Goal: Contribute content: Contribute content

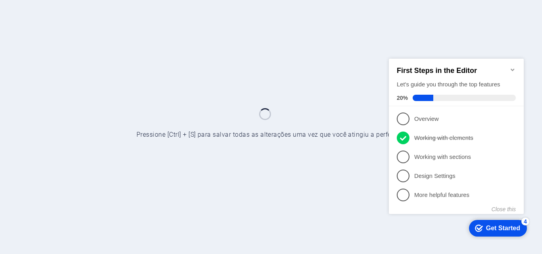
click at [511, 68] on icon "Minimize checklist" at bounding box center [513, 69] width 4 height 2
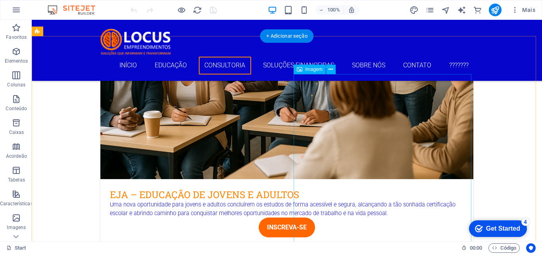
scroll to position [754, 0]
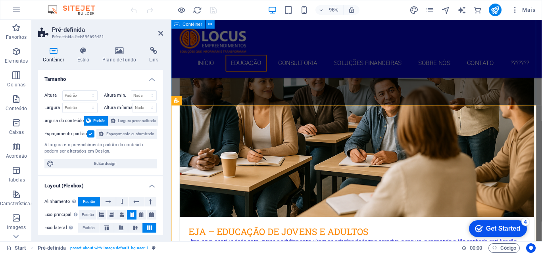
scroll to position [765, 0]
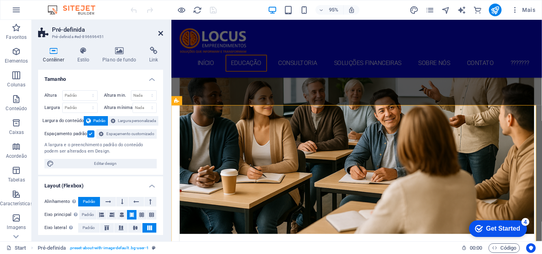
click at [159, 33] on icon at bounding box center [160, 33] width 5 height 6
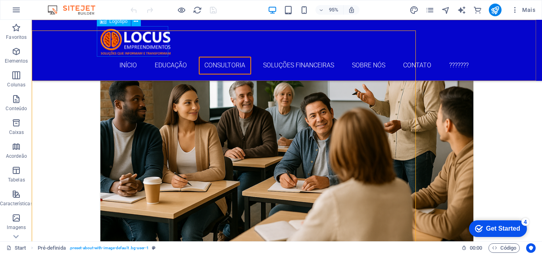
click at [160, 33] on div at bounding box center [287, 41] width 375 height 31
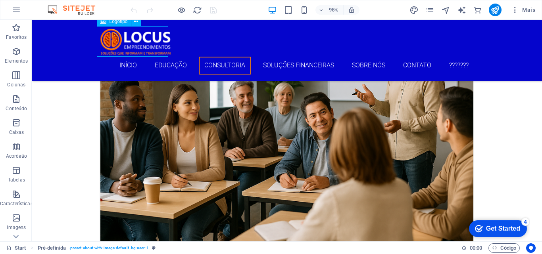
scroll to position [884, 0]
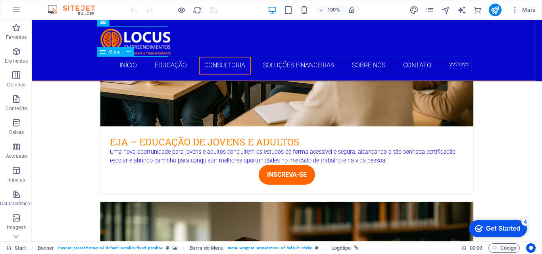
click at [214, 62] on nav "Início Educação Consultoria Soluções Financeiras Sobre Nós Contato ???????" at bounding box center [287, 66] width 375 height 18
click at [215, 62] on nav "Início Educação Consultoria Soluções Financeiras Sobre Nós Contato ???????" at bounding box center [287, 66] width 375 height 18
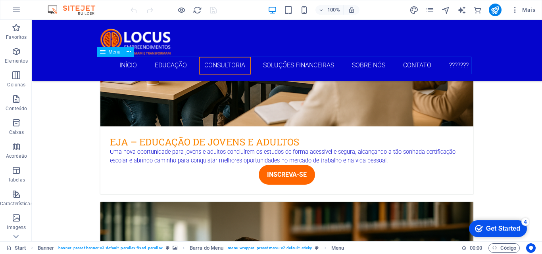
click at [212, 62] on nav "Início Educação Consultoria Soluções Financeiras Sobre Nós Contato ???????" at bounding box center [287, 66] width 375 height 18
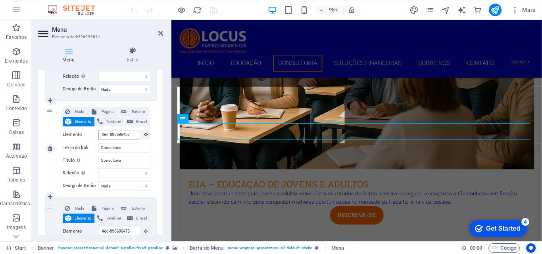
scroll to position [806, 0]
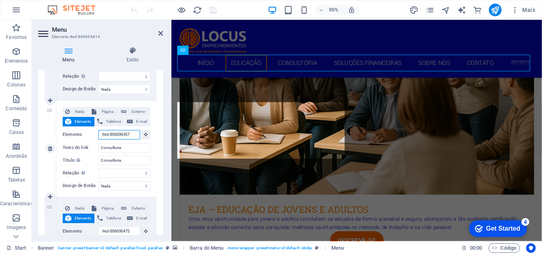
click at [129, 136] on input "#ed-896696457" at bounding box center [119, 135] width 42 height 10
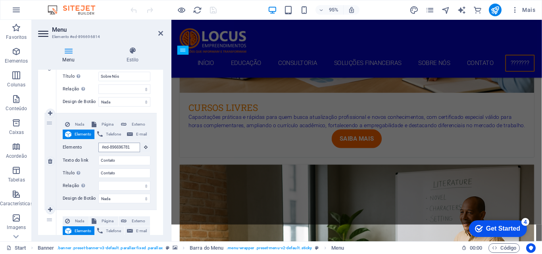
scroll to position [3306, 0]
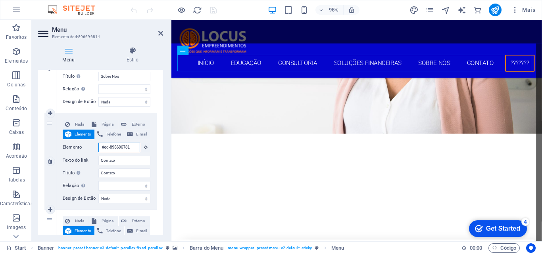
click at [113, 150] on input "#ed-896696781" at bounding box center [119, 148] width 42 height 10
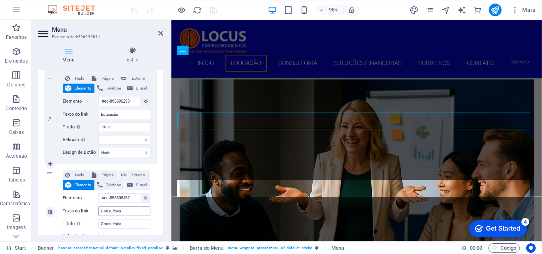
scroll to position [159, 0]
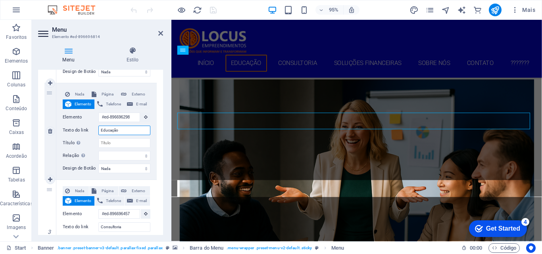
click at [107, 130] on input "Educação" at bounding box center [124, 131] width 52 height 10
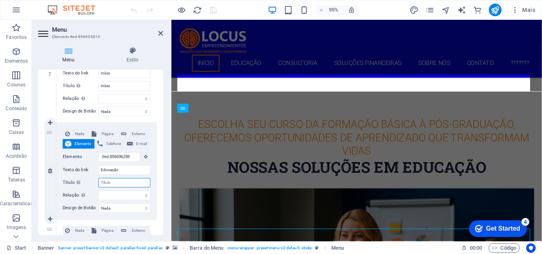
scroll to position [232, 0]
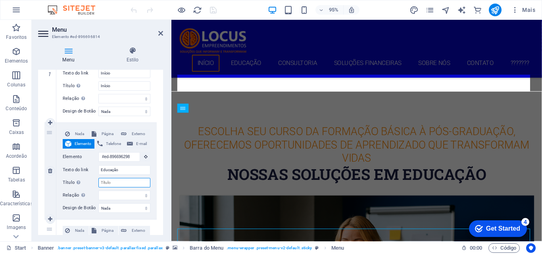
click at [114, 185] on input "Título A descrição adicional do link não deve ser igual ao texto do link. O tít…" at bounding box center [124, 183] width 52 height 10
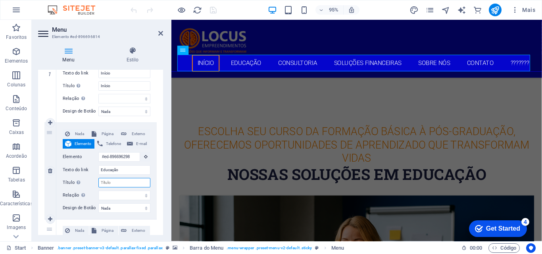
paste input "Educação"
select select
type input "Educação"
select select
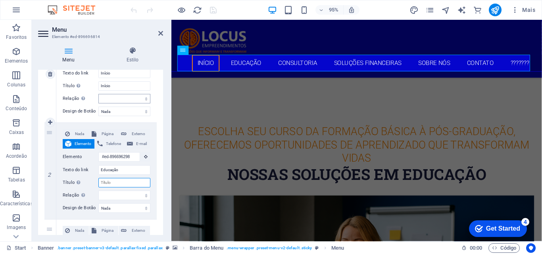
select select
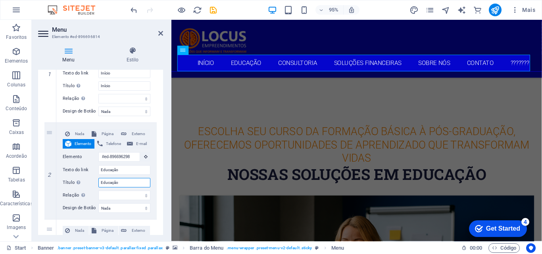
select select
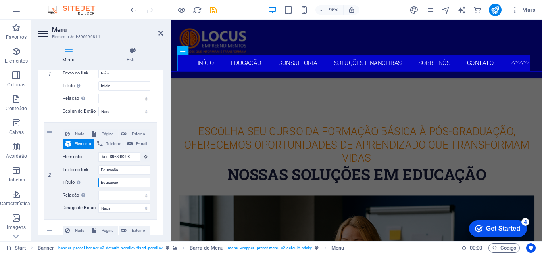
select select
type input "Educação"
click at [207, 50] on icon at bounding box center [208, 50] width 4 height 8
click at [207, 51] on icon at bounding box center [208, 50] width 4 height 8
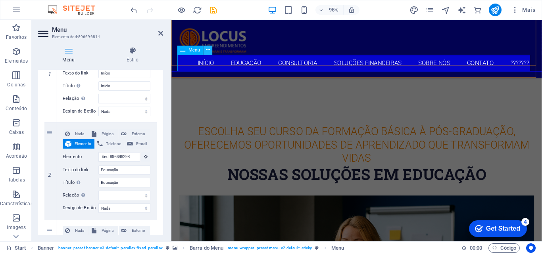
click at [207, 51] on icon at bounding box center [208, 50] width 4 height 8
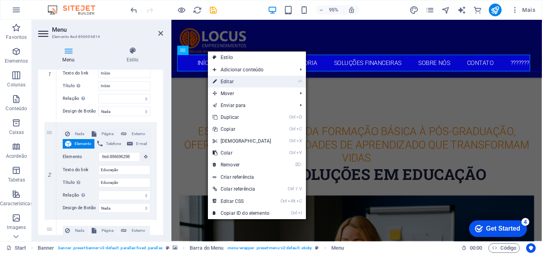
click at [223, 79] on link "⏎ Editar" at bounding box center [242, 82] width 68 height 12
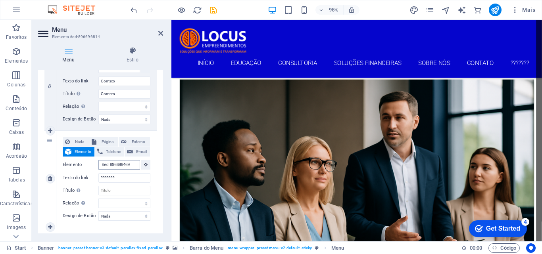
scroll to position [1225, 0]
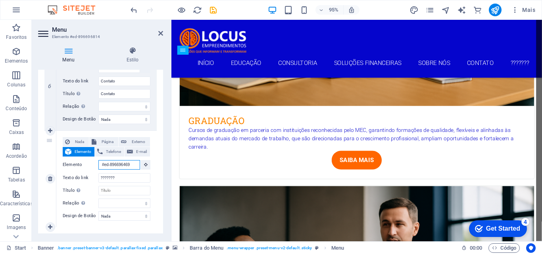
click at [116, 165] on input "#ed-896696469" at bounding box center [119, 165] width 42 height 10
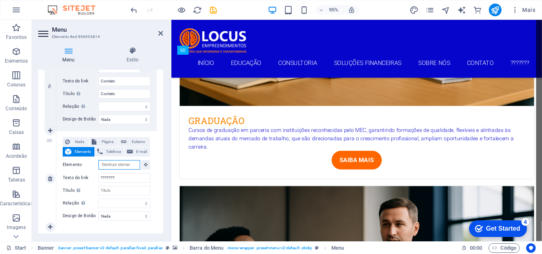
select select
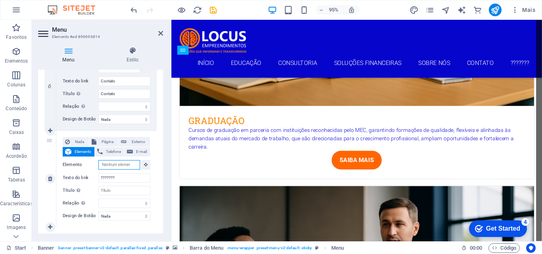
select select
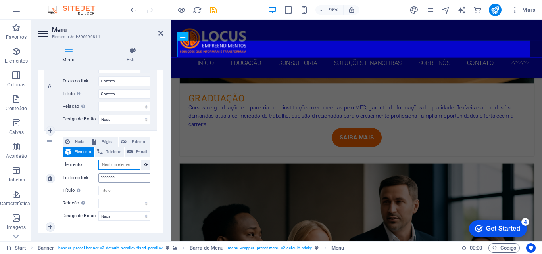
scroll to position [1276, 0]
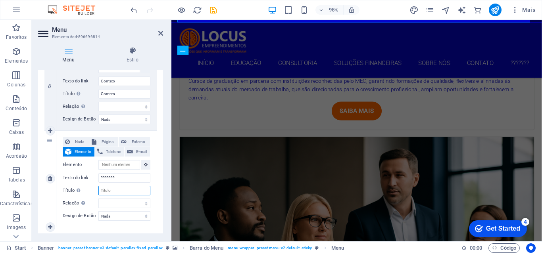
click at [120, 189] on input "Título A descrição adicional do link não deve ser igual ao texto do link. O tít…" at bounding box center [124, 191] width 52 height 10
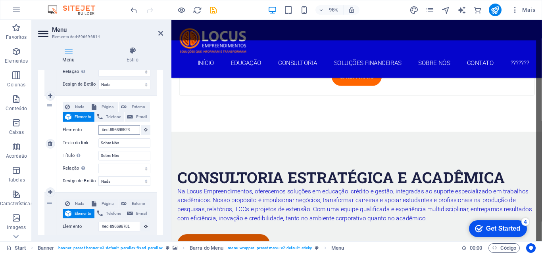
scroll to position [0, 0]
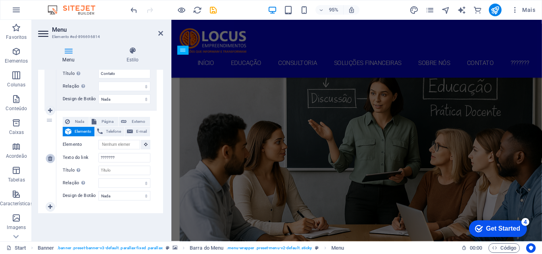
click at [49, 158] on icon at bounding box center [50, 159] width 4 height 6
select select
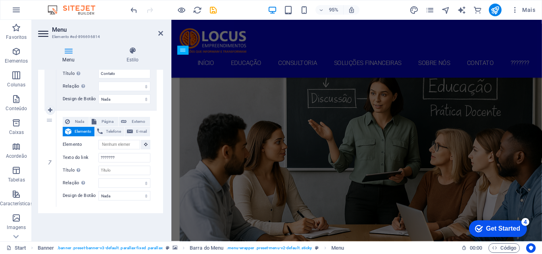
select select
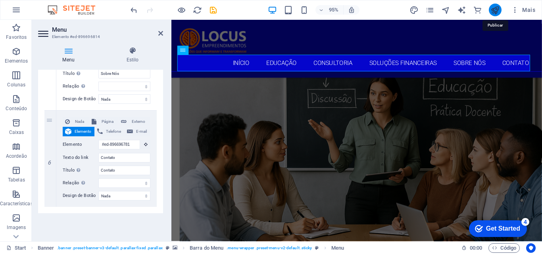
click at [496, 8] on icon "publish" at bounding box center [495, 10] width 9 height 9
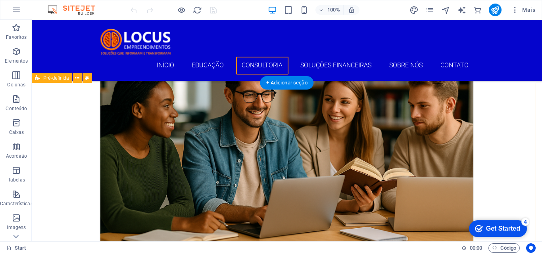
scroll to position [1072, 0]
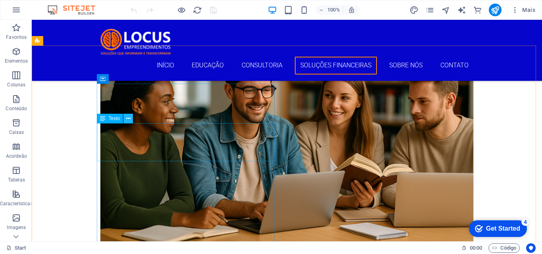
click at [128, 119] on icon at bounding box center [128, 119] width 4 height 8
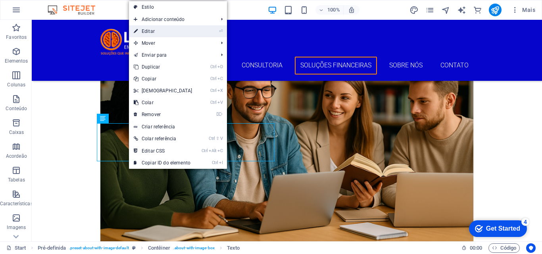
click at [157, 33] on link "⏎ Editar" at bounding box center [163, 31] width 68 height 12
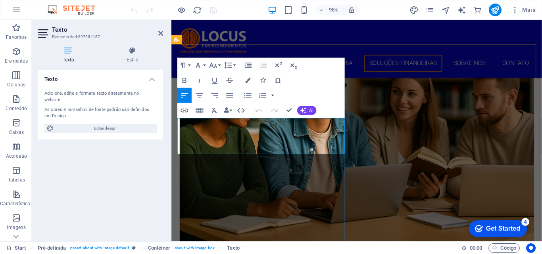
scroll to position [1082, 0]
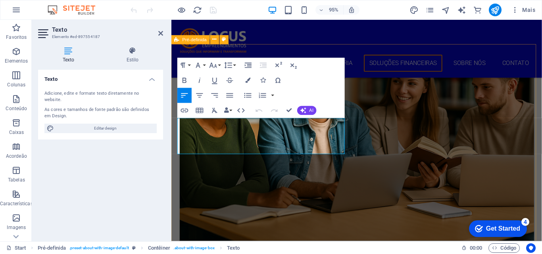
drag, startPoint x: 233, startPoint y: 154, endPoint x: 173, endPoint y: 125, distance: 66.4
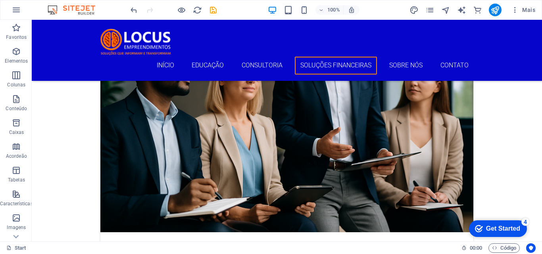
scroll to position [1429, 0]
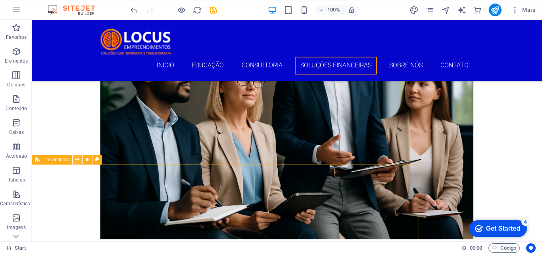
click at [76, 160] on icon at bounding box center [77, 160] width 4 height 8
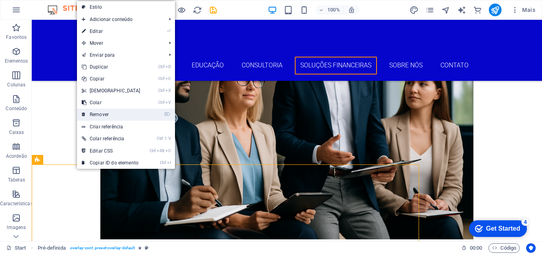
click at [105, 111] on link "⌦ Remover" at bounding box center [111, 115] width 68 height 12
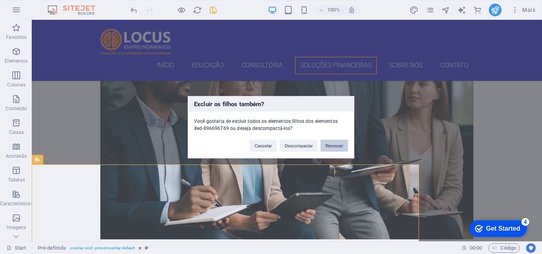
drag, startPoint x: 330, startPoint y: 148, endPoint x: 327, endPoint y: 142, distance: 6.1
click at [330, 148] on button "Remover" at bounding box center [334, 146] width 27 height 12
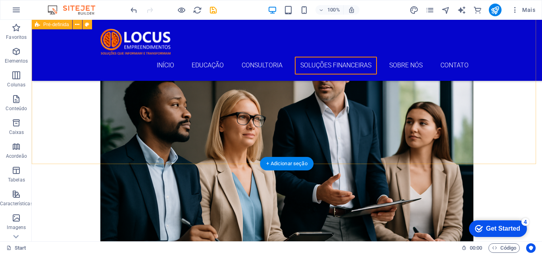
scroll to position [1429, 0]
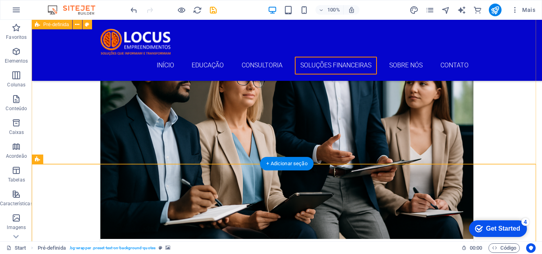
drag, startPoint x: 70, startPoint y: 181, endPoint x: 45, endPoint y: 139, distance: 48.9
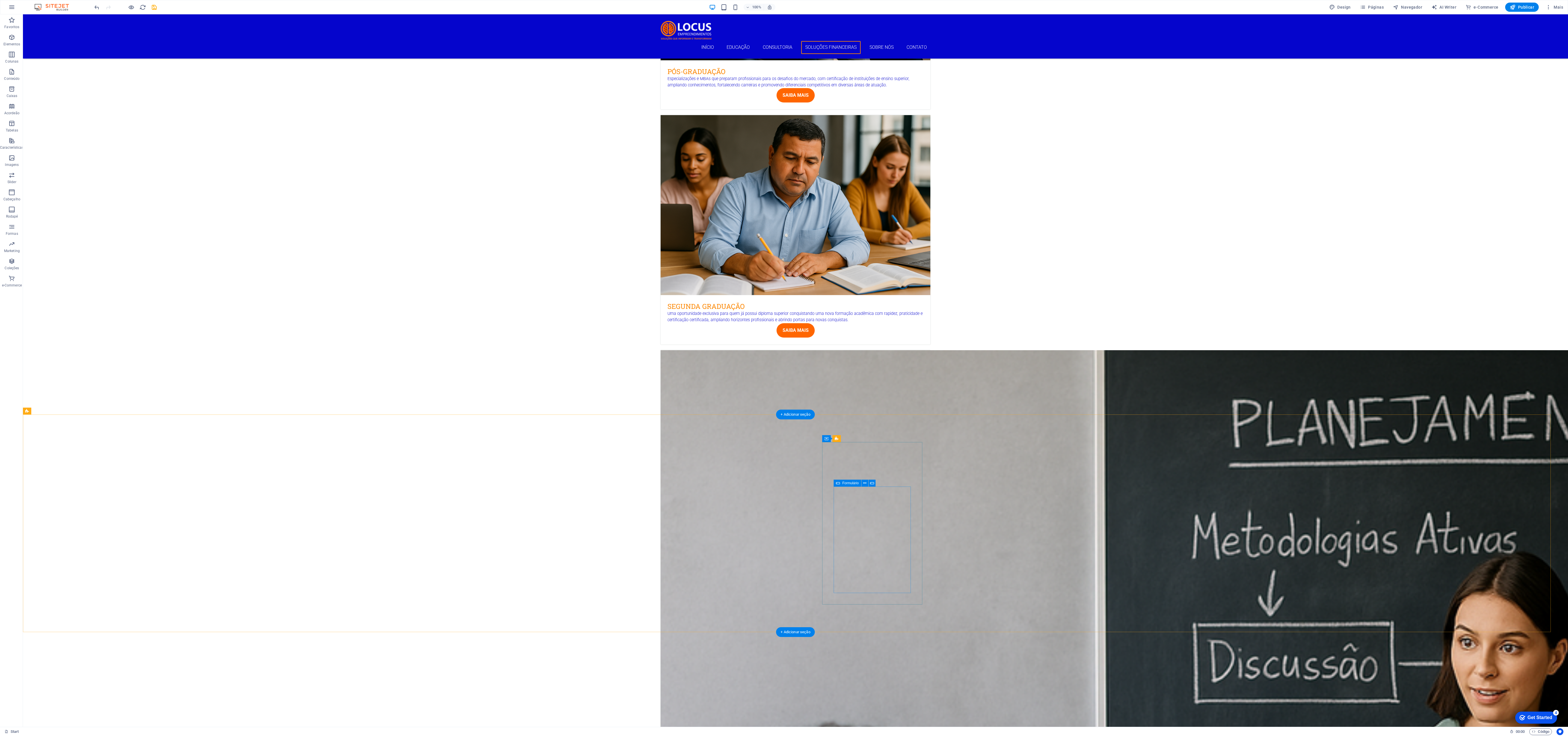
scroll to position [1693, 0]
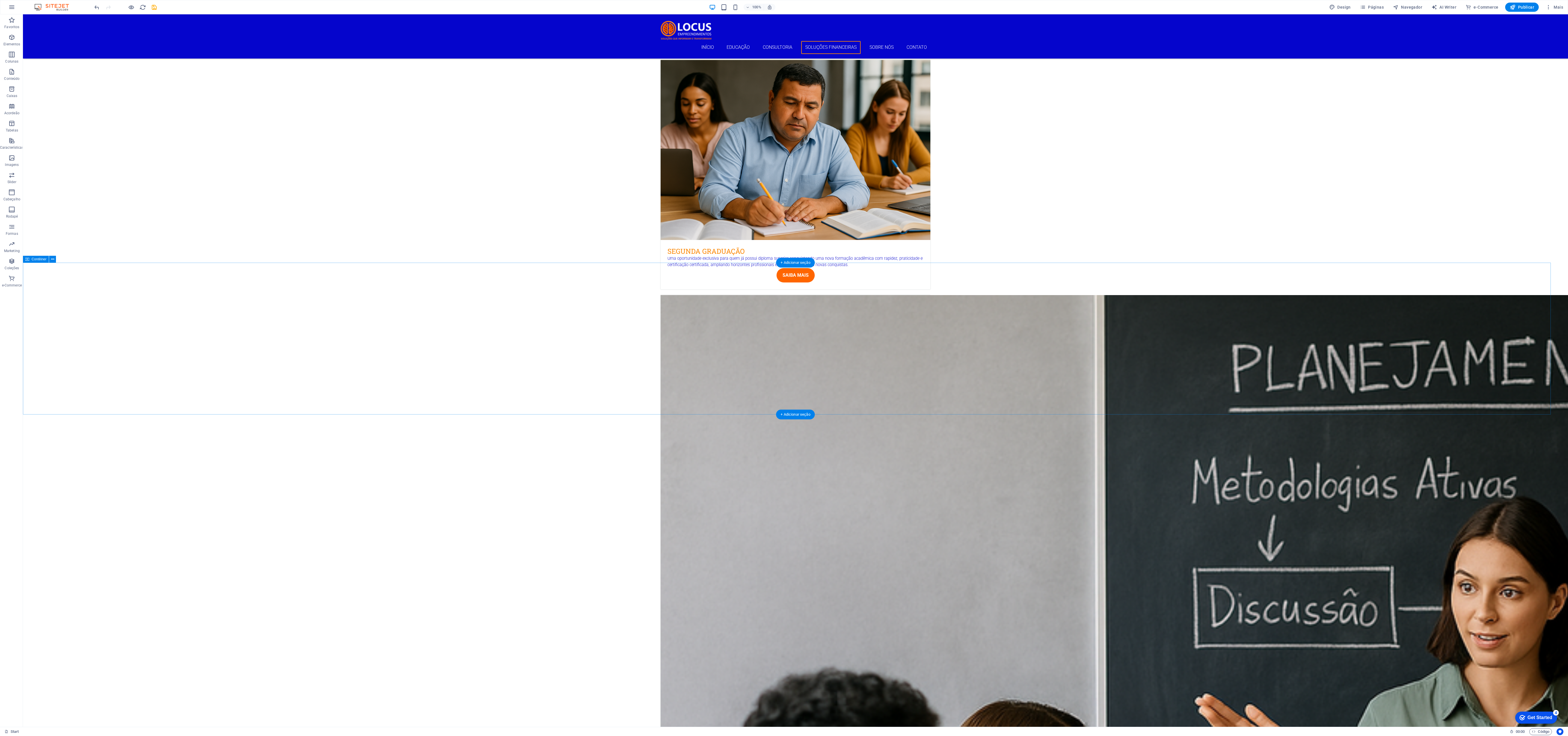
drag, startPoint x: 449, startPoint y: 438, endPoint x: 430, endPoint y: 414, distance: 30.6
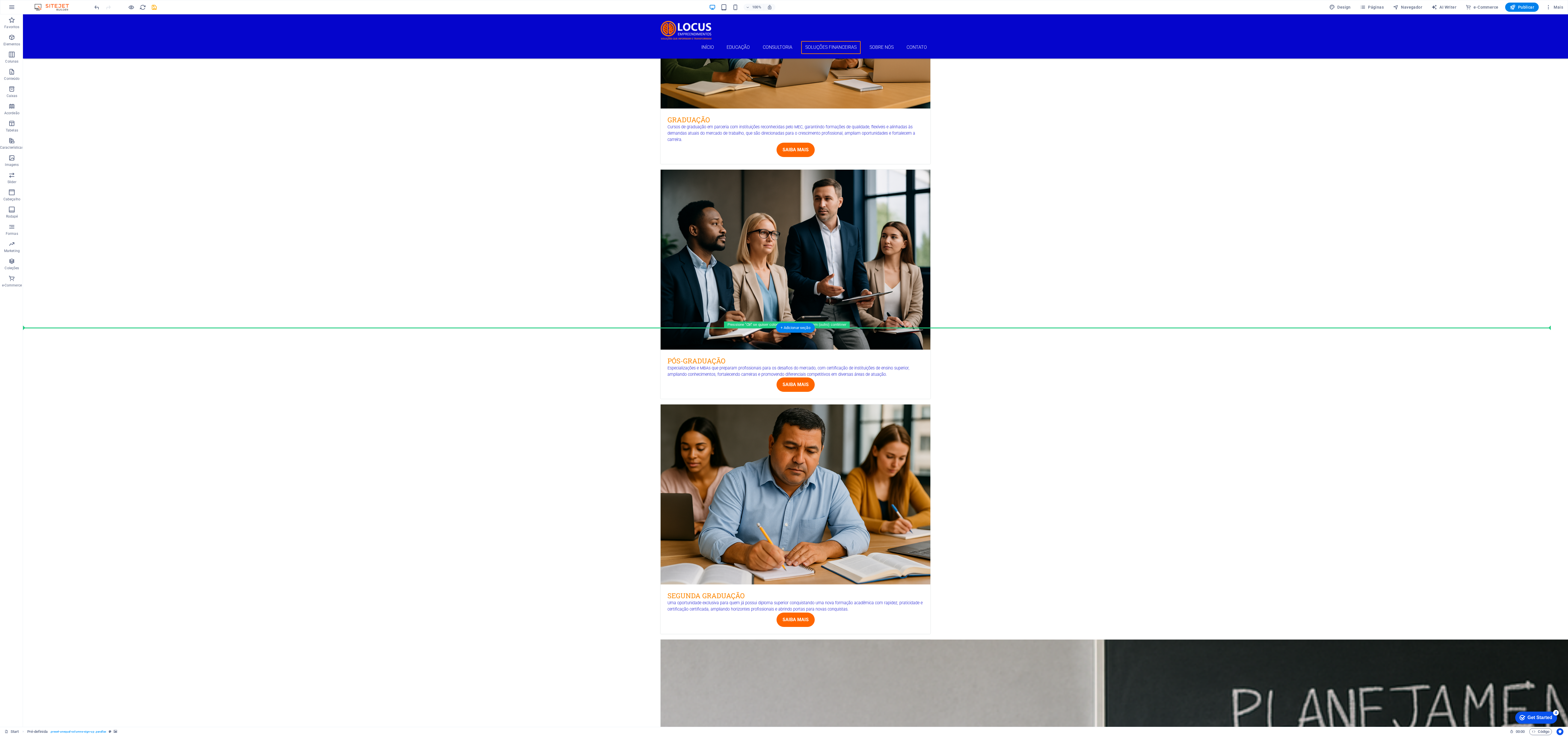
scroll to position [1234, 0]
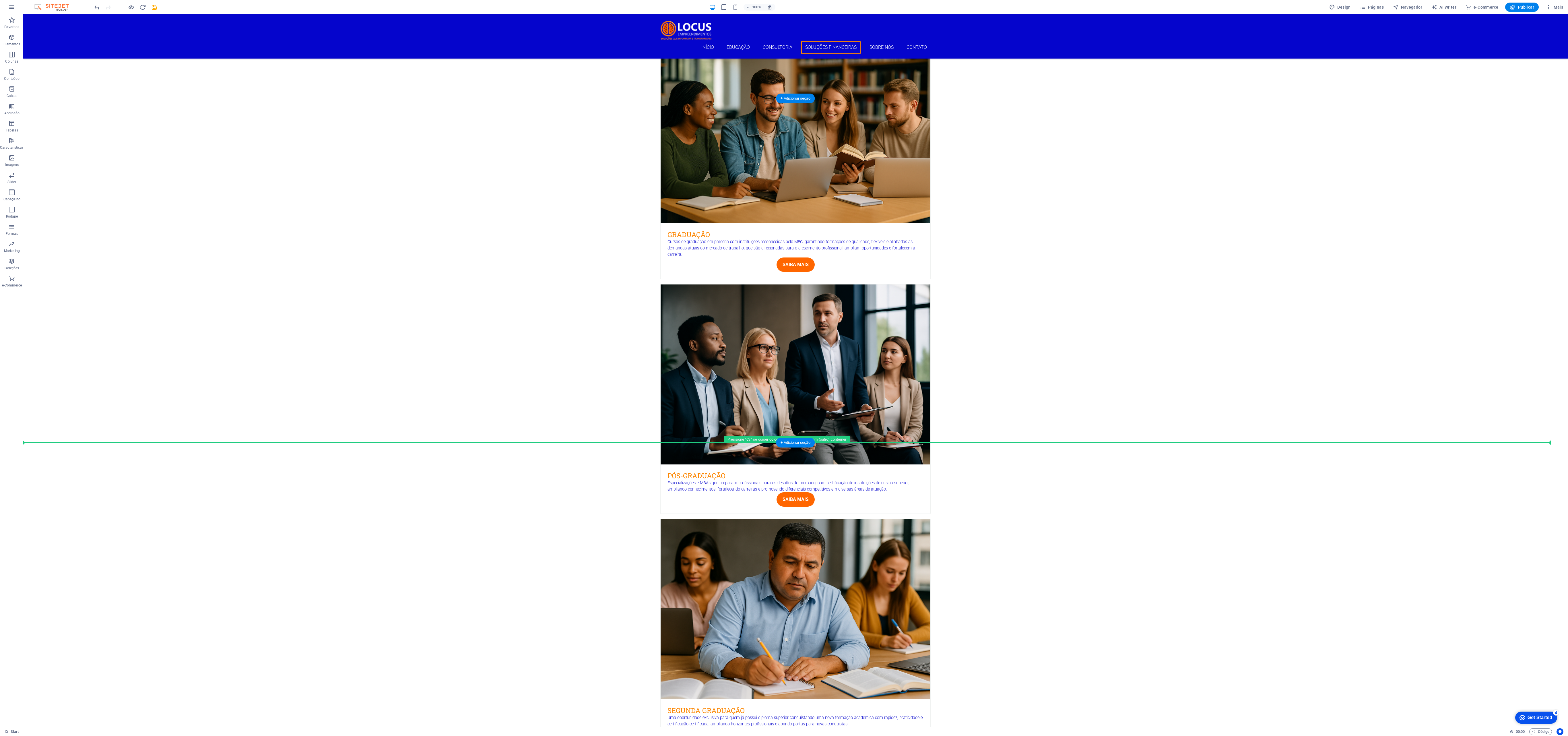
drag, startPoint x: 51, startPoint y: 427, endPoint x: 98, endPoint y: 332, distance: 106.0
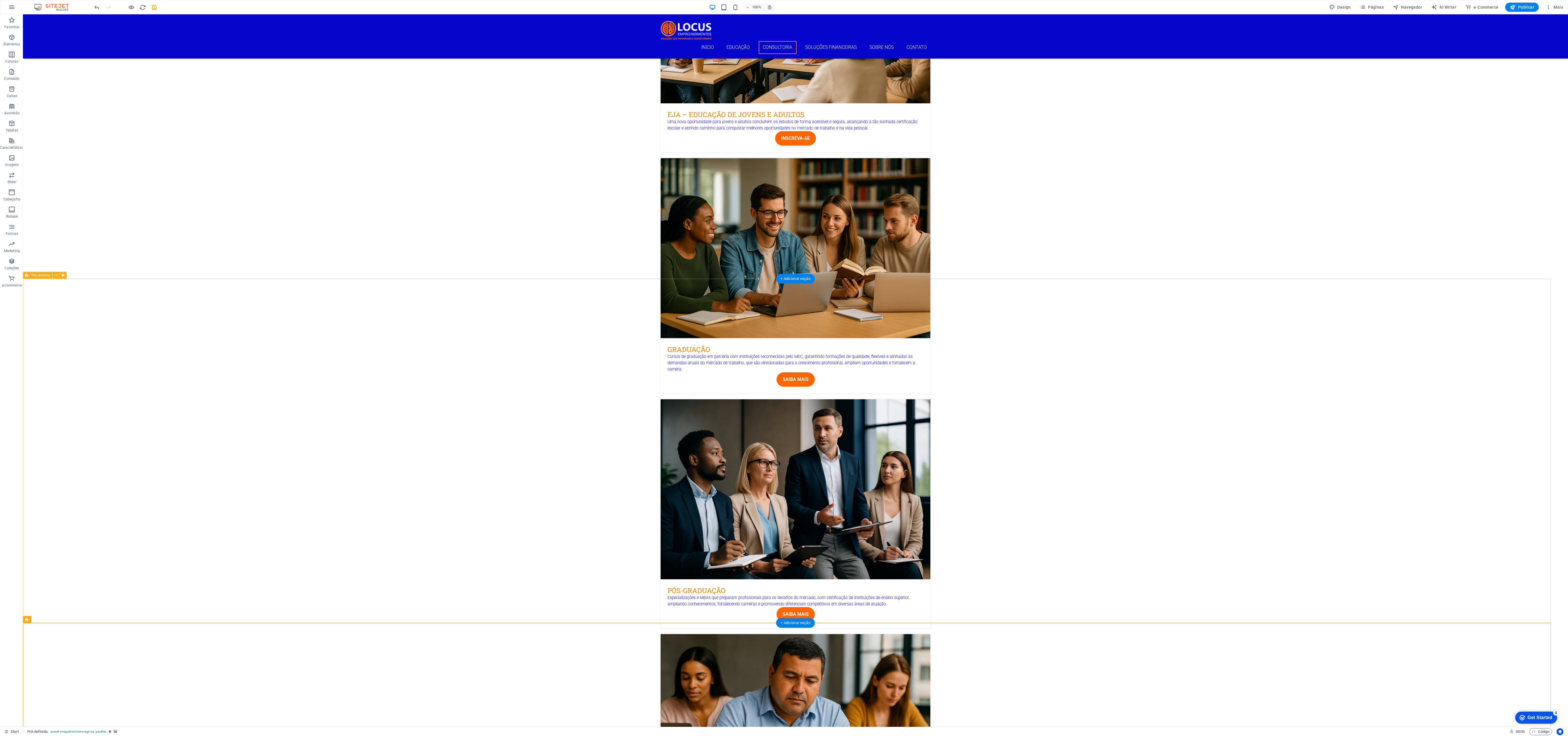
scroll to position [1004, 0]
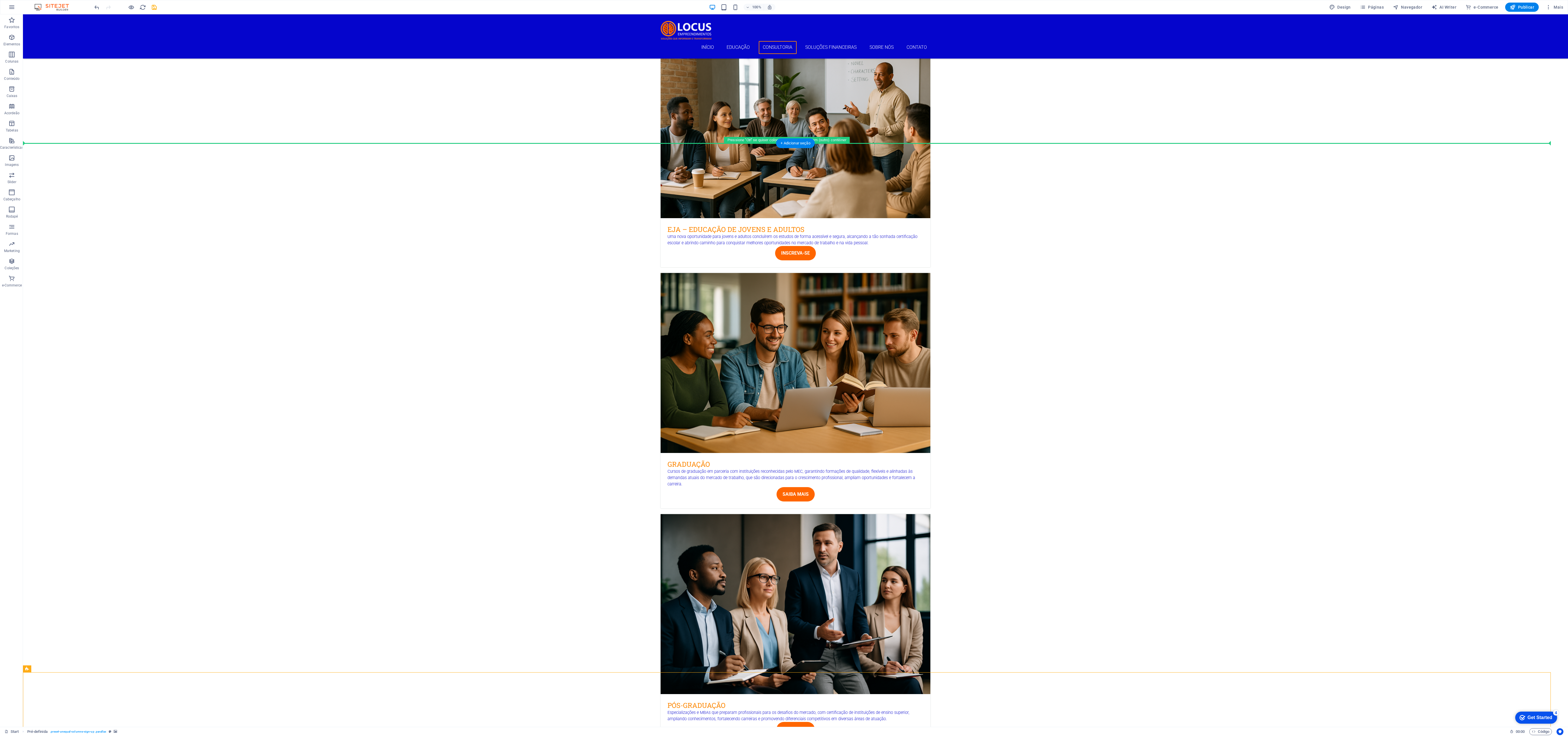
drag, startPoint x: 35, startPoint y: 490, endPoint x: 51, endPoint y: 124, distance: 366.3
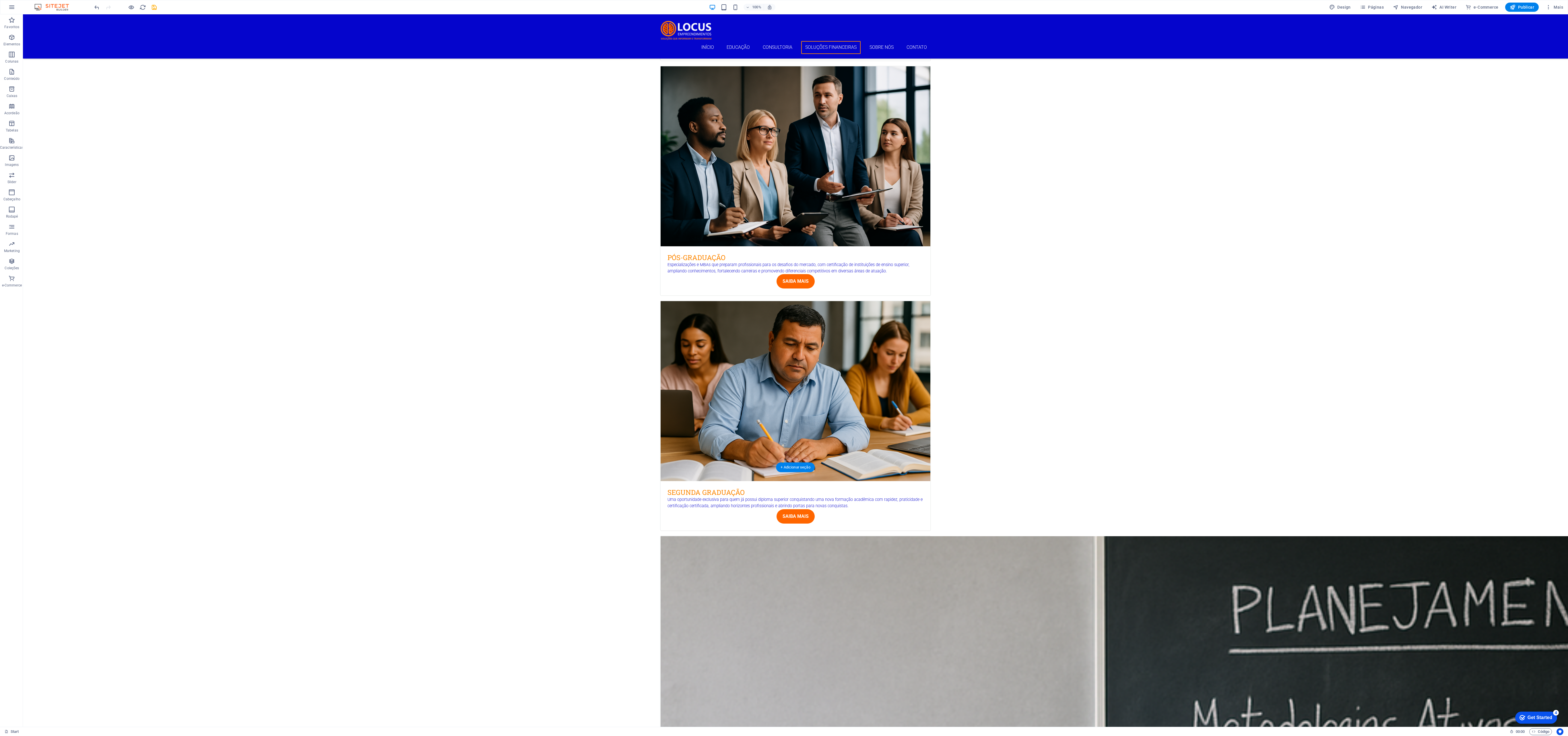
scroll to position [1463, 0]
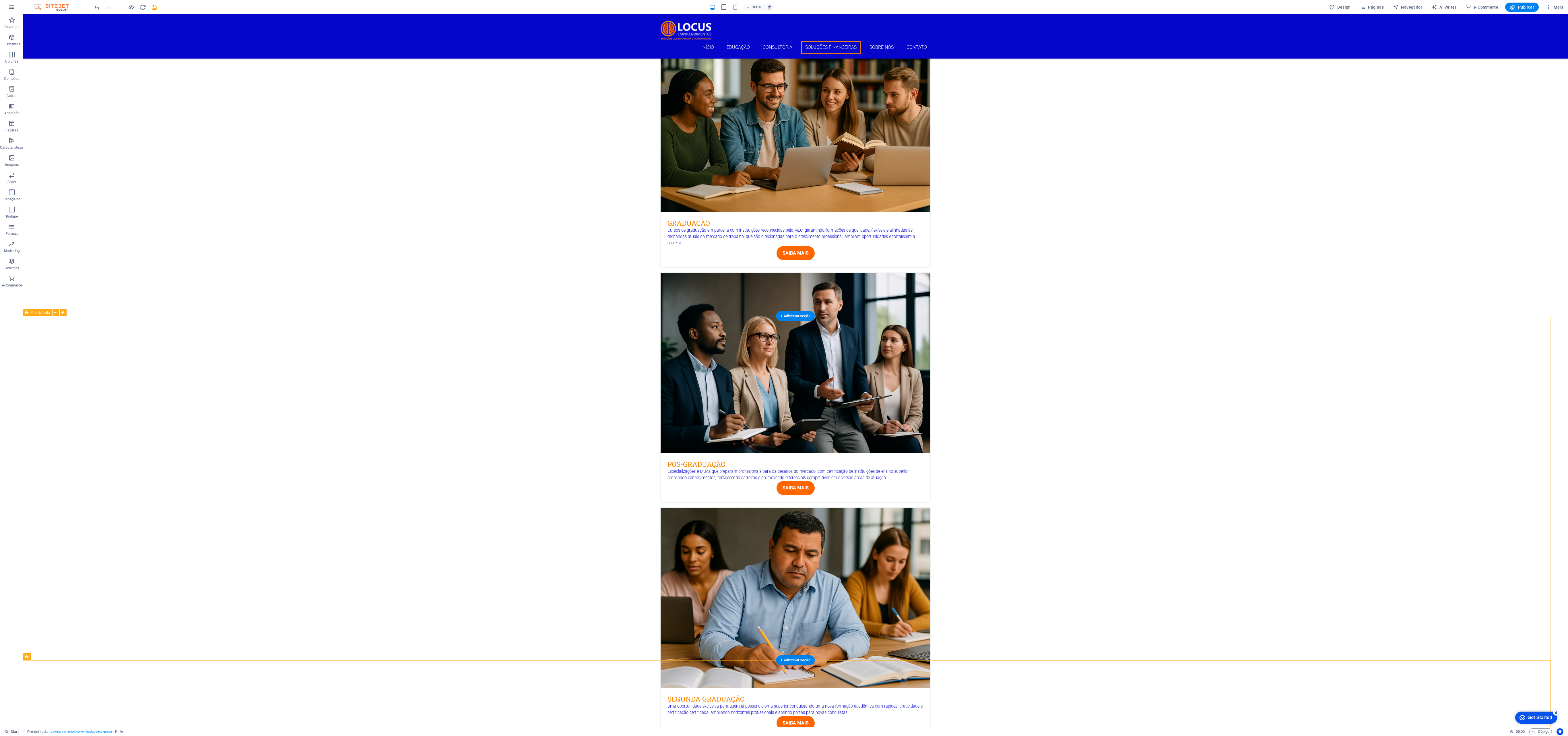
scroll to position [1234, 0]
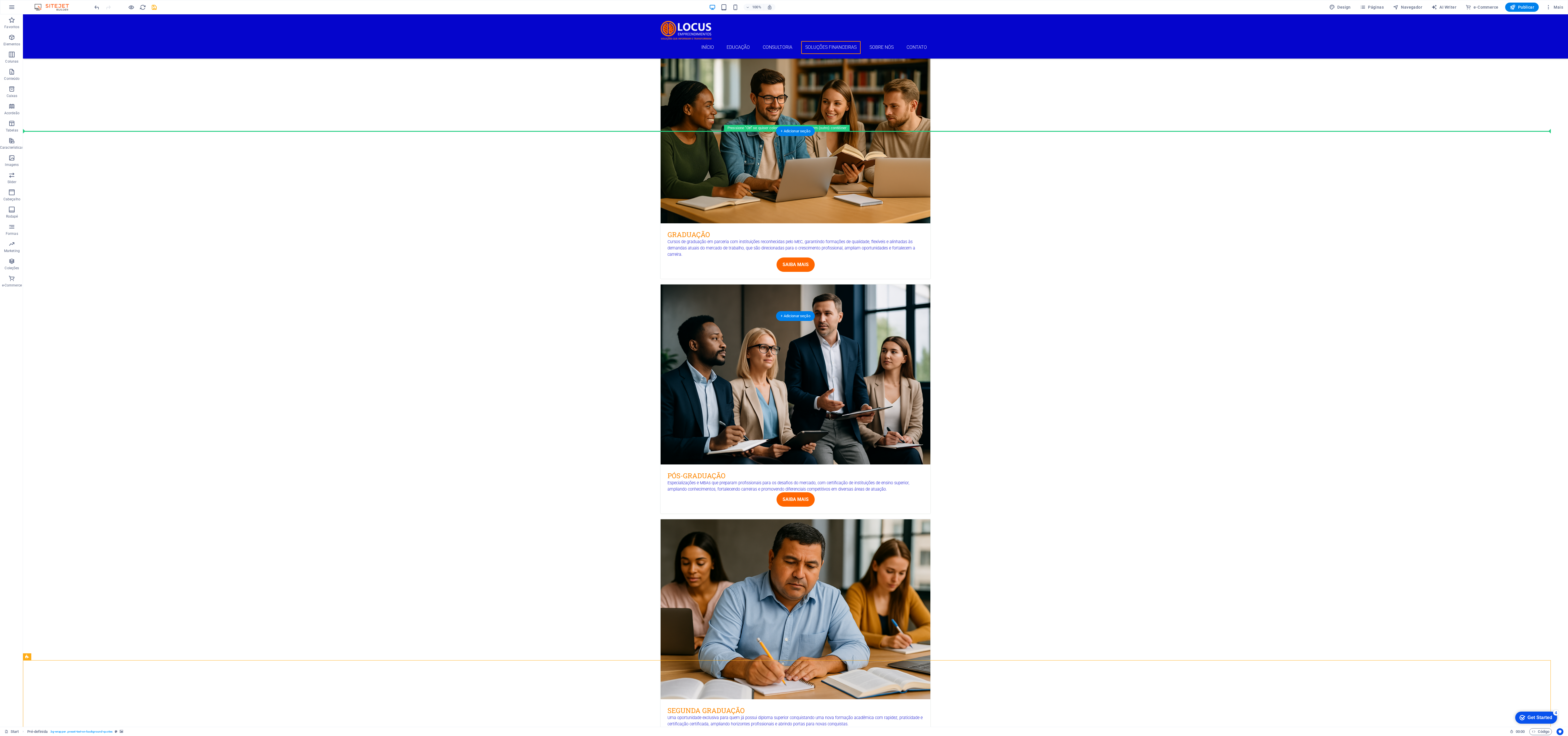
drag, startPoint x: 53, startPoint y: 669, endPoint x: 107, endPoint y: 135, distance: 536.7
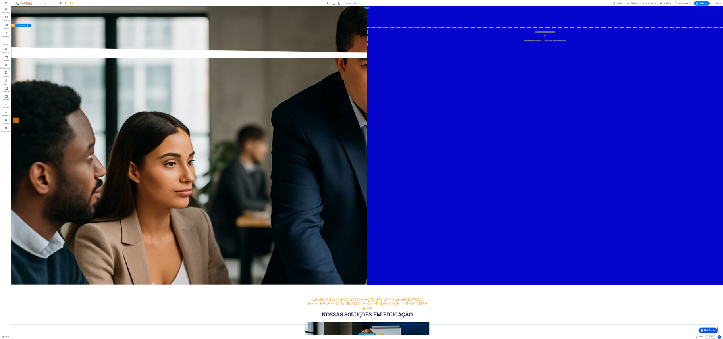
scroll to position [0, 0]
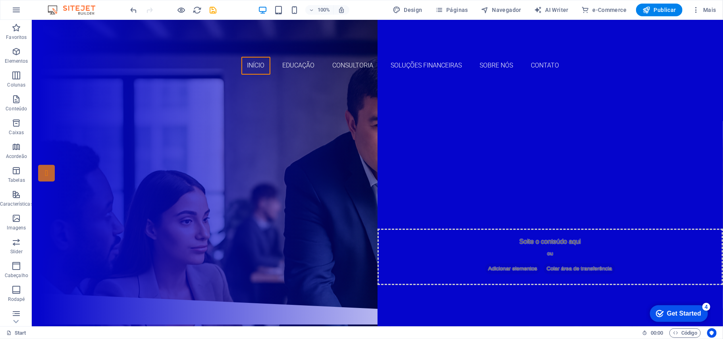
drag, startPoint x: 2035, startPoint y: 0, endPoint x: 545, endPoint y: 16, distance: 1490.5
click at [497, 18] on div "100% Design Páginas Navegador AI Writer e-Commerce Publicar Mais" at bounding box center [361, 9] width 722 height 19
click at [542, 10] on span "Publicar" at bounding box center [659, 10] width 34 height 8
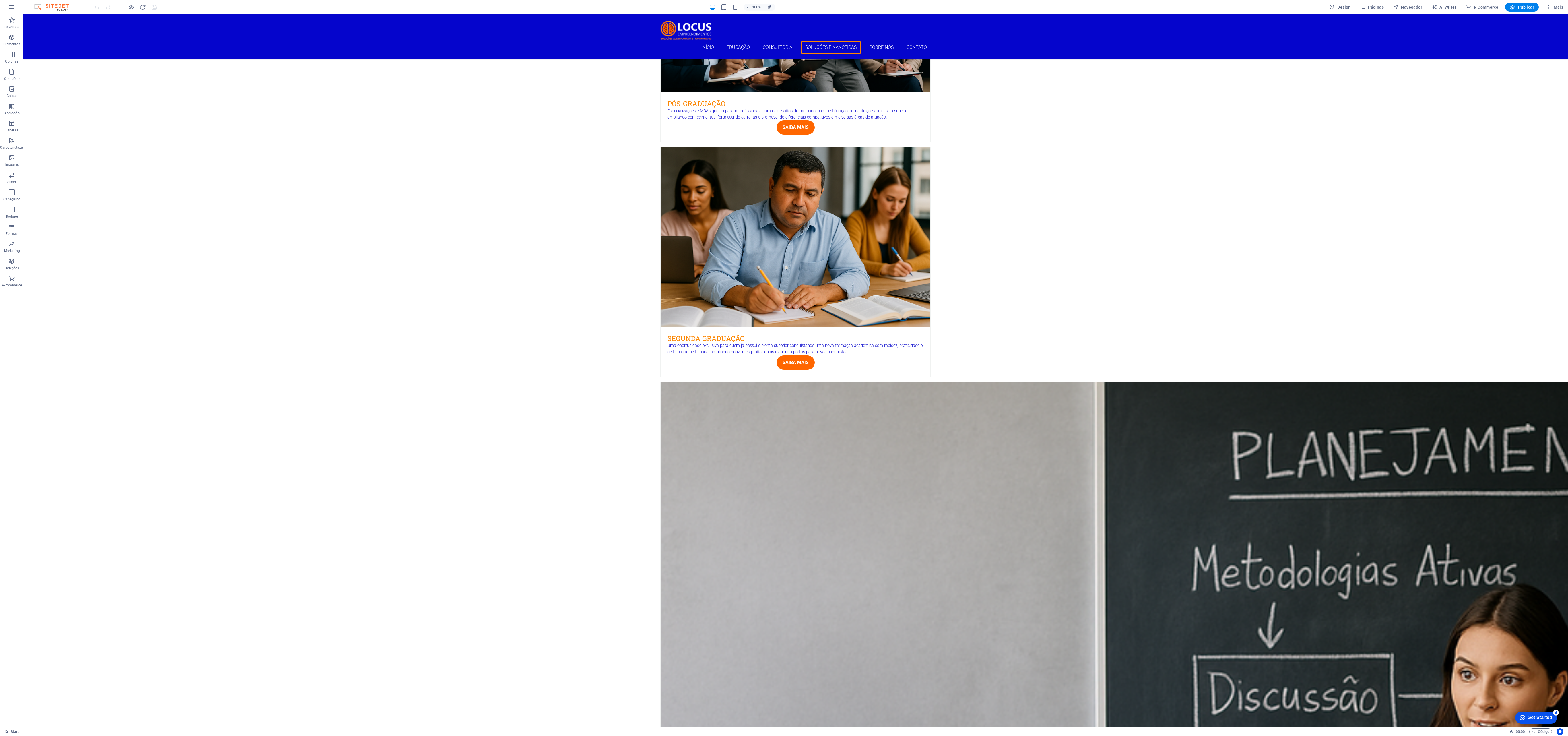
scroll to position [1607, 0]
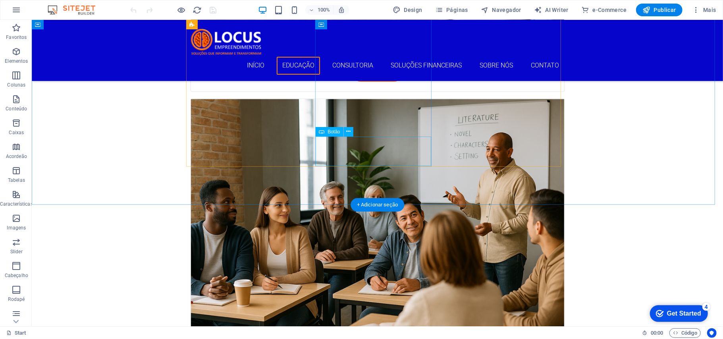
scroll to position [688, 0]
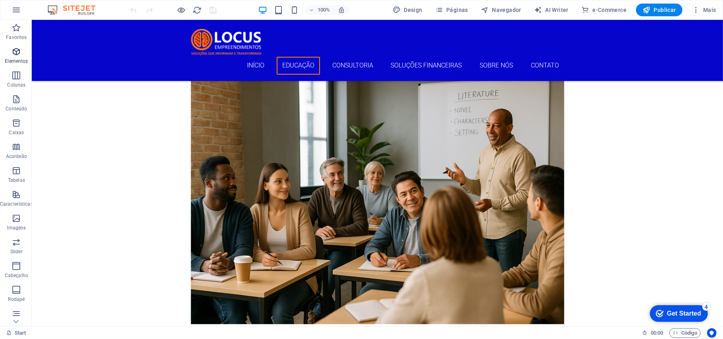
click at [16, 56] on icon "button" at bounding box center [17, 52] width 10 height 10
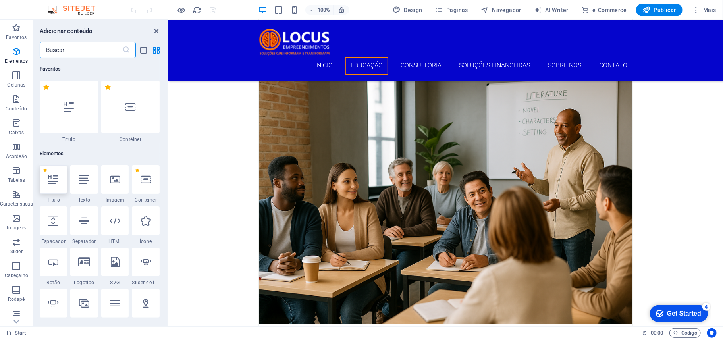
scroll to position [85, 0]
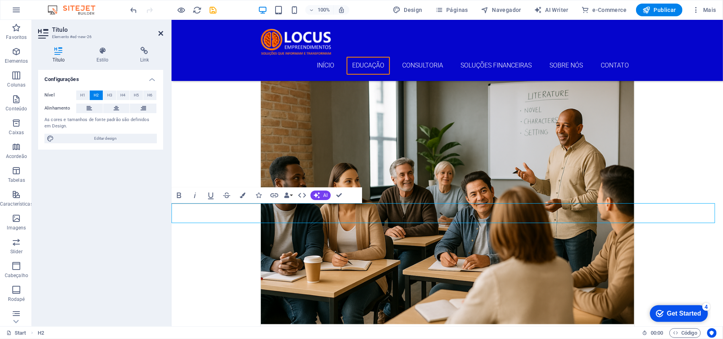
click at [159, 34] on icon at bounding box center [160, 33] width 5 height 6
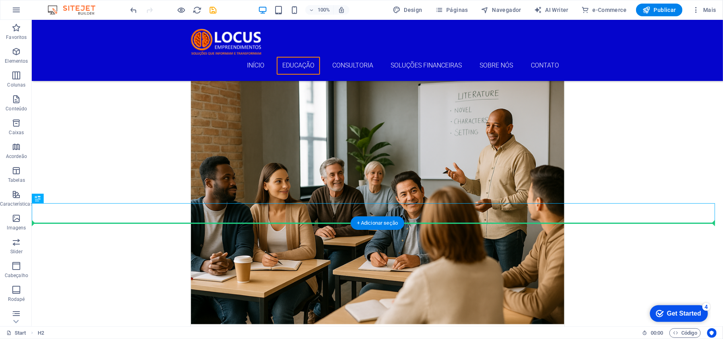
drag, startPoint x: 69, startPoint y: 219, endPoint x: 210, endPoint y: 258, distance: 146.8
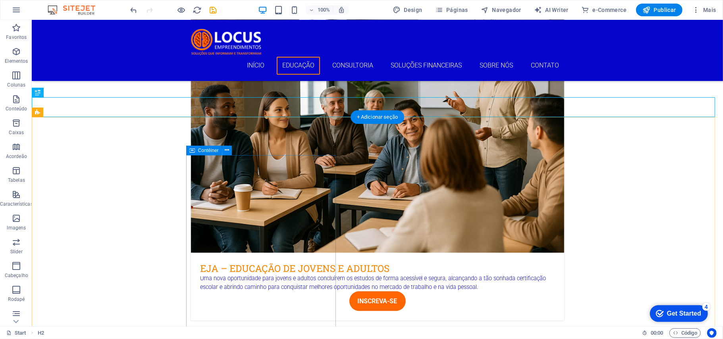
scroll to position [794, 0]
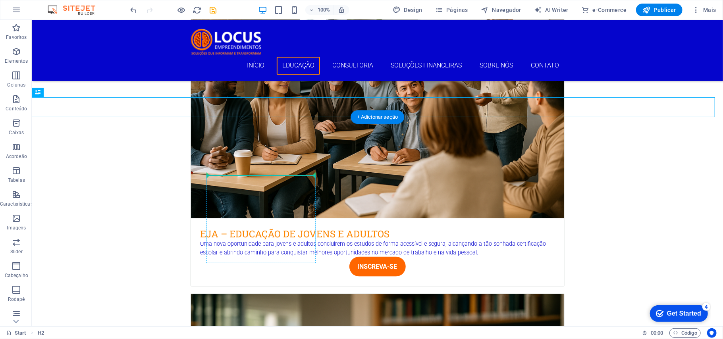
drag, startPoint x: 71, startPoint y: 114, endPoint x: 249, endPoint y: 187, distance: 192.6
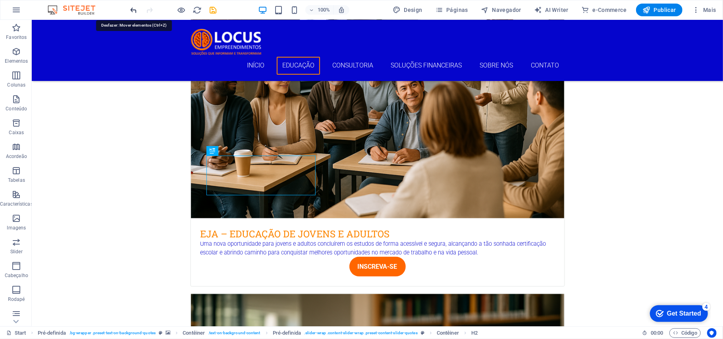
click at [134, 10] on icon "undo" at bounding box center [133, 10] width 9 height 9
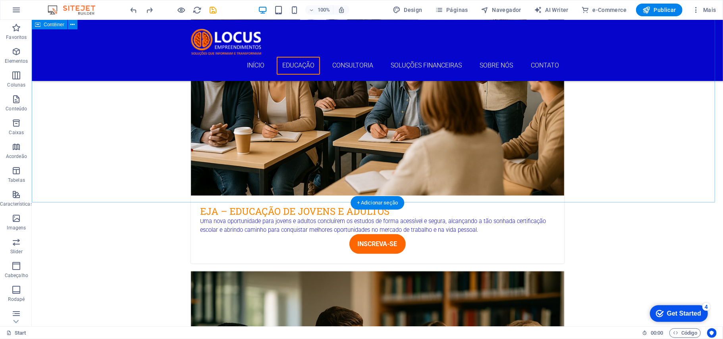
scroll to position [688, 0]
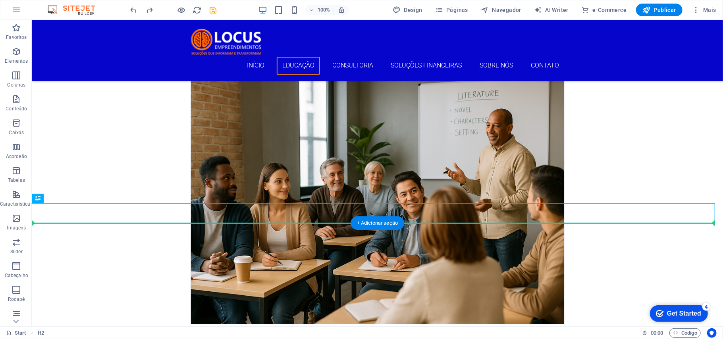
drag, startPoint x: 69, startPoint y: 217, endPoint x: 351, endPoint y: 245, distance: 283.9
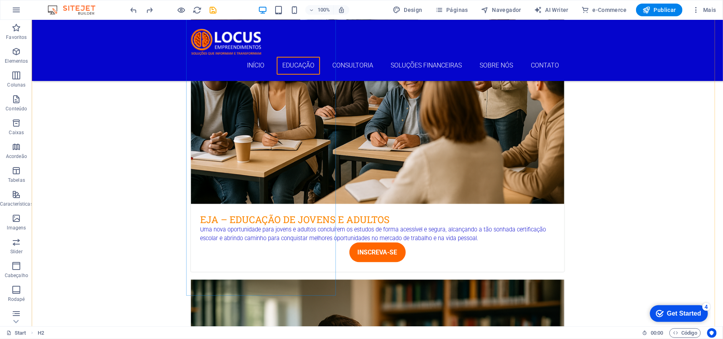
scroll to position [1064, 0]
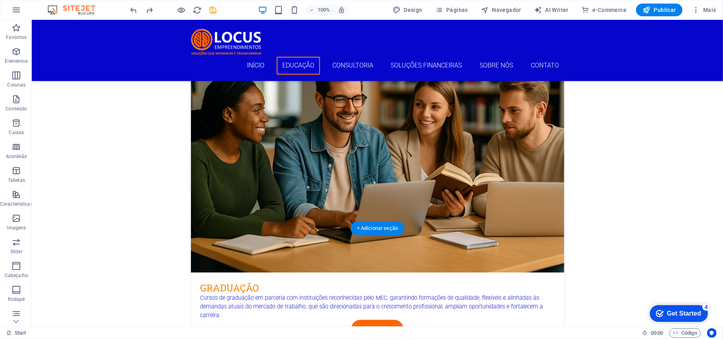
drag, startPoint x: 77, startPoint y: 223, endPoint x: 280, endPoint y: 212, distance: 203.5
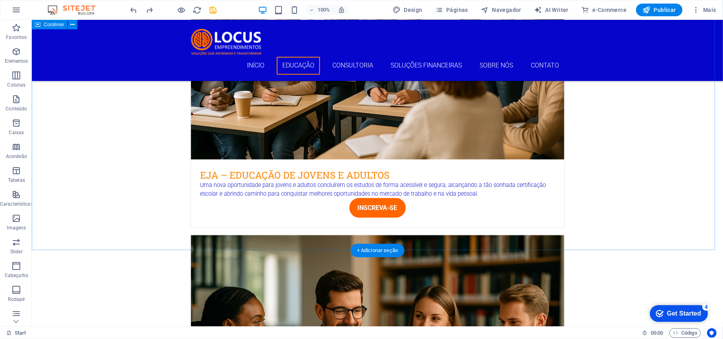
scroll to position [641, 0]
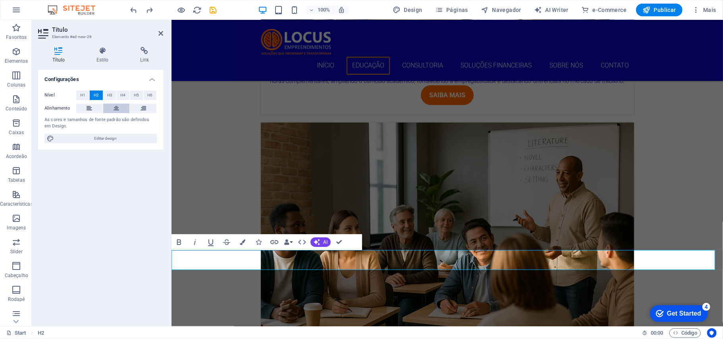
click at [116, 108] on icon at bounding box center [117, 109] width 6 height 10
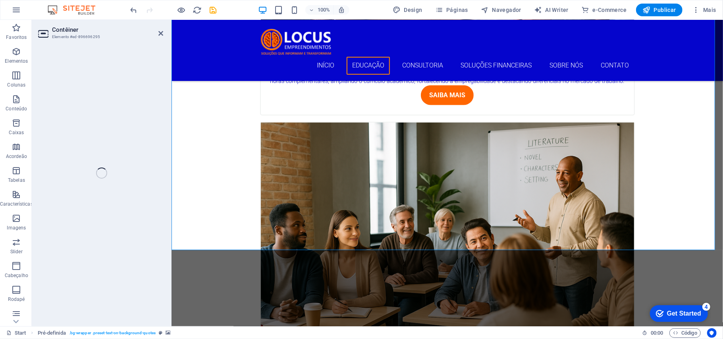
click at [159, 32] on div "Contêiner Elemento #ed-896696295 Arraste aqui para substituir o conteúdo existe…" at bounding box center [377, 173] width 691 height 306
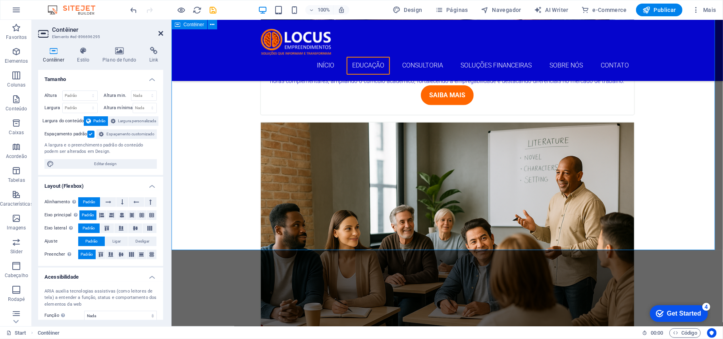
scroll to position [694, 0]
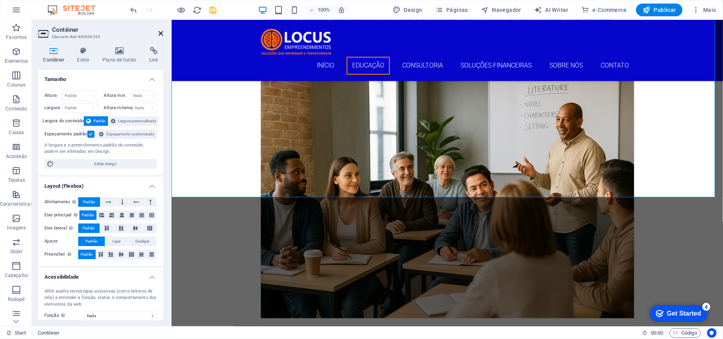
click at [161, 32] on icon at bounding box center [160, 33] width 5 height 6
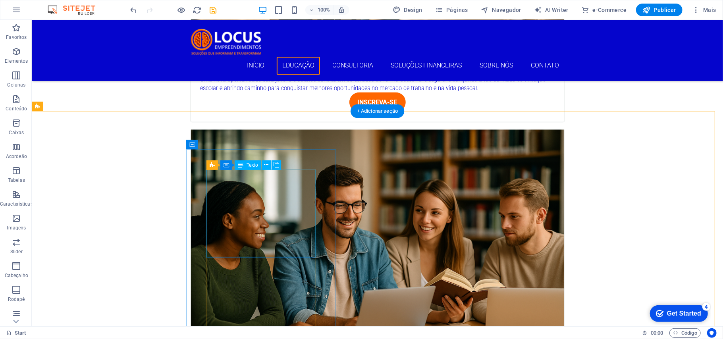
scroll to position [799, 0]
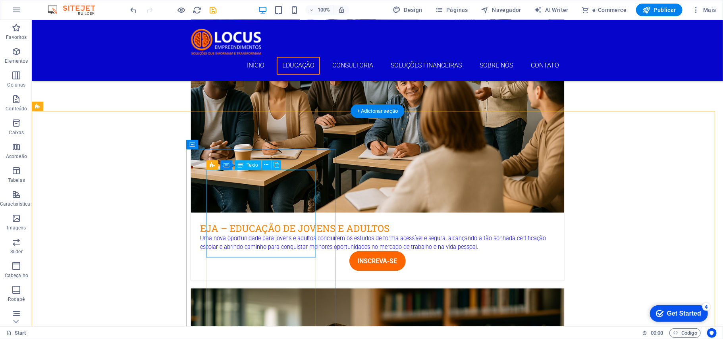
drag, startPoint x: 276, startPoint y: 219, endPoint x: 143, endPoint y: 222, distance: 133.0
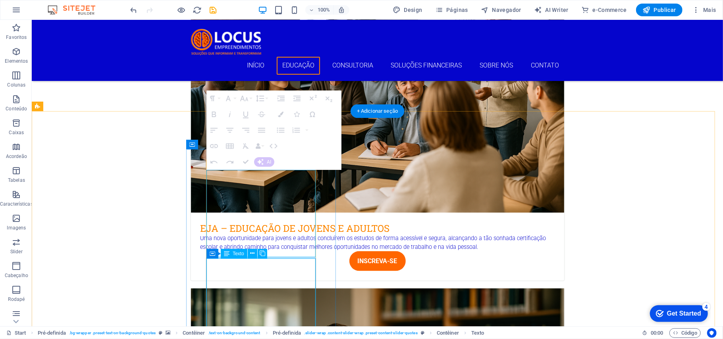
drag, startPoint x: 211, startPoint y: 310, endPoint x: 274, endPoint y: 261, distance: 79.8
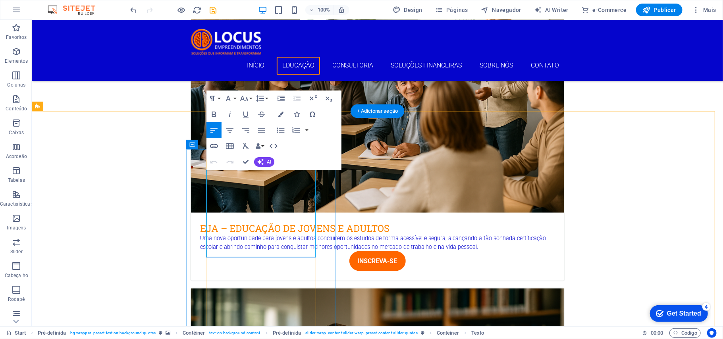
drag, startPoint x: 287, startPoint y: 220, endPoint x: 204, endPoint y: 172, distance: 96.4
drag, startPoint x: 258, startPoint y: 195, endPoint x: 206, endPoint y: 194, distance: 51.6
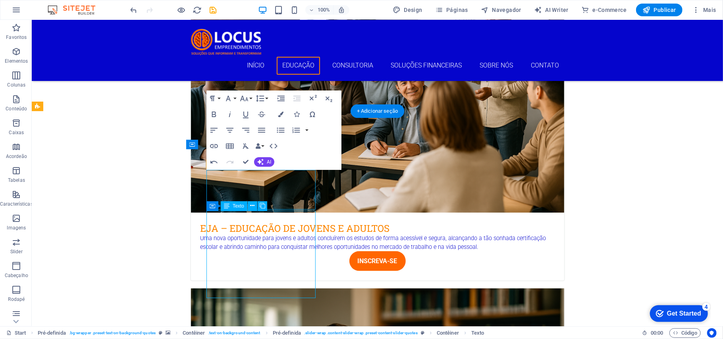
drag, startPoint x: 257, startPoint y: 194, endPoint x: 205, endPoint y: 190, distance: 51.7
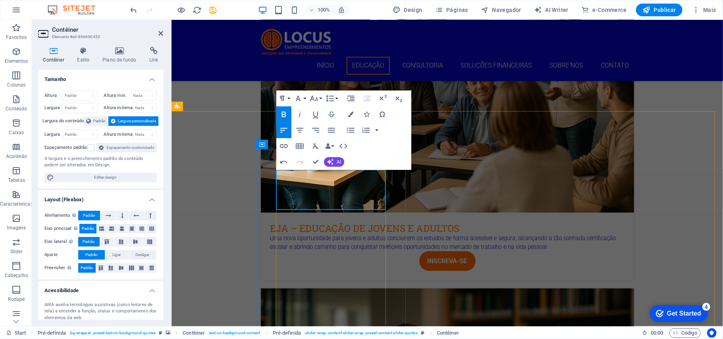
drag, startPoint x: 311, startPoint y: 176, endPoint x: 275, endPoint y: 177, distance: 35.7
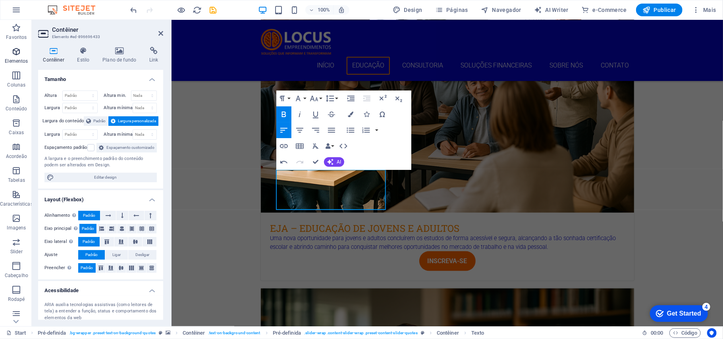
click at [19, 54] on icon "button" at bounding box center [17, 52] width 10 height 10
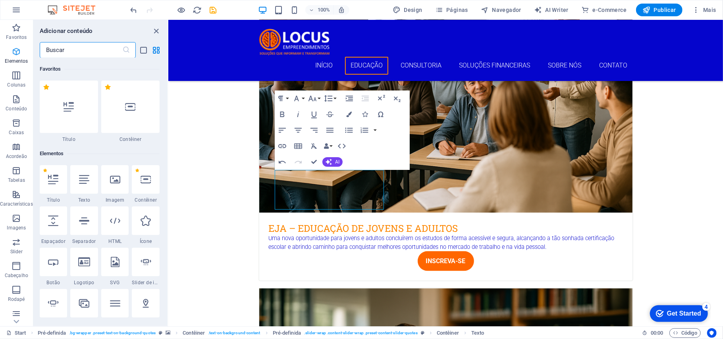
scroll to position [85, 0]
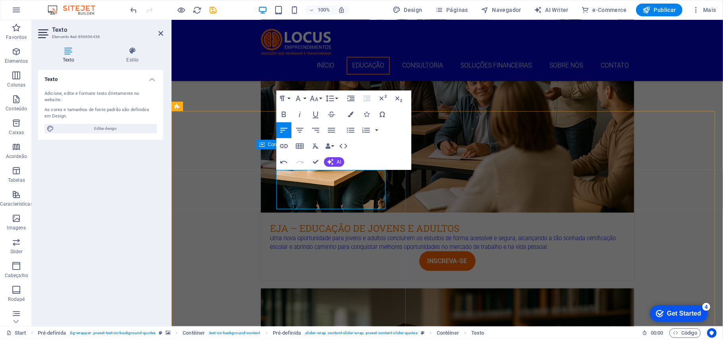
drag, startPoint x: 404, startPoint y: 199, endPoint x: 527, endPoint y: 205, distance: 123.2
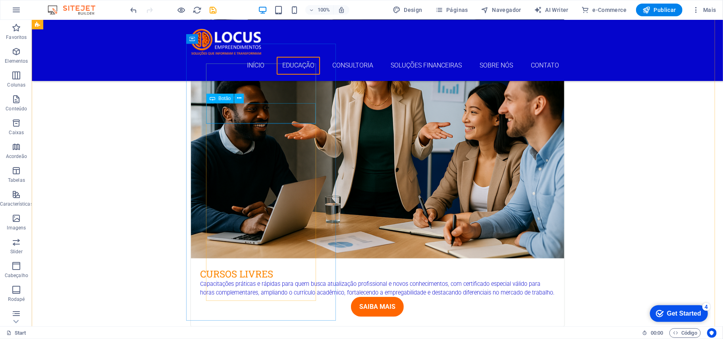
scroll to position [905, 0]
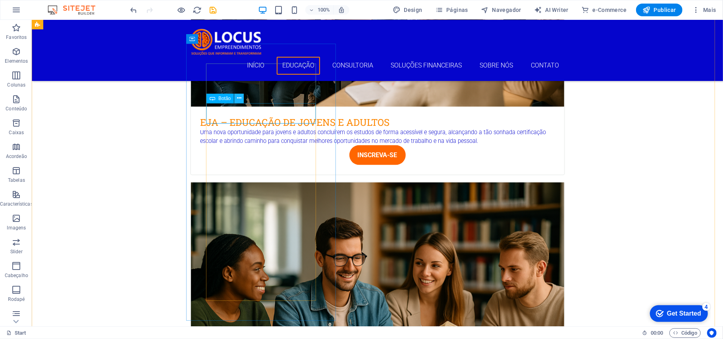
click at [238, 97] on icon at bounding box center [239, 98] width 4 height 8
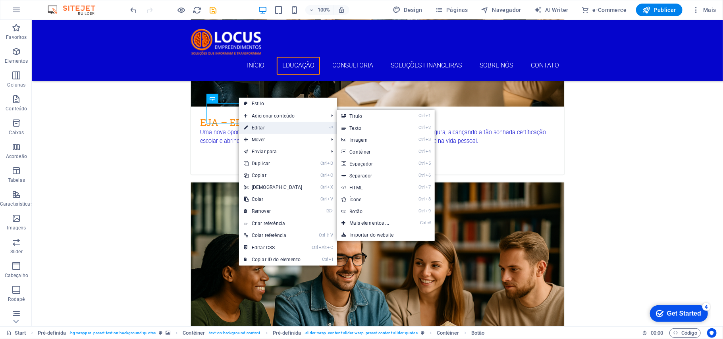
click at [256, 129] on link "⏎ Editar" at bounding box center [273, 128] width 68 height 12
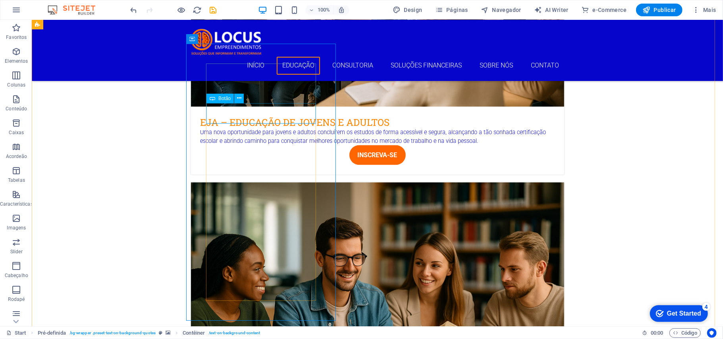
drag, startPoint x: 247, startPoint y: 114, endPoint x: 106, endPoint y: 111, distance: 140.9
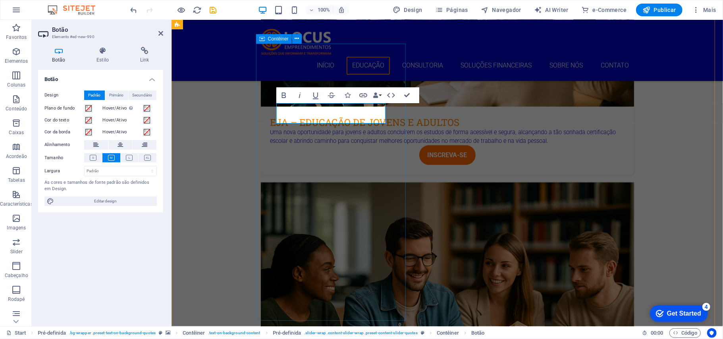
drag, startPoint x: 396, startPoint y: 147, endPoint x: 227, endPoint y: 108, distance: 173.2
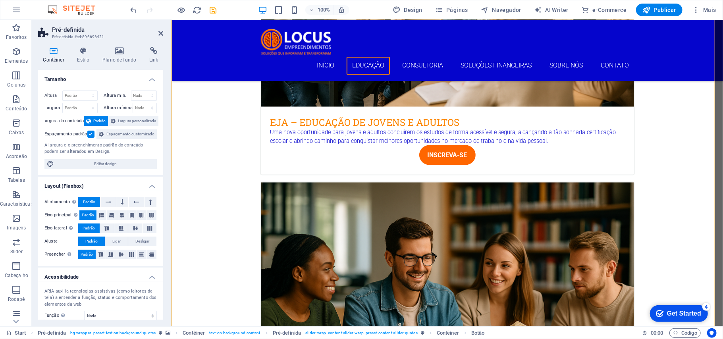
scroll to position [853, 0]
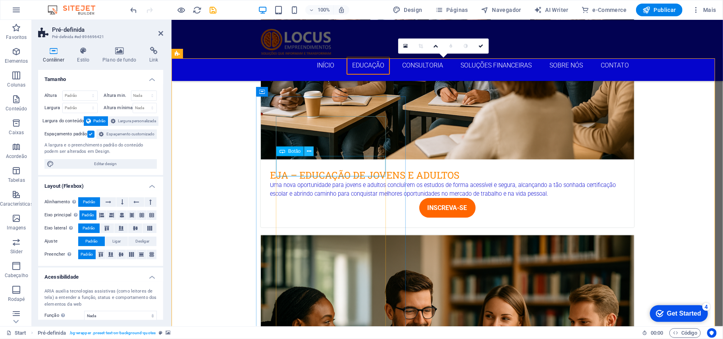
click at [310, 150] on icon at bounding box center [309, 151] width 4 height 8
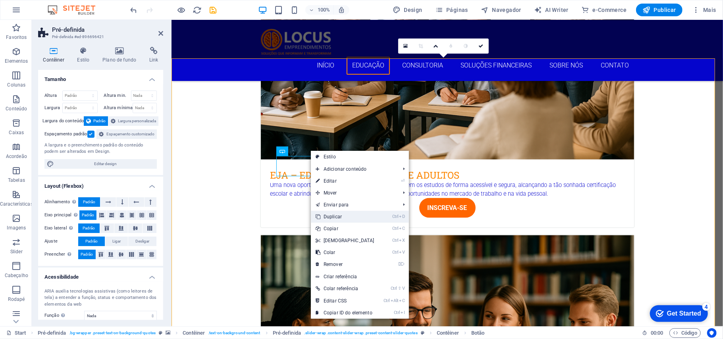
drag, startPoint x: 335, startPoint y: 217, endPoint x: 126, endPoint y: 154, distance: 218.4
click at [335, 217] on link "Ctrl D Duplicar" at bounding box center [345, 217] width 68 height 12
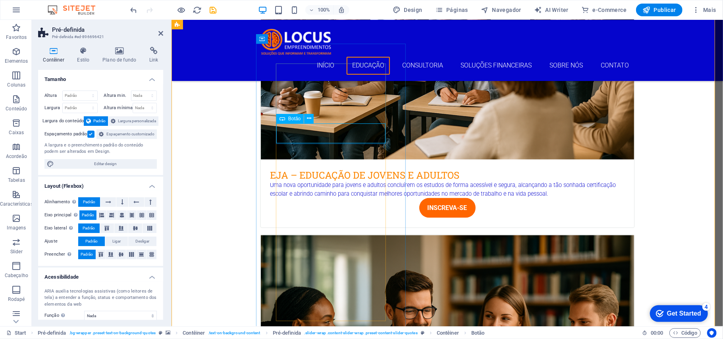
scroll to position [905, 0]
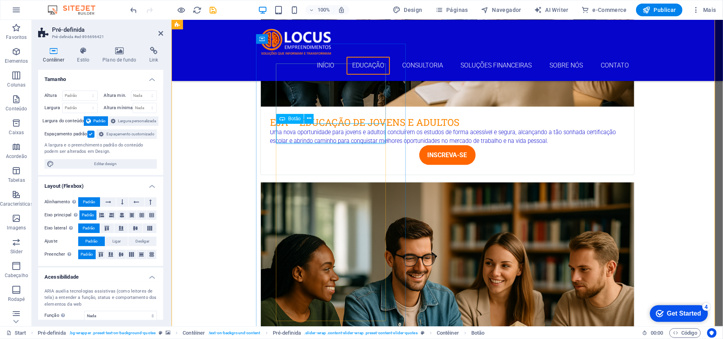
drag, startPoint x: 460, startPoint y: 139, endPoint x: 423, endPoint y: 117, distance: 43.6
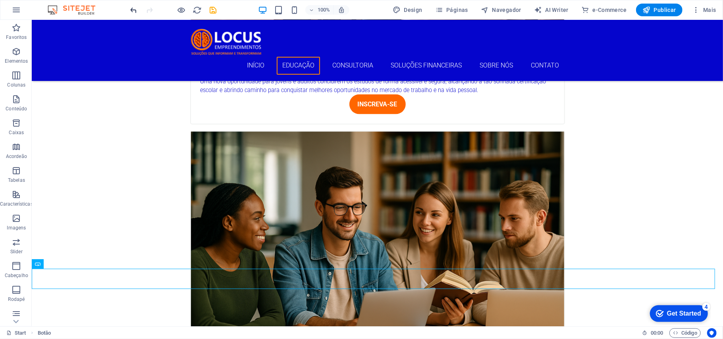
scroll to position [995, 0]
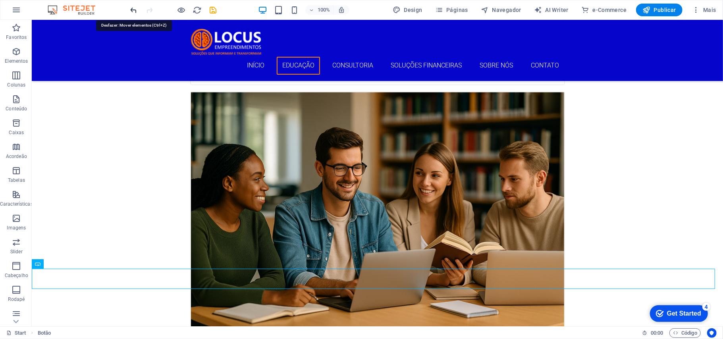
click at [133, 10] on icon "undo" at bounding box center [133, 10] width 9 height 9
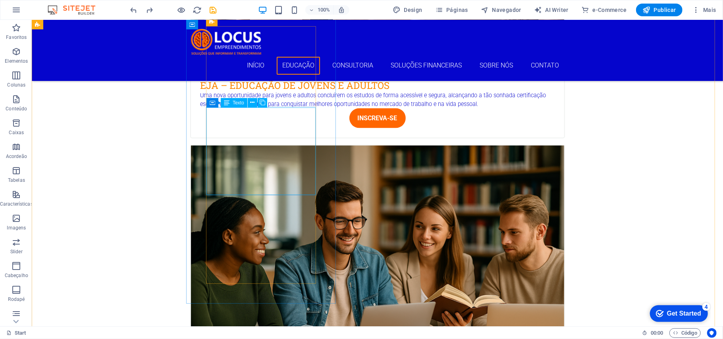
scroll to position [890, 0]
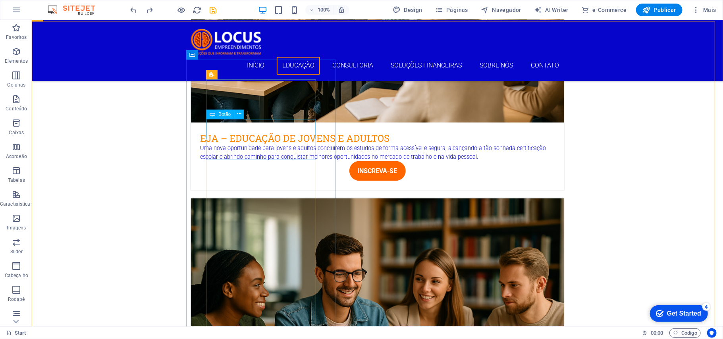
drag, startPoint x: 225, startPoint y: 115, endPoint x: 233, endPoint y: 212, distance: 97.2
click at [225, 115] on span "Botão" at bounding box center [224, 114] width 12 height 5
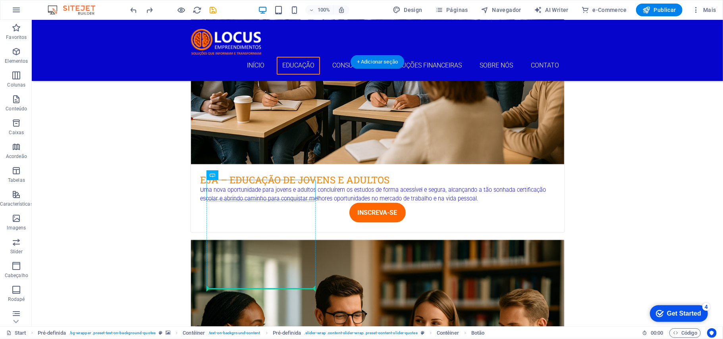
scroll to position [850, 0]
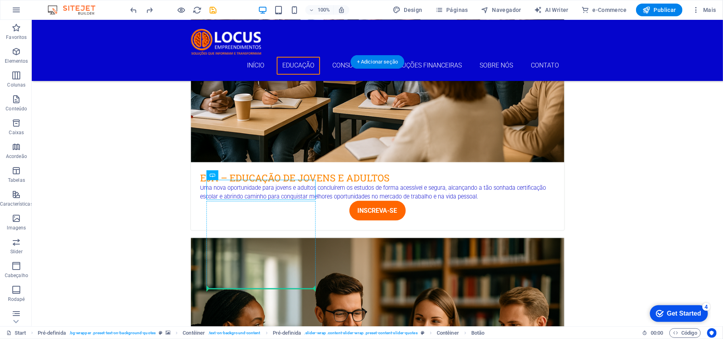
drag, startPoint x: 246, startPoint y: 195, endPoint x: 245, endPoint y: 283, distance: 87.7
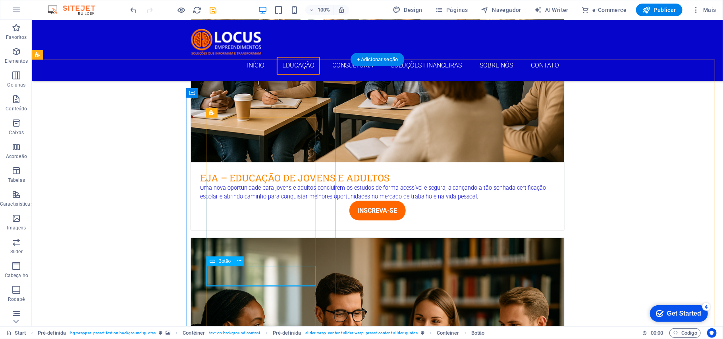
scroll to position [851, 0]
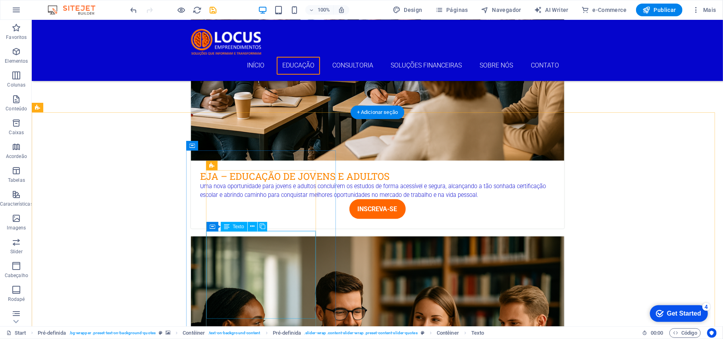
scroll to position [799, 0]
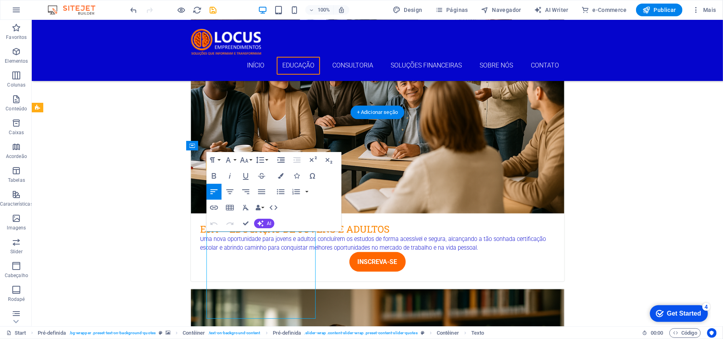
drag, startPoint x: 247, startPoint y: 302, endPoint x: 205, endPoint y: 235, distance: 79.4
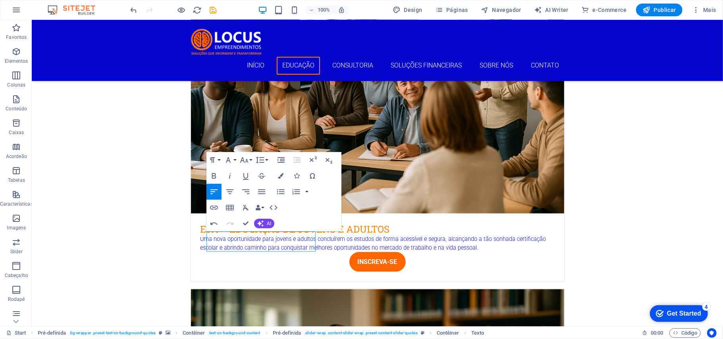
drag, startPoint x: 200, startPoint y: 236, endPoint x: 238, endPoint y: 238, distance: 38.5
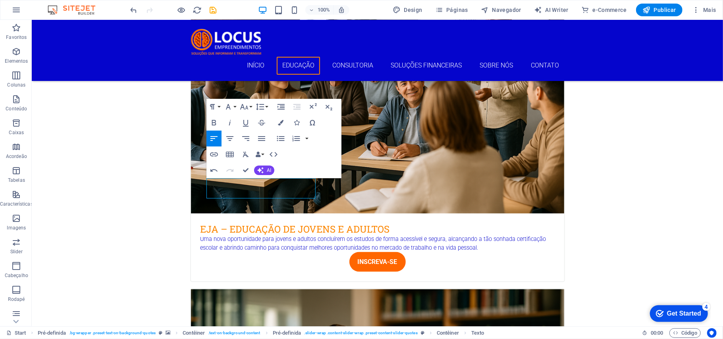
scroll to position [851, 0]
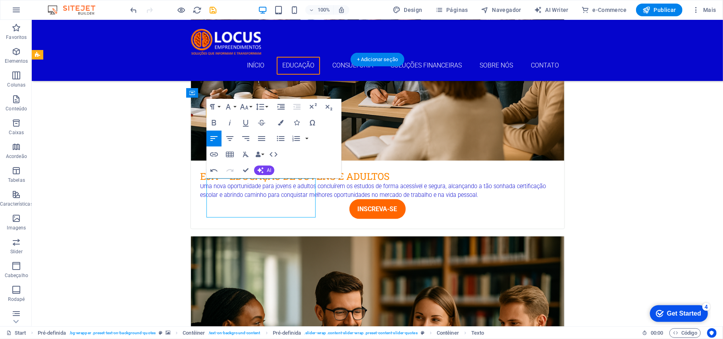
drag, startPoint x: 227, startPoint y: 206, endPoint x: 208, endPoint y: 187, distance: 27.2
drag, startPoint x: 219, startPoint y: 192, endPoint x: 210, endPoint y: 191, distance: 9.7
copy div "Em Breve"
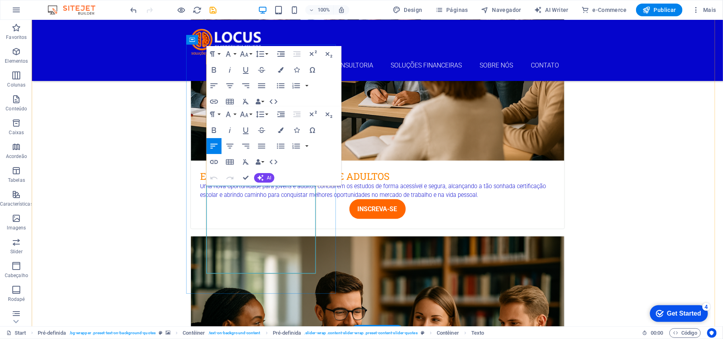
scroll to position [904, 0]
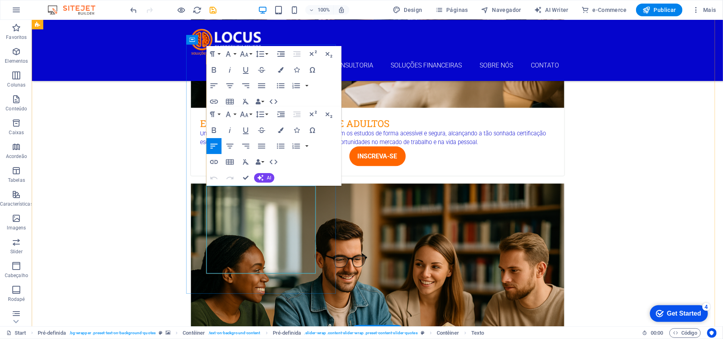
drag, startPoint x: 281, startPoint y: 238, endPoint x: 205, endPoint y: 186, distance: 92.3
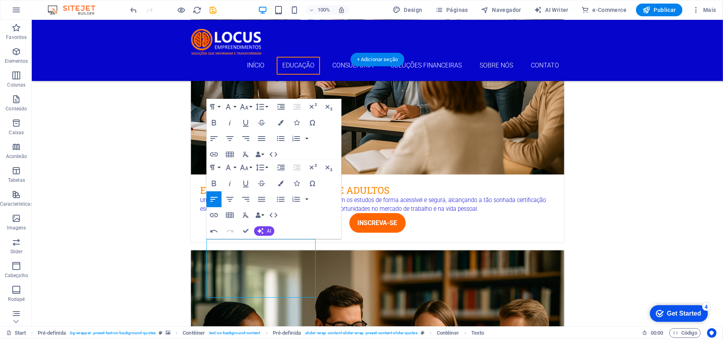
scroll to position [851, 0]
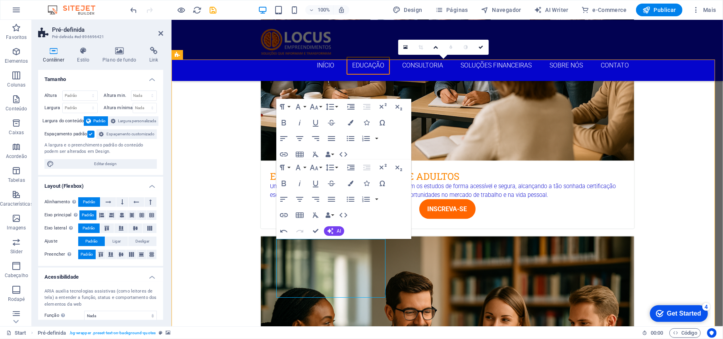
click at [160, 33] on icon at bounding box center [160, 33] width 5 height 6
click at [300, 34] on div "Início Educação Consultoria Soluções Financeiras Sobre Nós Contato" at bounding box center [446, 49] width 551 height 61
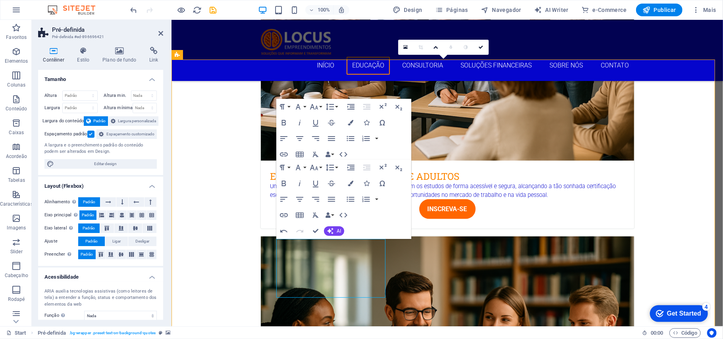
click at [211, 11] on icon "save" at bounding box center [213, 10] width 9 height 9
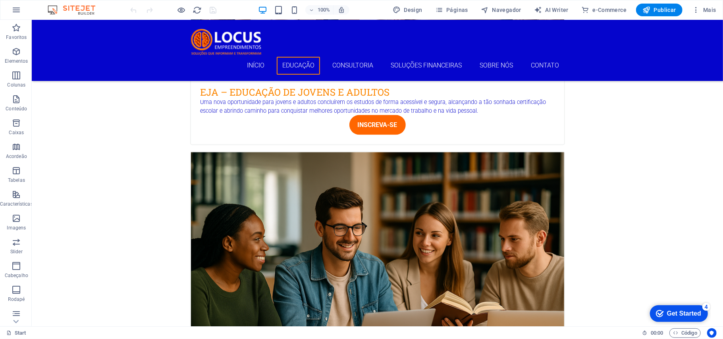
scroll to position [953, 0]
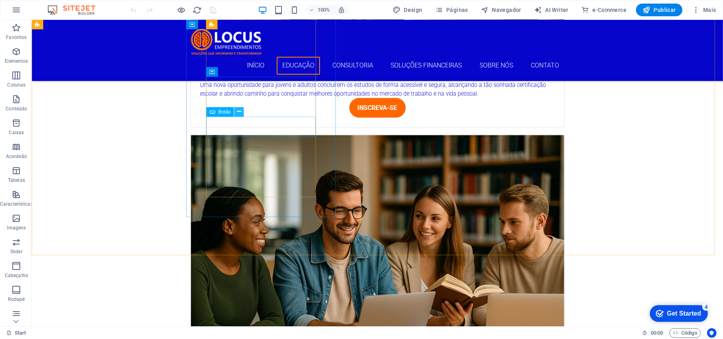
click at [240, 111] on icon at bounding box center [239, 112] width 4 height 8
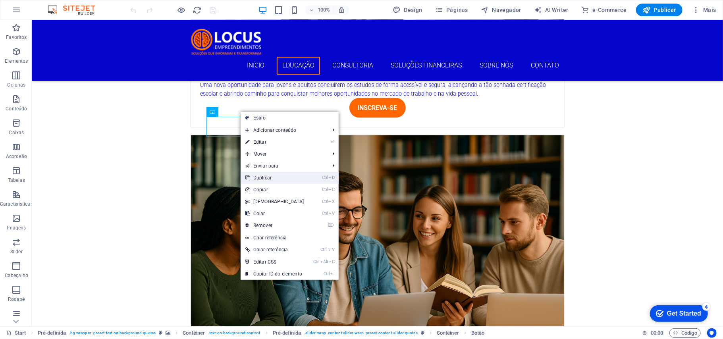
click at [267, 179] on link "Ctrl D Duplicar" at bounding box center [275, 178] width 68 height 12
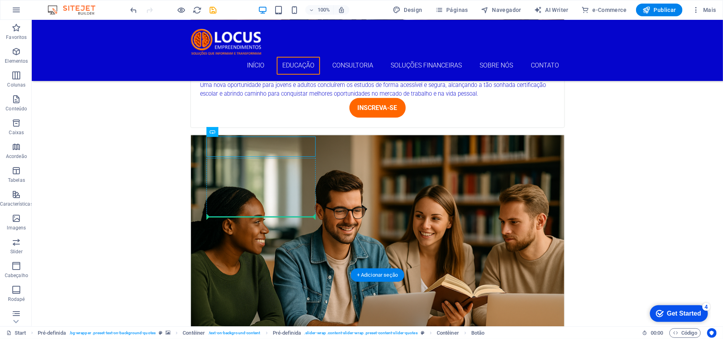
drag, startPoint x: 245, startPoint y: 152, endPoint x: 227, endPoint y: 207, distance: 57.4
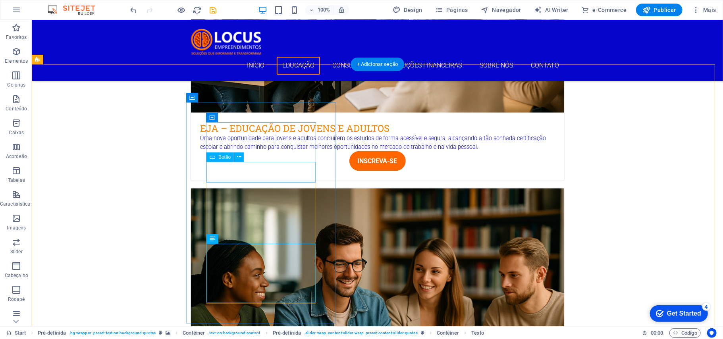
scroll to position [847, 0]
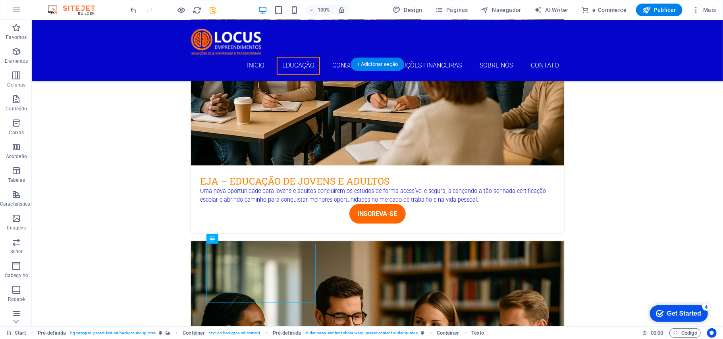
drag, startPoint x: 670, startPoint y: 218, endPoint x: 629, endPoint y: 221, distance: 41.8
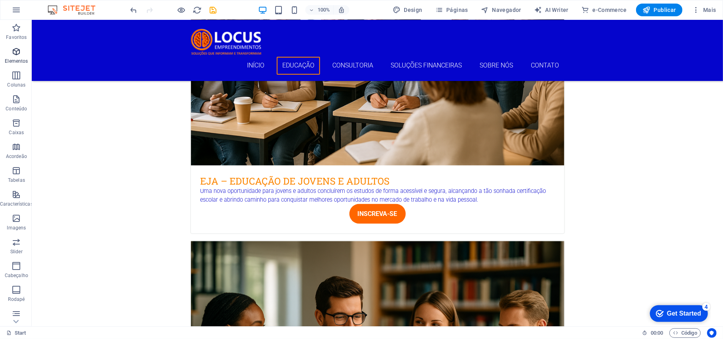
click at [15, 59] on p "Elementos" at bounding box center [16, 61] width 23 height 6
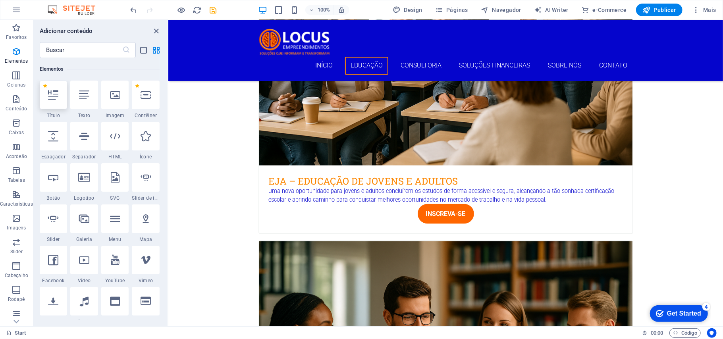
scroll to position [899, 0]
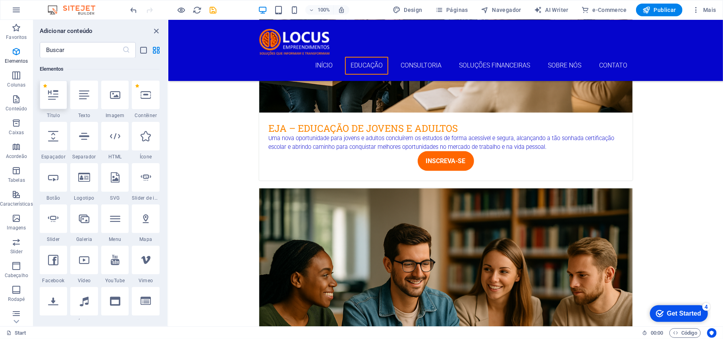
click at [51, 93] on icon at bounding box center [53, 95] width 10 height 10
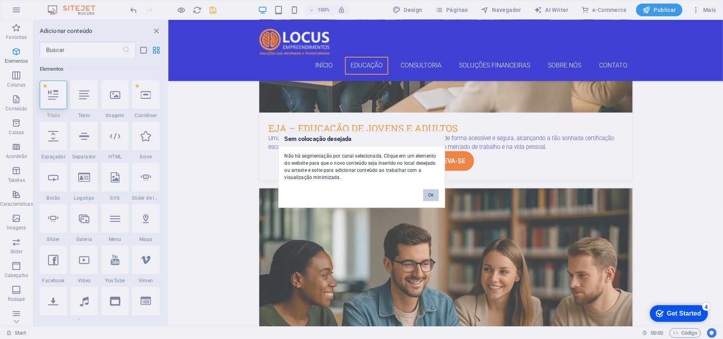
click at [381, 280] on div "Sem colocação desejada Não há segmentação por canal selecionada. Clique em um e…" at bounding box center [361, 169] width 723 height 339
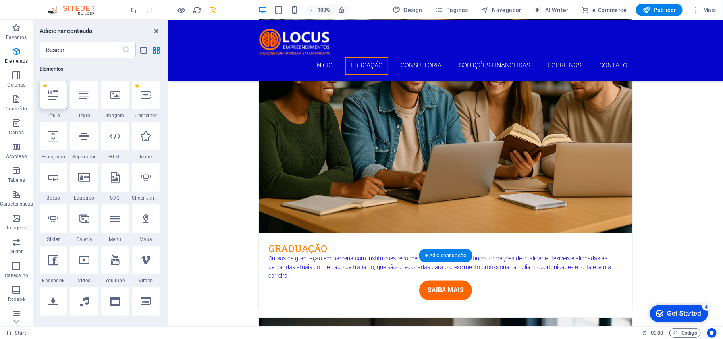
scroll to position [953, 0]
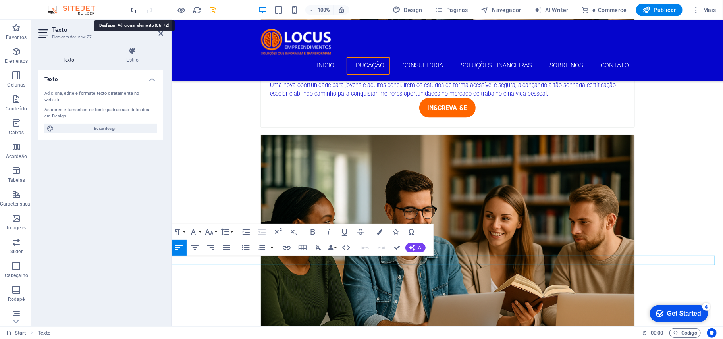
click at [133, 10] on icon "undo" at bounding box center [133, 10] width 9 height 9
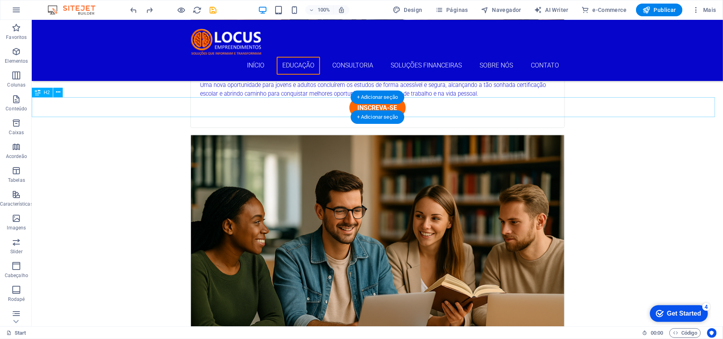
scroll to position [794, 0]
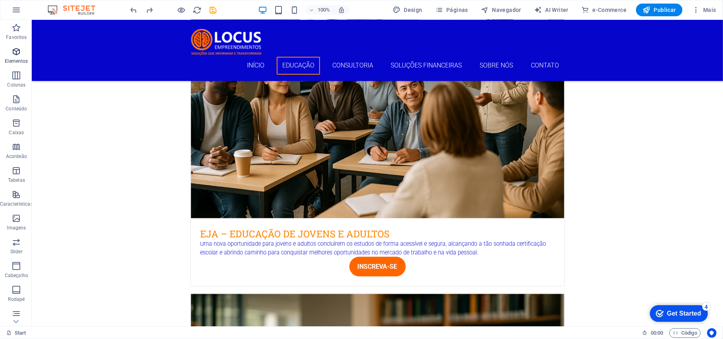
click at [13, 54] on icon "button" at bounding box center [17, 52] width 10 height 10
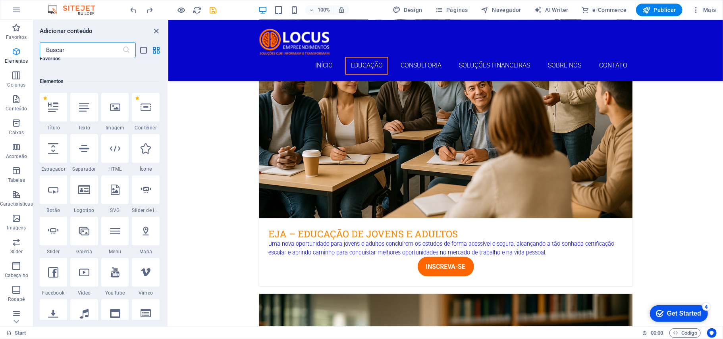
scroll to position [85, 0]
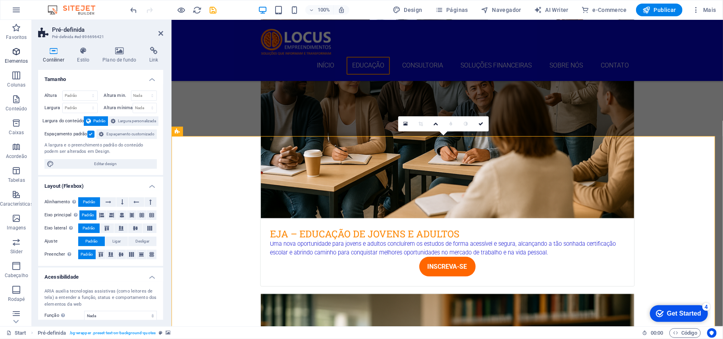
click at [16, 56] on icon "button" at bounding box center [17, 52] width 10 height 10
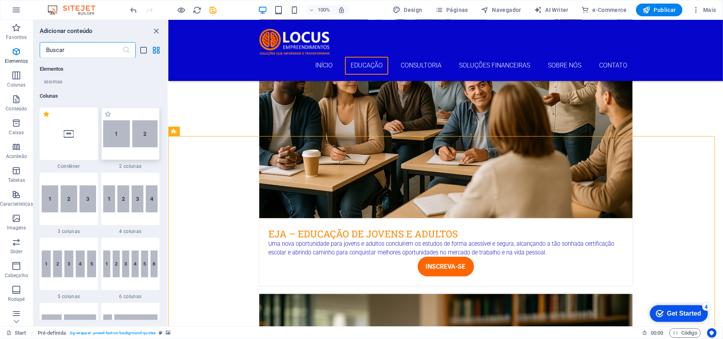
scroll to position [370, 0]
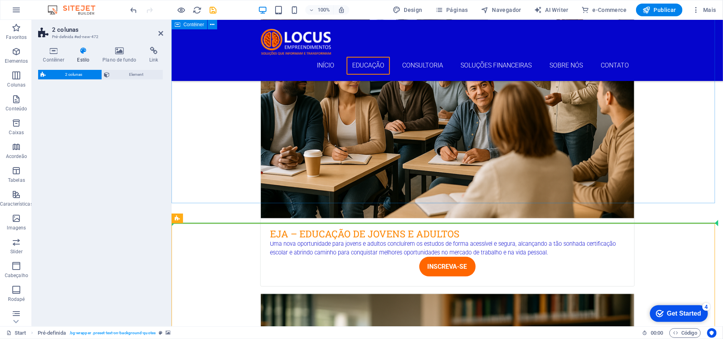
select select "rem"
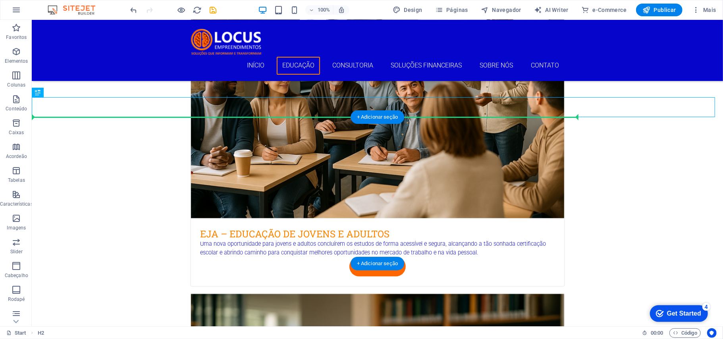
drag, startPoint x: 210, startPoint y: 111, endPoint x: 292, endPoint y: 192, distance: 115.4
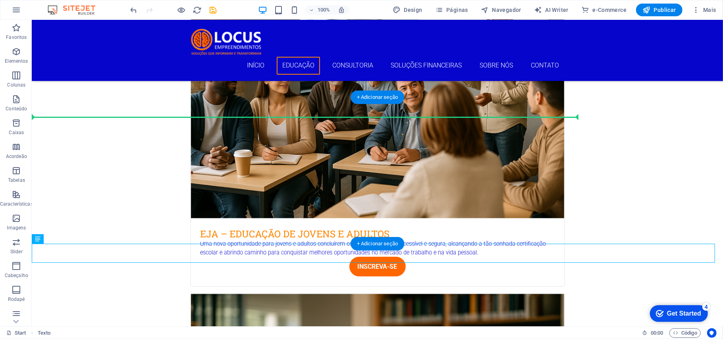
drag, startPoint x: 70, startPoint y: 261, endPoint x: 447, endPoint y: 189, distance: 383.5
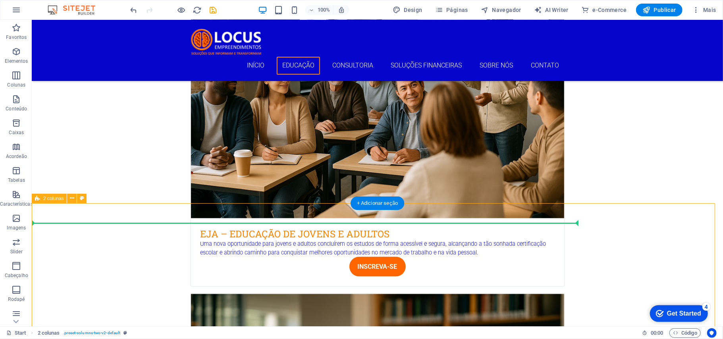
scroll to position [688, 0]
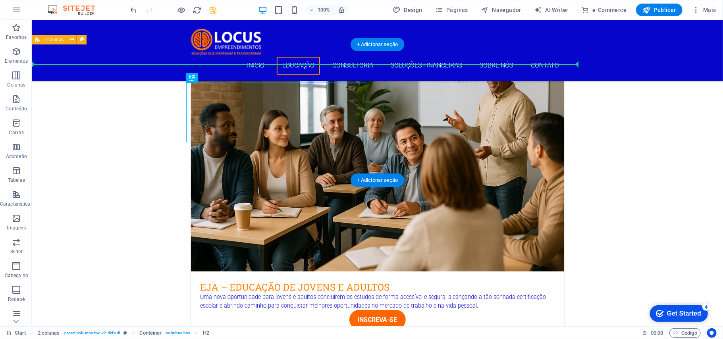
scroll to position [847, 0]
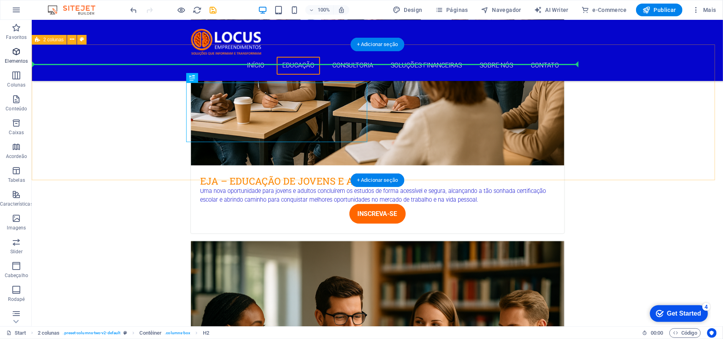
click at [14, 77] on icon "button" at bounding box center [17, 76] width 10 height 10
click at [19, 56] on icon "button" at bounding box center [17, 52] width 10 height 10
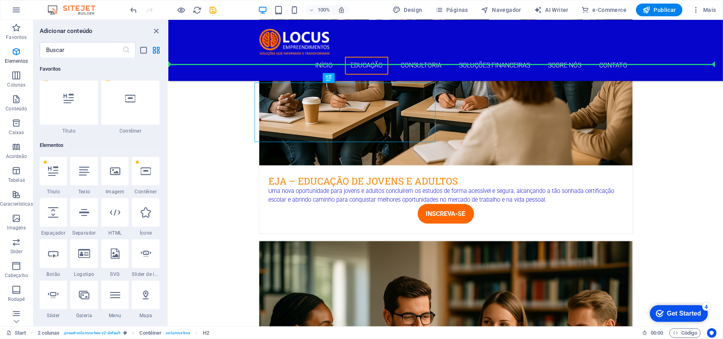
scroll to position [0, 0]
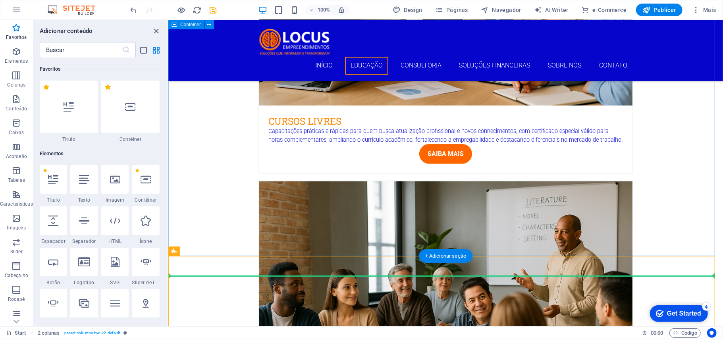
scroll to position [635, 0]
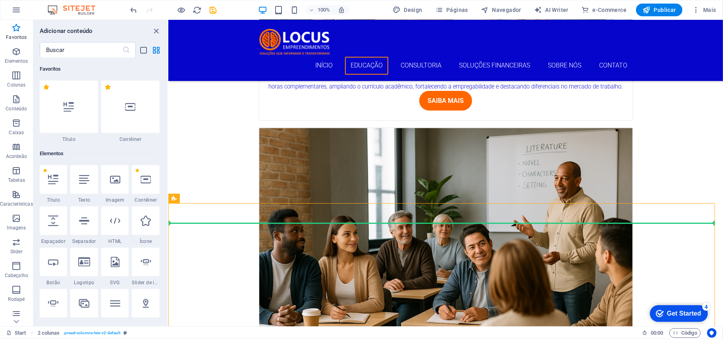
click at [154, 30] on icon "close panel" at bounding box center [156, 31] width 9 height 9
click at [292, 30] on div "Início Educação Consultoria Soluções Financeiras Sobre Nós Contato" at bounding box center [445, 49] width 555 height 61
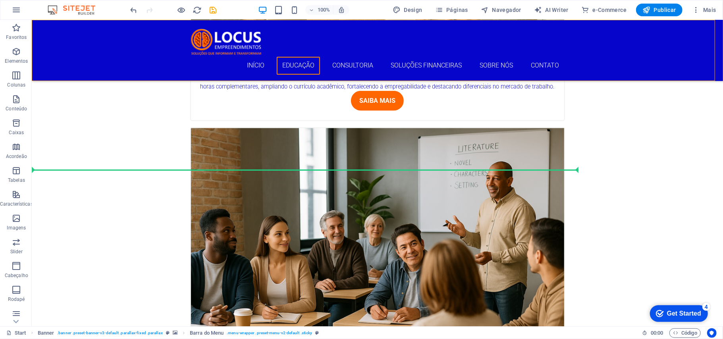
scroll to position [741, 0]
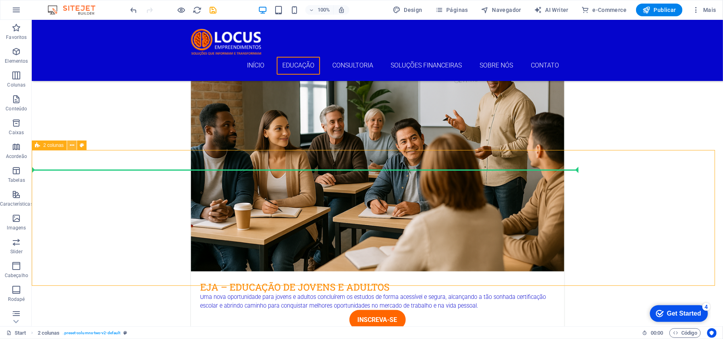
click at [73, 143] on icon at bounding box center [72, 145] width 4 height 8
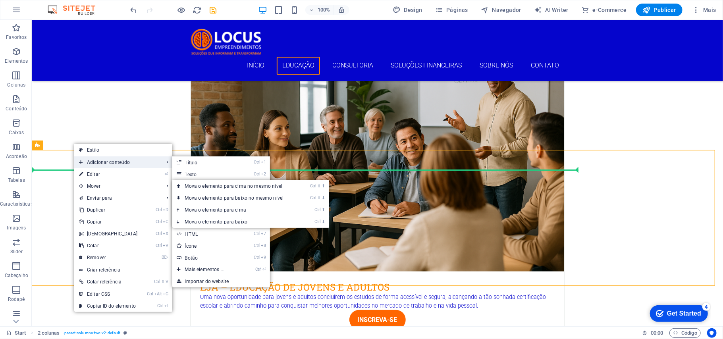
click at [103, 167] on span "Adicionar conteúdo" at bounding box center [117, 162] width 86 height 12
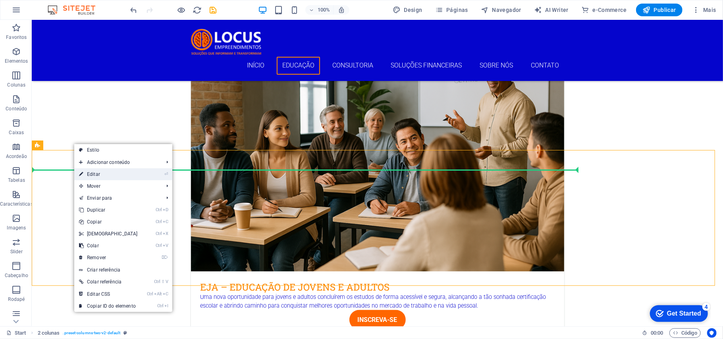
click at [104, 170] on link "⏎ Editar" at bounding box center [108, 174] width 68 height 12
select select "rem"
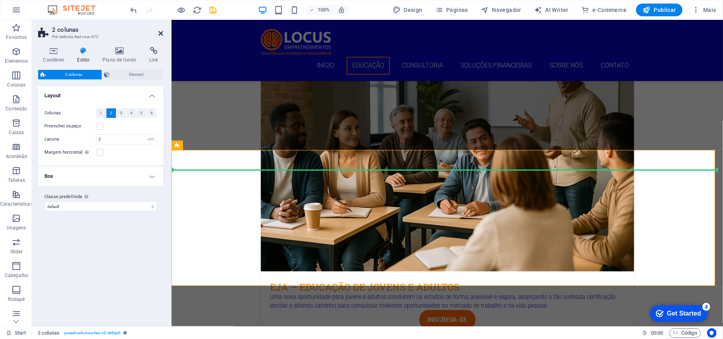
drag, startPoint x: 158, startPoint y: 32, endPoint x: 313, endPoint y: 176, distance: 211.5
click at [158, 32] on icon at bounding box center [160, 33] width 5 height 6
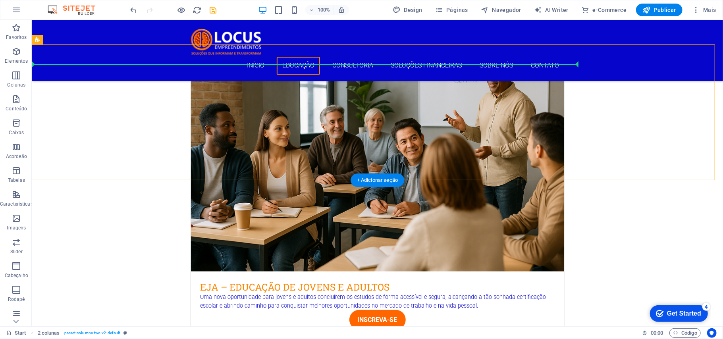
scroll to position [847, 0]
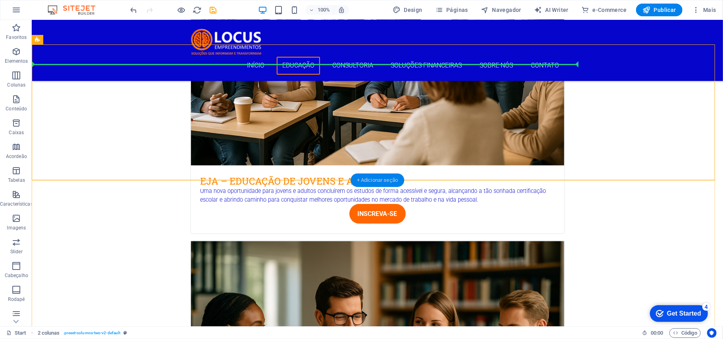
drag, startPoint x: 374, startPoint y: 178, endPoint x: 225, endPoint y: 214, distance: 153.1
click at [374, 178] on div "+ Adicionar seção" at bounding box center [377, 179] width 54 height 13
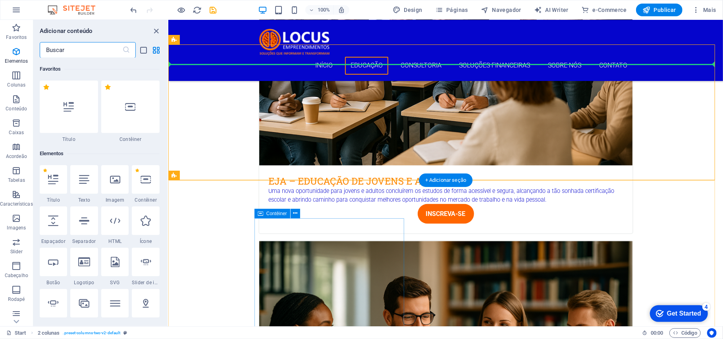
scroll to position [1388, 0]
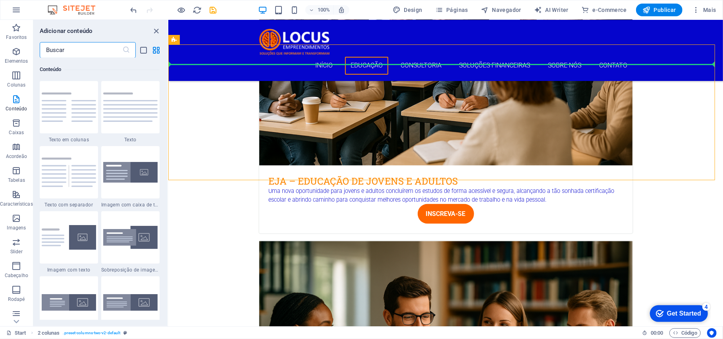
click at [129, 110] on img at bounding box center [130, 106] width 54 height 29
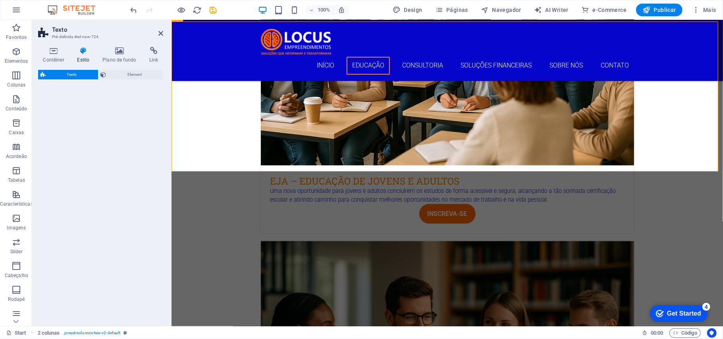
select select "preset-text-v2-default"
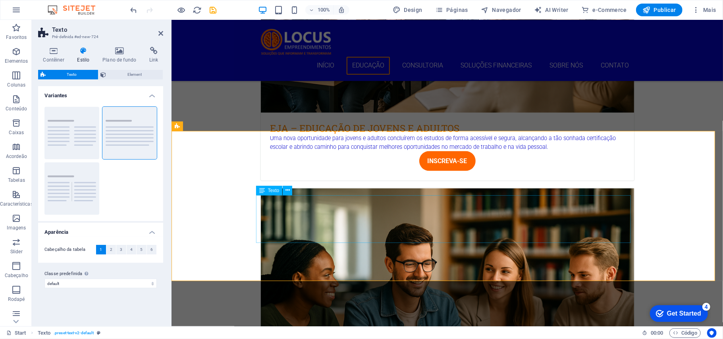
scroll to position [794, 0]
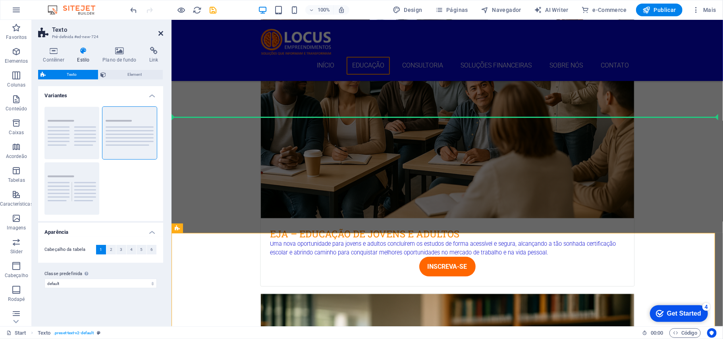
drag, startPoint x: 160, startPoint y: 35, endPoint x: 385, endPoint y: 218, distance: 289.7
click at [160, 35] on icon at bounding box center [160, 33] width 5 height 6
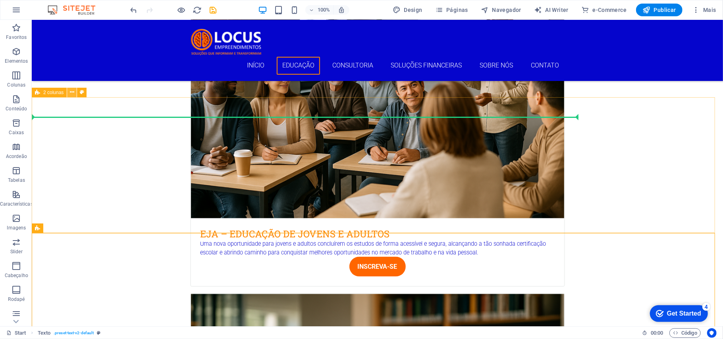
click at [71, 92] on icon at bounding box center [72, 92] width 4 height 8
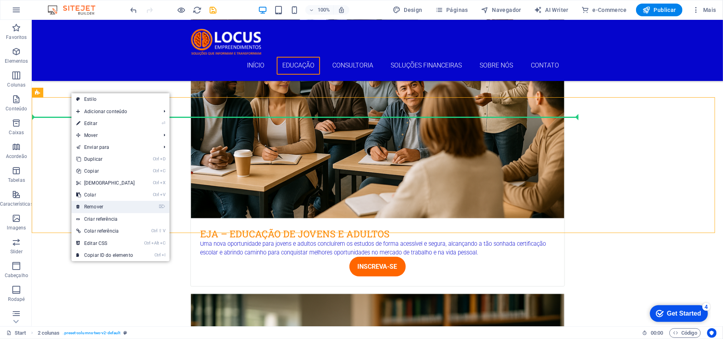
click at [100, 202] on link "⌦ Remover" at bounding box center [105, 207] width 68 height 12
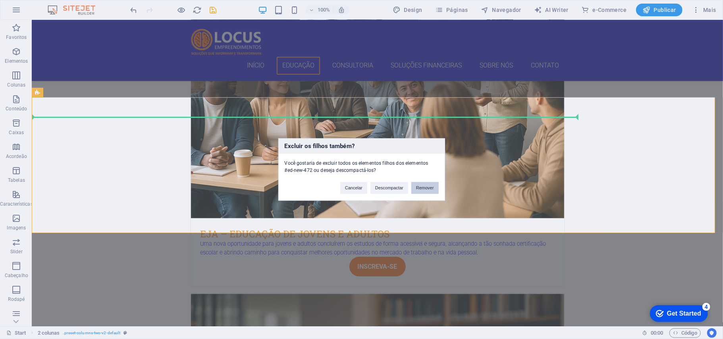
click at [421, 185] on button "Remover" at bounding box center [424, 188] width 27 height 12
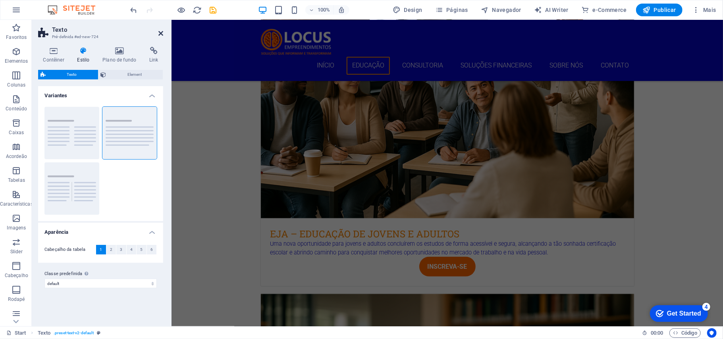
click at [158, 31] on icon at bounding box center [160, 33] width 5 height 6
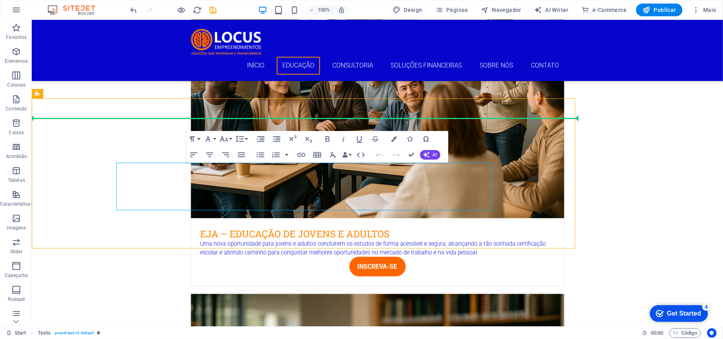
scroll to position [793, 0]
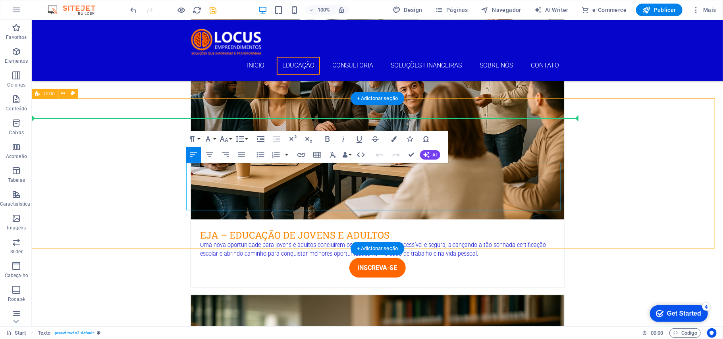
drag, startPoint x: 413, startPoint y: 203, endPoint x: 183, endPoint y: 166, distance: 232.9
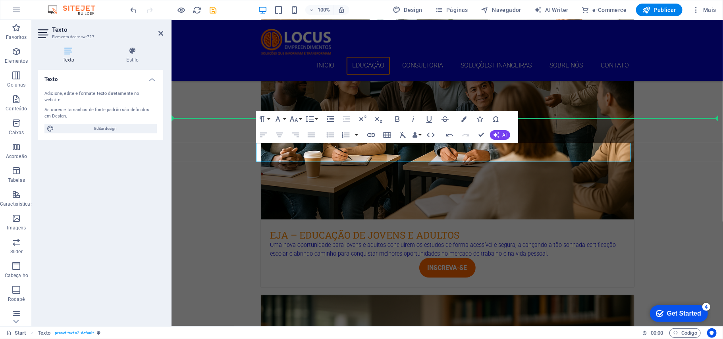
drag, startPoint x: 608, startPoint y: 156, endPoint x: 612, endPoint y: 159, distance: 5.1
click at [106, 124] on span "Editar design" at bounding box center [105, 129] width 98 height 10
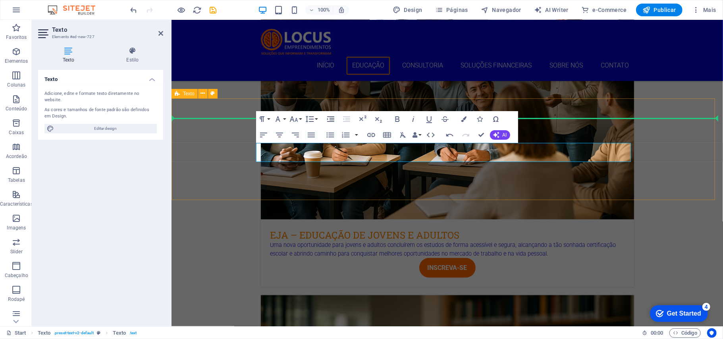
click at [661, 8] on span "Publicar" at bounding box center [659, 10] width 34 height 8
click at [660, 10] on span "Publicar" at bounding box center [659, 10] width 34 height 8
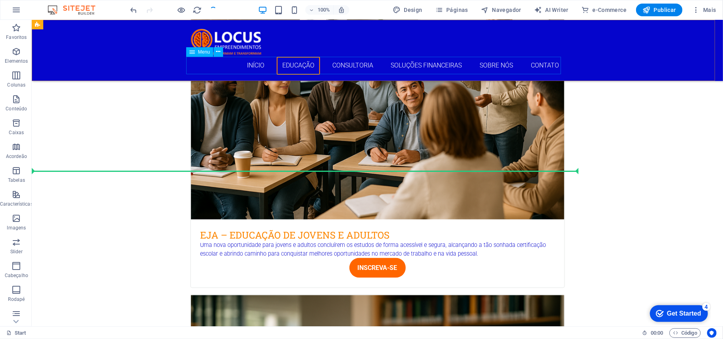
scroll to position [740, 0]
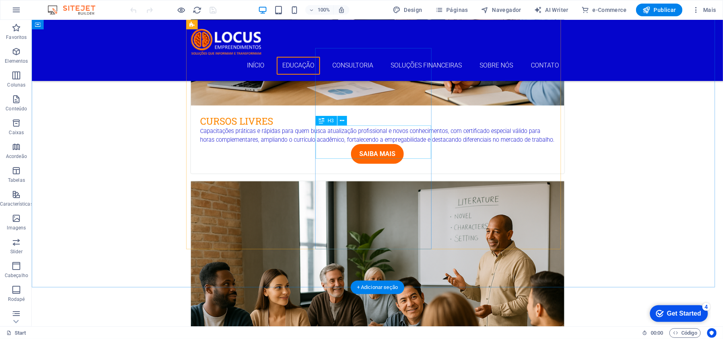
scroll to position [688, 0]
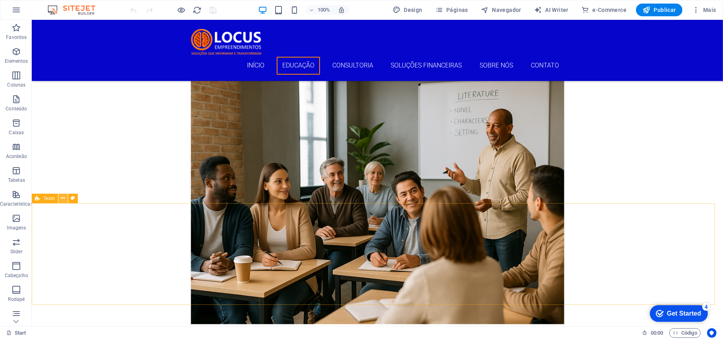
click at [65, 196] on button at bounding box center [63, 199] width 10 height 10
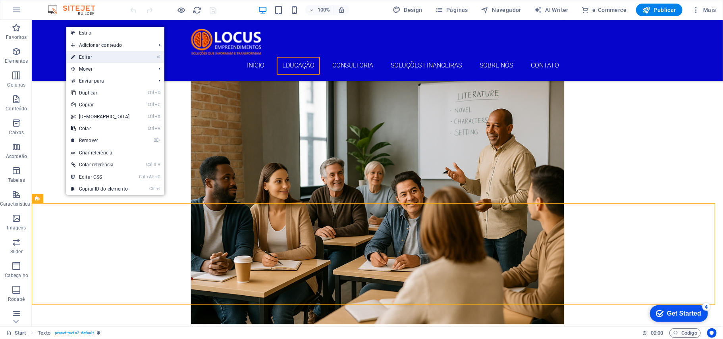
click at [102, 58] on link "⏎ Editar" at bounding box center [100, 57] width 68 height 12
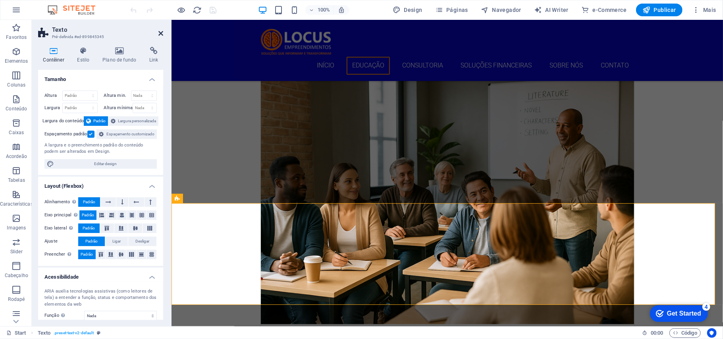
click at [161, 33] on icon at bounding box center [160, 33] width 5 height 6
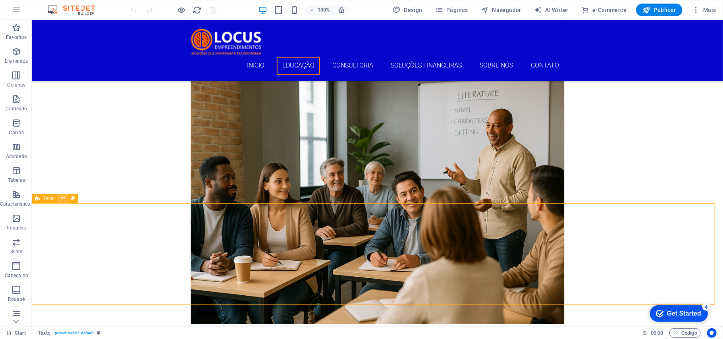
click at [64, 197] on icon at bounding box center [63, 198] width 4 height 8
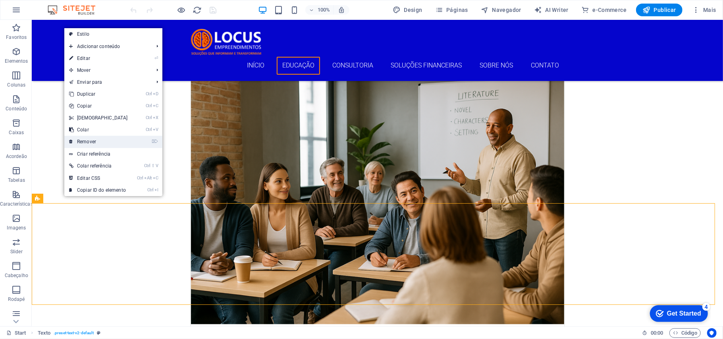
click at [87, 141] on link "⌦ Remover" at bounding box center [98, 142] width 68 height 12
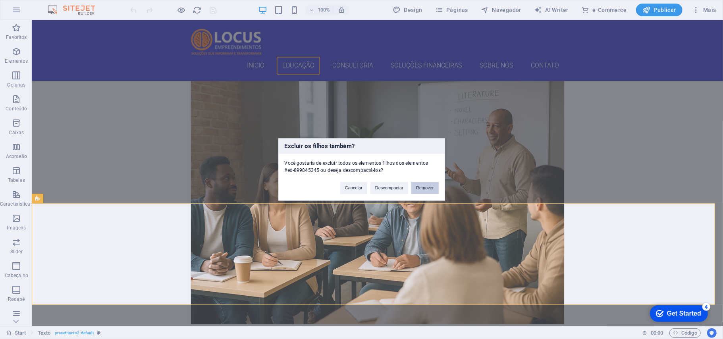
click at [423, 185] on button "Remover" at bounding box center [424, 188] width 27 height 12
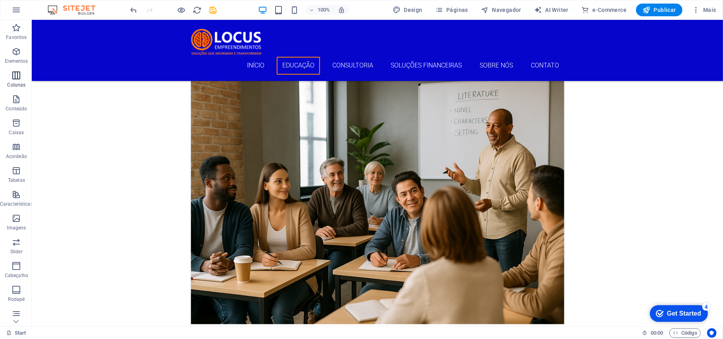
click at [18, 78] on icon "button" at bounding box center [17, 76] width 10 height 10
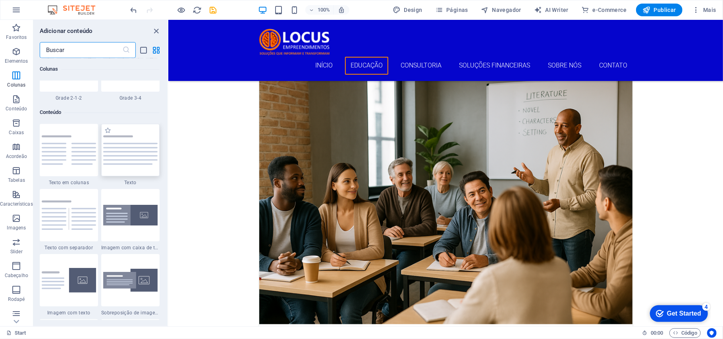
scroll to position [1293, 0]
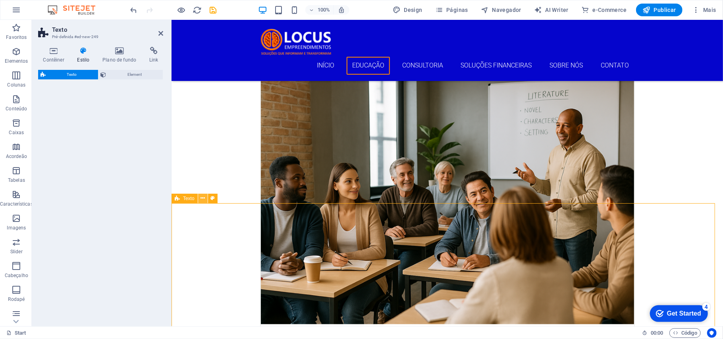
select select "preset-text-v2-default"
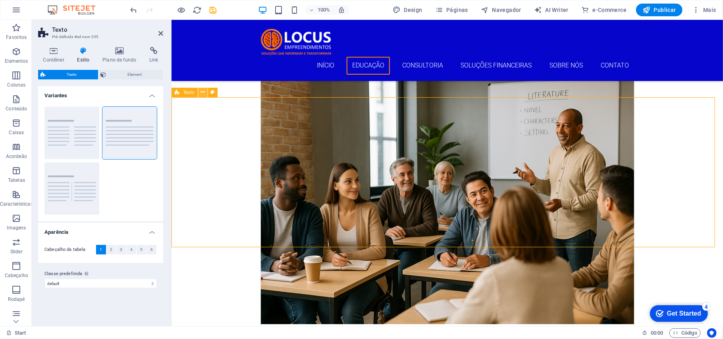
click at [205, 94] on icon at bounding box center [202, 92] width 4 height 8
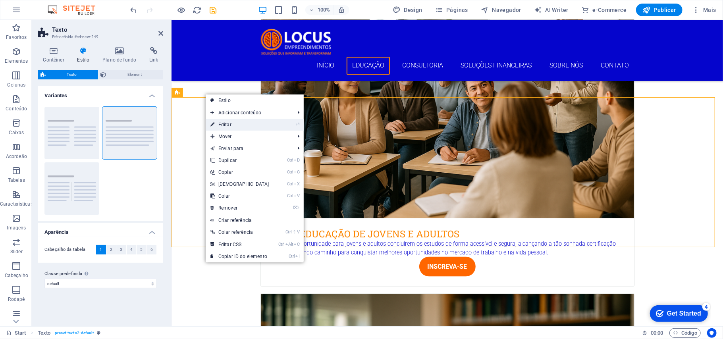
click at [229, 127] on link "⏎ Editar" at bounding box center [240, 125] width 68 height 12
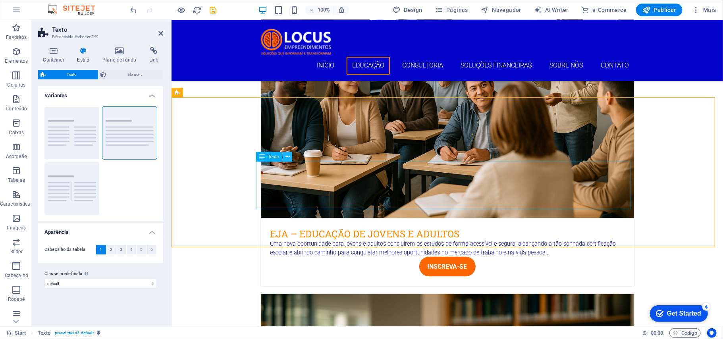
click at [286, 154] on icon at bounding box center [287, 156] width 4 height 8
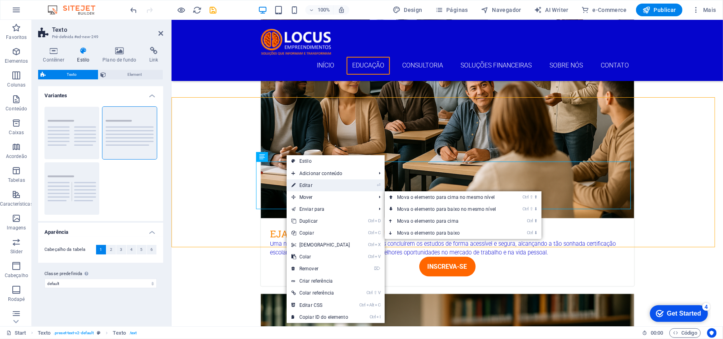
click at [307, 184] on link "⏎ Editar" at bounding box center [321, 185] width 68 height 12
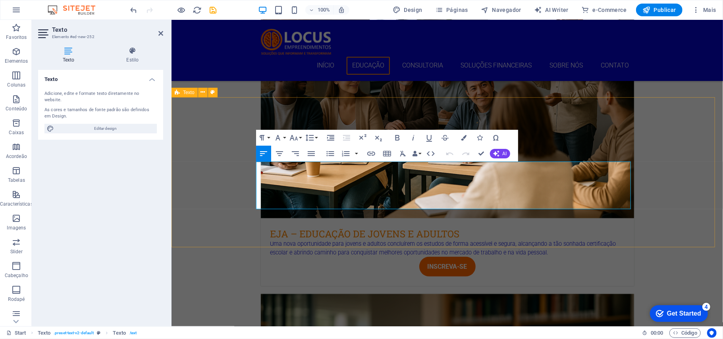
drag, startPoint x: 262, startPoint y: 165, endPoint x: 252, endPoint y: 164, distance: 9.7
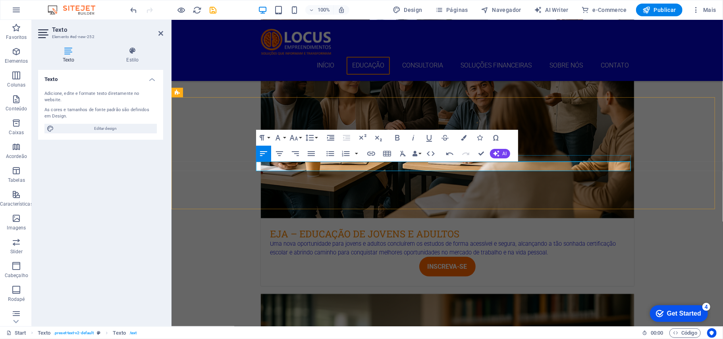
drag, startPoint x: 389, startPoint y: 164, endPoint x: 267, endPoint y: 168, distance: 121.9
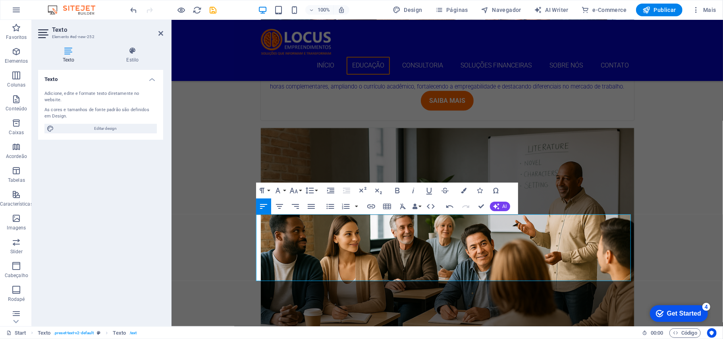
scroll to position [741, 0]
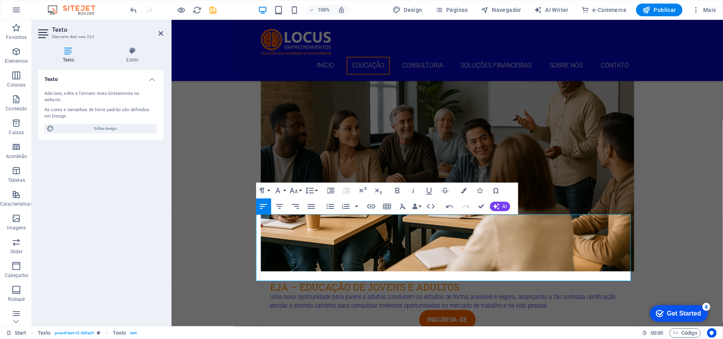
drag, startPoint x: 202, startPoint y: 251, endPoint x: 200, endPoint y: 144, distance: 106.8
click at [200, 145] on icon at bounding box center [202, 145] width 4 height 8
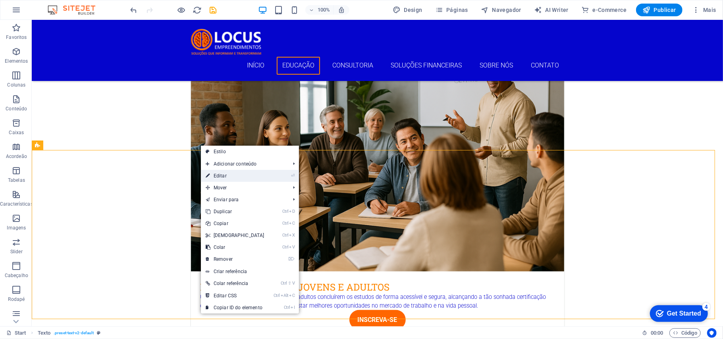
click at [220, 174] on link "⏎ Editar" at bounding box center [235, 176] width 68 height 12
select select "preset-text-v2-default"
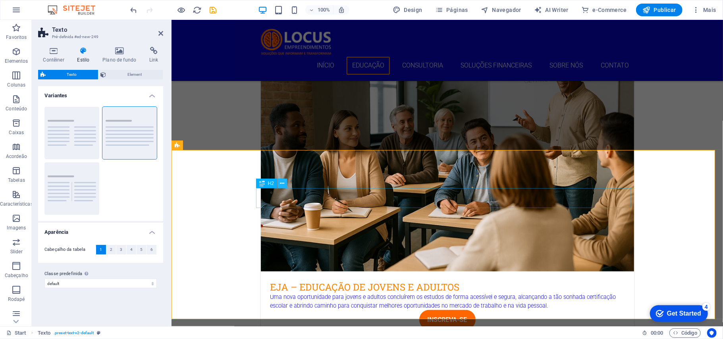
click at [283, 182] on icon at bounding box center [282, 183] width 4 height 8
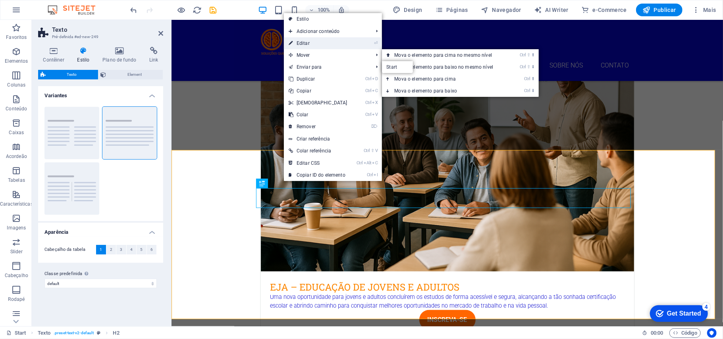
drag, startPoint x: 134, startPoint y: 25, endPoint x: 305, endPoint y: 44, distance: 172.6
click at [305, 44] on link "⏎ Editar" at bounding box center [318, 43] width 68 height 12
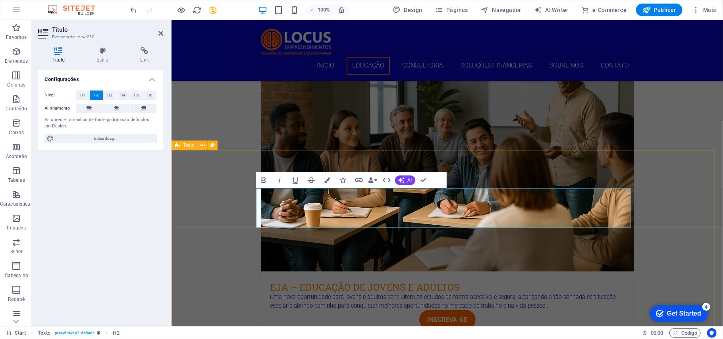
drag, startPoint x: 667, startPoint y: 195, endPoint x: 660, endPoint y: 197, distance: 6.7
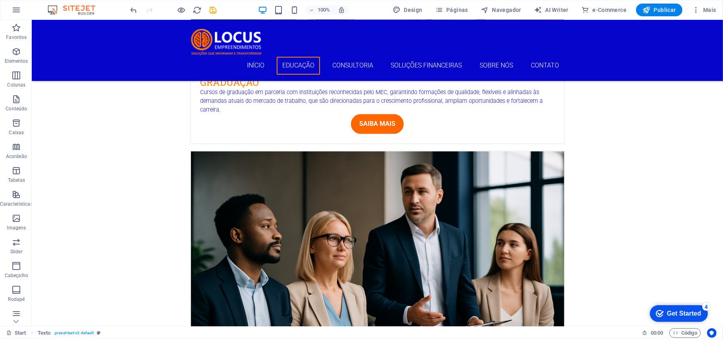
scroll to position [1323, 0]
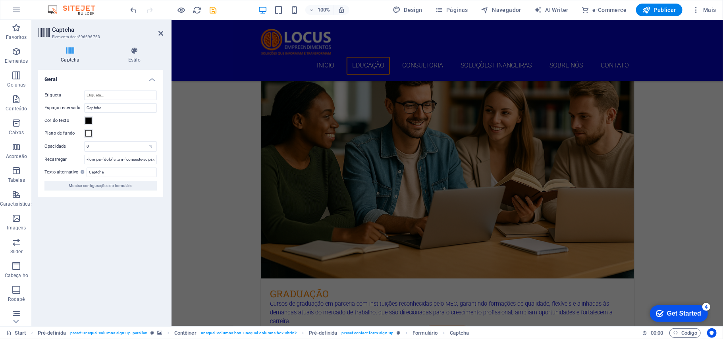
scroll to position [953, 0]
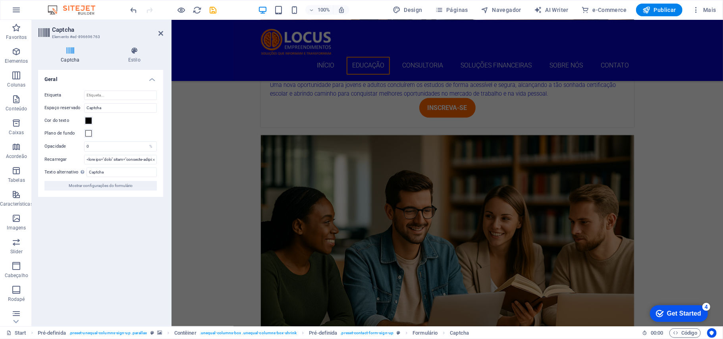
click at [160, 32] on icon at bounding box center [160, 33] width 5 height 6
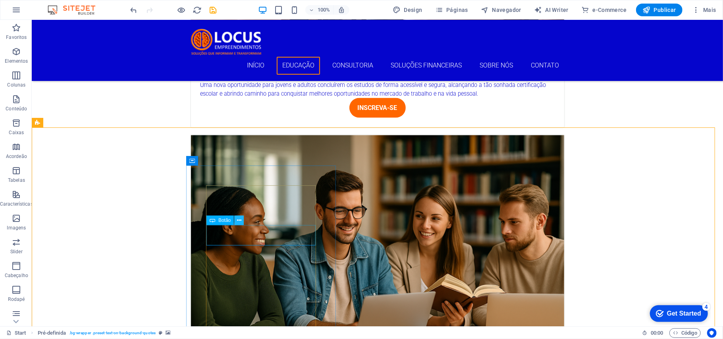
click at [239, 219] on icon at bounding box center [239, 220] width 4 height 8
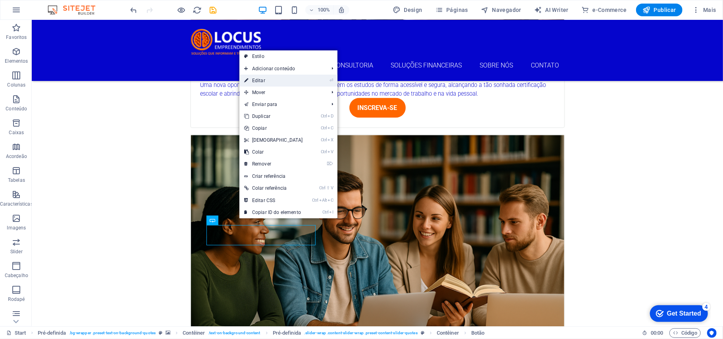
click at [263, 82] on link "⏎ Editar" at bounding box center [273, 81] width 68 height 12
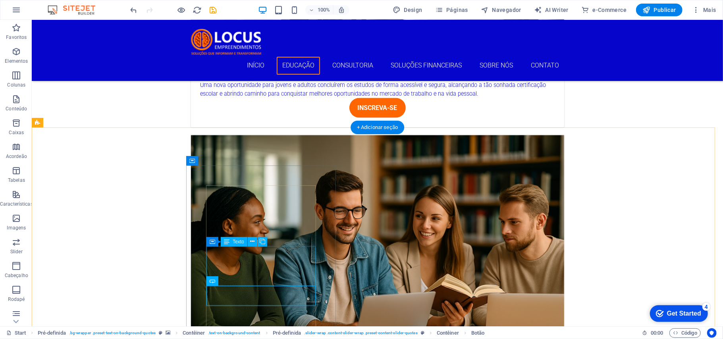
click at [239, 280] on icon at bounding box center [239, 281] width 4 height 8
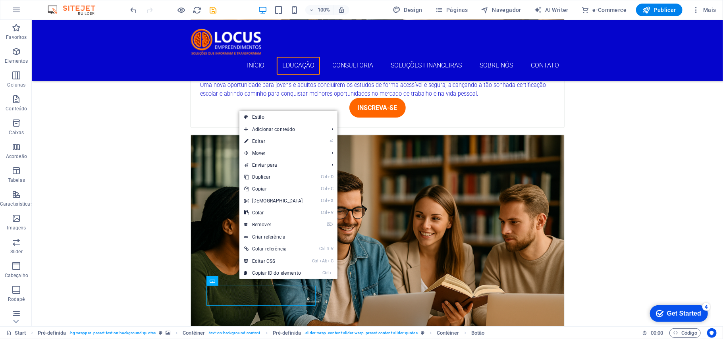
click at [258, 145] on link "⏎ Editar" at bounding box center [273, 141] width 68 height 12
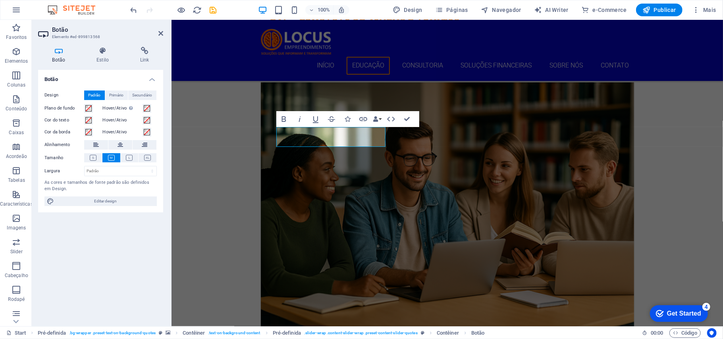
scroll to position [1111, 0]
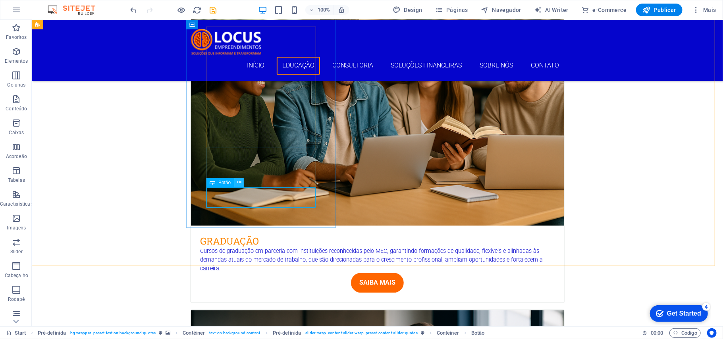
click at [239, 180] on icon at bounding box center [239, 182] width 4 height 8
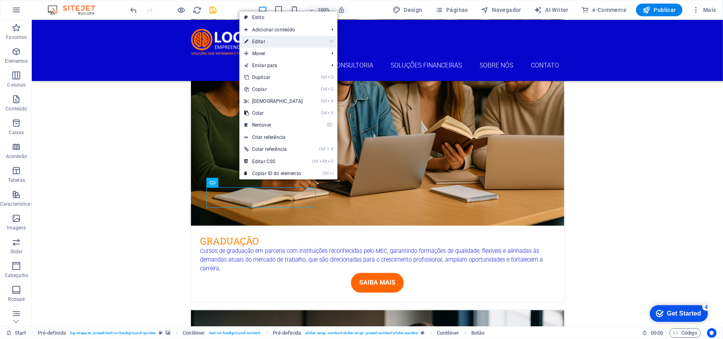
click at [274, 44] on link "⏎ Editar" at bounding box center [273, 42] width 68 height 12
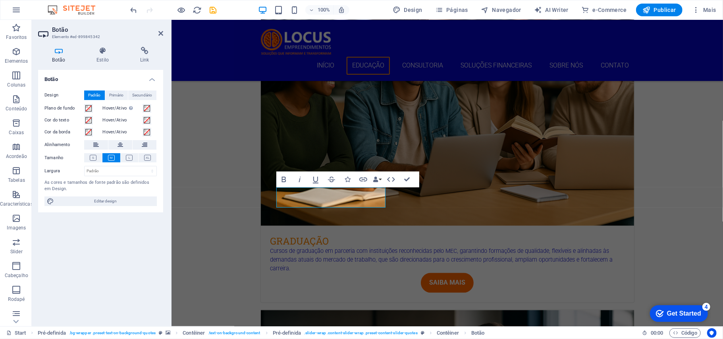
drag, startPoint x: 404, startPoint y: 245, endPoint x: 421, endPoint y: 250, distance: 17.7
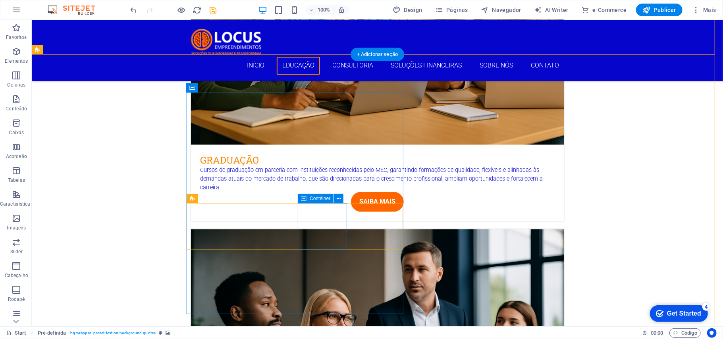
scroll to position [1323, 0]
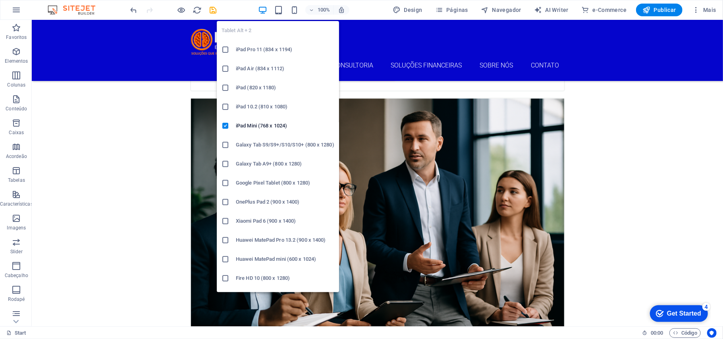
click at [296, 157] on li "Galaxy Tab A9+ (800 x 1280)" at bounding box center [278, 163] width 122 height 19
click at [168, 118] on div "H3 Banner Banner Contêiner H1 Botão Contêiner Pré-definida Contêiner Pré-defini…" at bounding box center [377, 173] width 691 height 306
click at [169, 118] on div "H3 Banner Banner Contêiner H1 Botão Contêiner Pré-definida Contêiner Pré-defini…" at bounding box center [377, 173] width 691 height 306
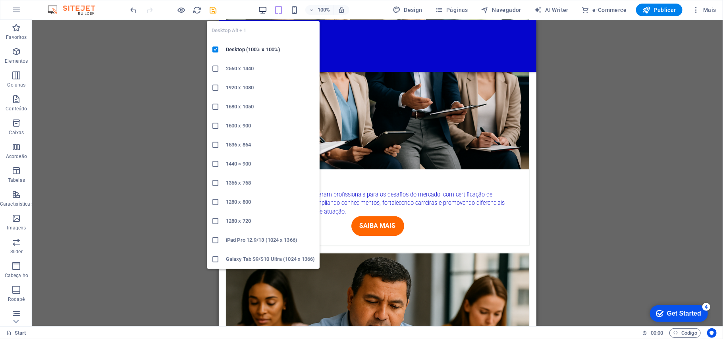
click at [264, 7] on icon "button" at bounding box center [262, 10] width 9 height 9
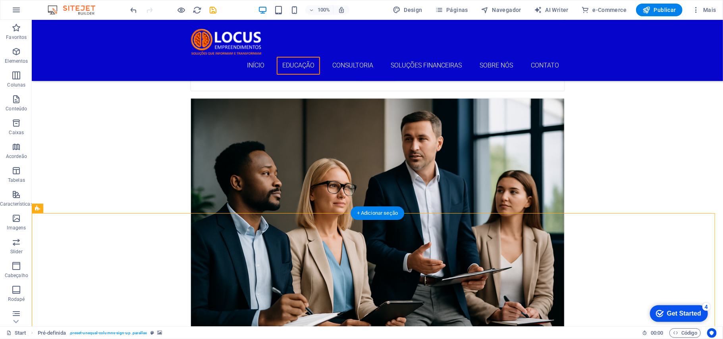
scroll to position [1164, 0]
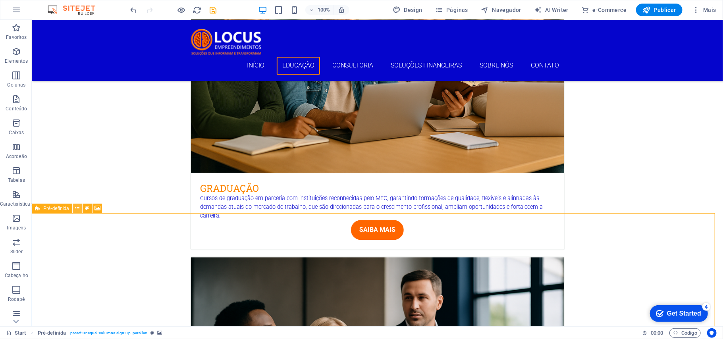
click at [75, 207] on icon at bounding box center [77, 208] width 4 height 8
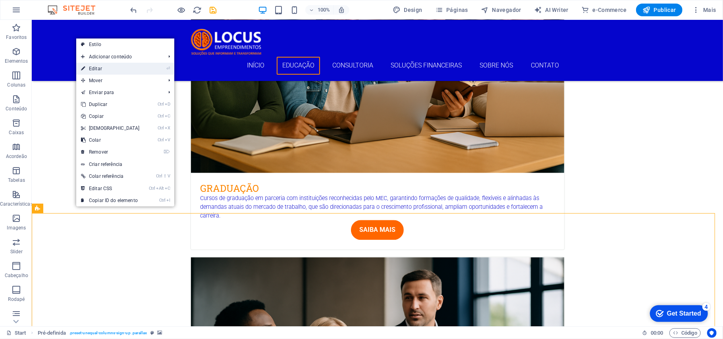
click at [95, 69] on link "⏎ Editar" at bounding box center [110, 69] width 68 height 12
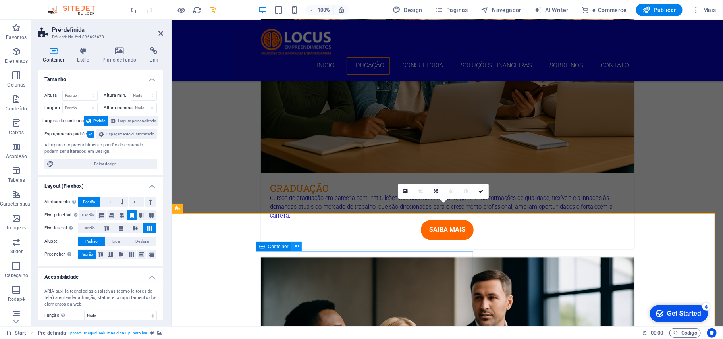
click at [296, 246] on icon at bounding box center [297, 246] width 4 height 8
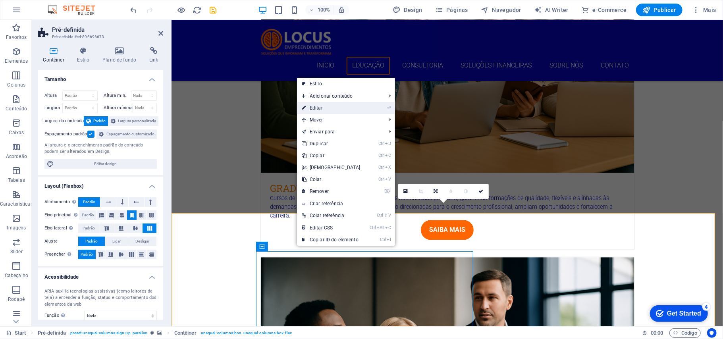
drag, startPoint x: 212, startPoint y: 189, endPoint x: 317, endPoint y: 102, distance: 135.9
click at [317, 102] on link "⏎ Editar" at bounding box center [331, 108] width 68 height 12
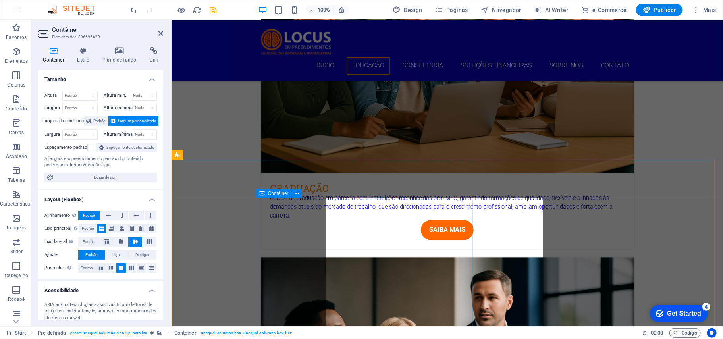
scroll to position [1323, 0]
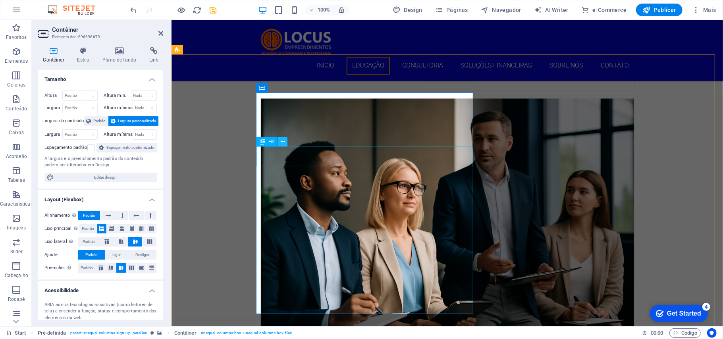
click at [283, 141] on icon at bounding box center [283, 142] width 4 height 8
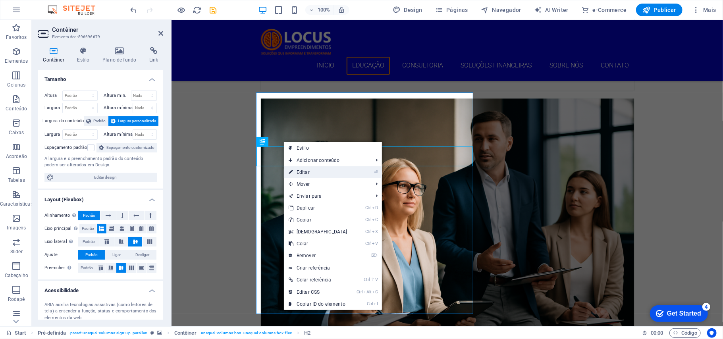
click at [304, 169] on link "⏎ Editar" at bounding box center [318, 172] width 68 height 12
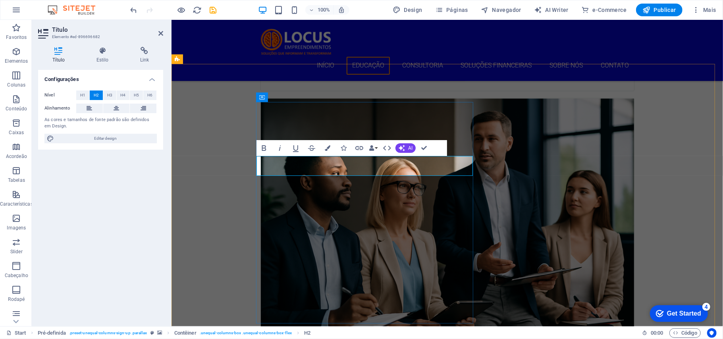
scroll to position [1313, 0]
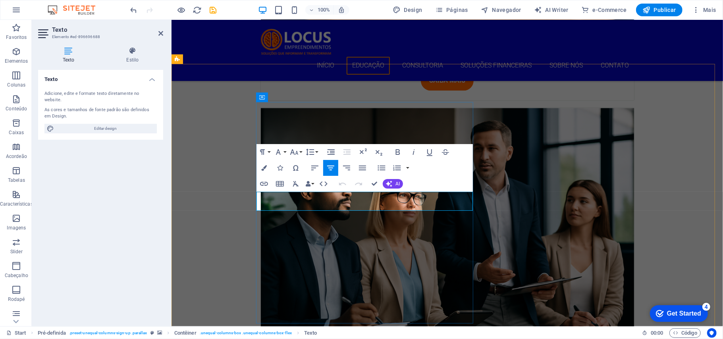
drag, startPoint x: 451, startPoint y: 206, endPoint x: 274, endPoint y: 192, distance: 176.8
drag, startPoint x: 446, startPoint y: 212, endPoint x: 273, endPoint y: 195, distance: 174.3
drag, startPoint x: 273, startPoint y: 195, endPoint x: 273, endPoint y: 200, distance: 4.8
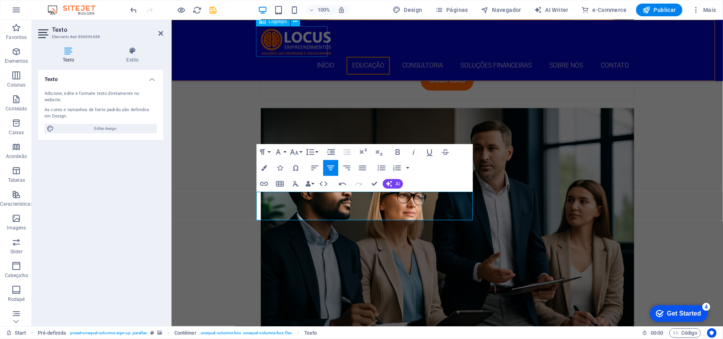
scroll to position [1309, 0]
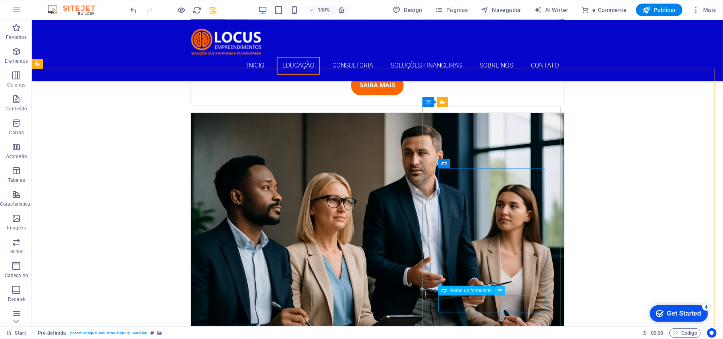
click at [499, 293] on icon at bounding box center [500, 290] width 4 height 8
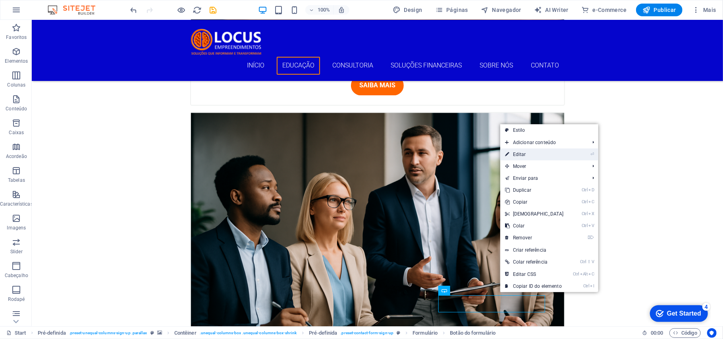
click at [526, 155] on link "⏎ Editar" at bounding box center [534, 154] width 68 height 12
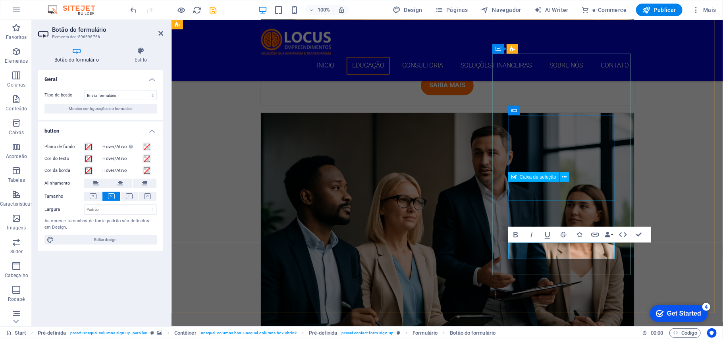
scroll to position [1361, 0]
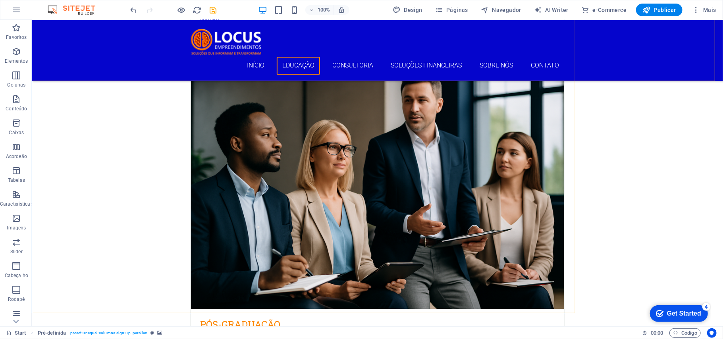
click at [159, 32] on div "Início Educação Consultoria Soluções Financeiras Sobre Nós Contato" at bounding box center [376, 49] width 691 height 61
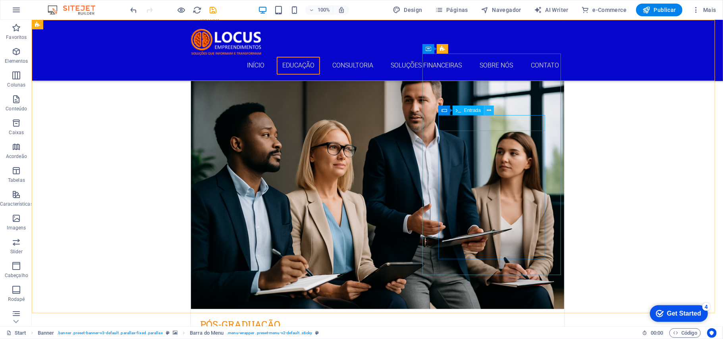
click at [489, 110] on icon at bounding box center [489, 110] width 4 height 8
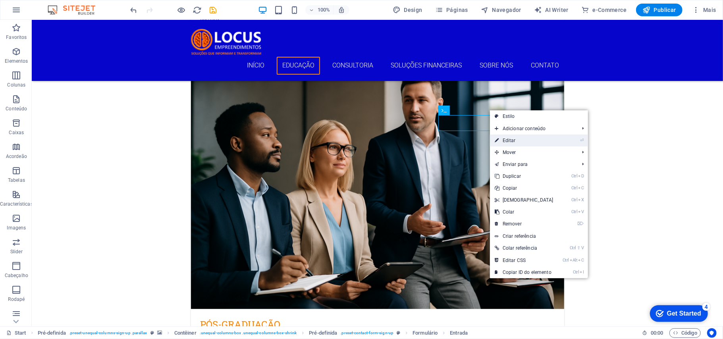
click at [511, 142] on link "⏎ Editar" at bounding box center [524, 141] width 68 height 12
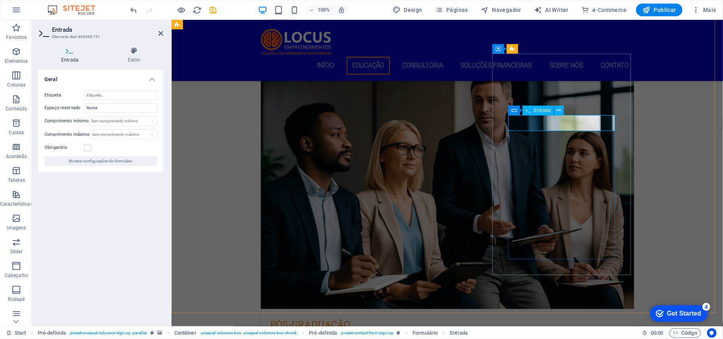
type input "Nome Completo"
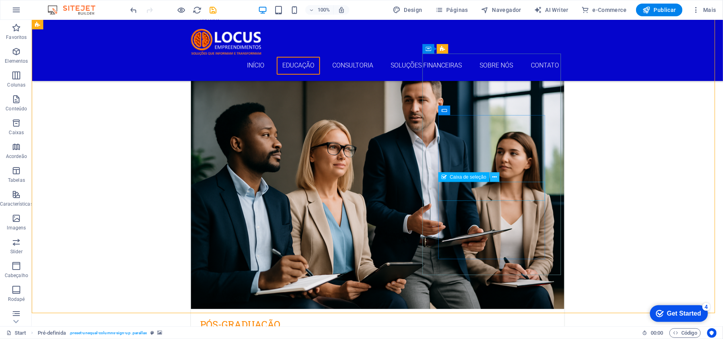
click at [496, 178] on icon at bounding box center [494, 177] width 4 height 8
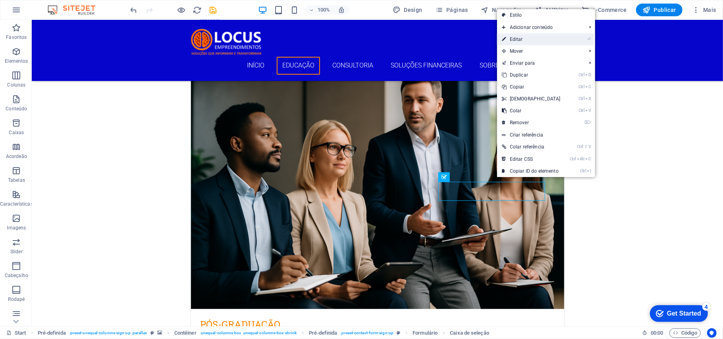
click at [523, 36] on link "⏎ Editar" at bounding box center [531, 39] width 68 height 12
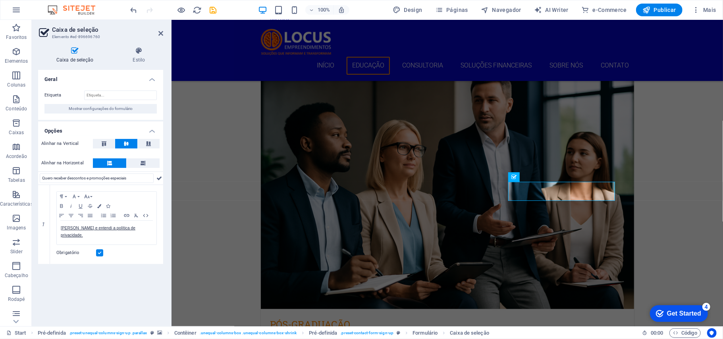
drag, startPoint x: 139, startPoint y: 179, endPoint x: 38, endPoint y: 180, distance: 100.4
click at [38, 180] on div "Quero receber descontos e promoções especiais" at bounding box center [100, 177] width 125 height 13
type input "Quero receber descontos e promoções especiais"
drag, startPoint x: 159, startPoint y: 179, endPoint x: 7, endPoint y: 200, distance: 153.5
click at [159, 179] on icon at bounding box center [159, 178] width 6 height 10
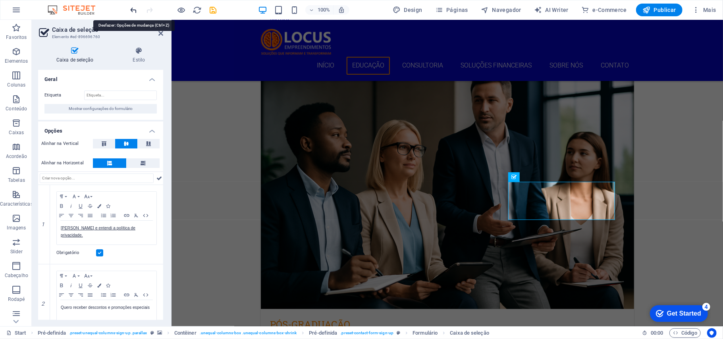
click at [131, 8] on icon "undo" at bounding box center [133, 10] width 9 height 9
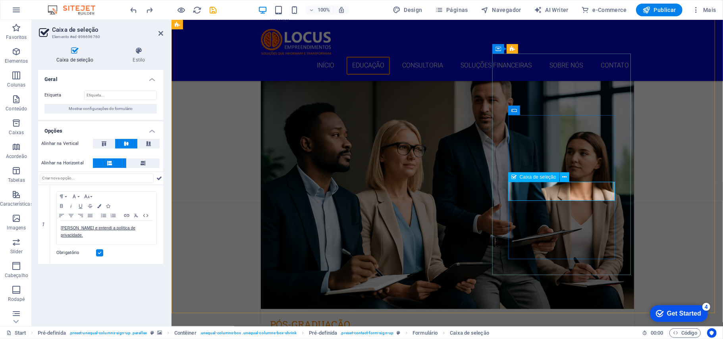
click at [564, 177] on icon at bounding box center [564, 177] width 4 height 8
click at [564, 175] on icon at bounding box center [564, 177] width 4 height 8
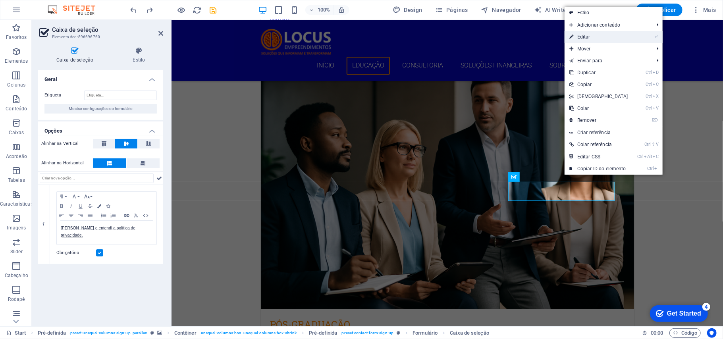
click at [587, 35] on link "⏎ Editar" at bounding box center [598, 37] width 68 height 12
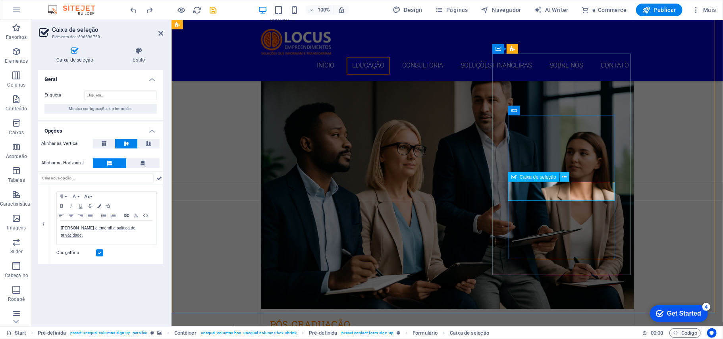
click at [562, 178] on icon at bounding box center [564, 177] width 4 height 8
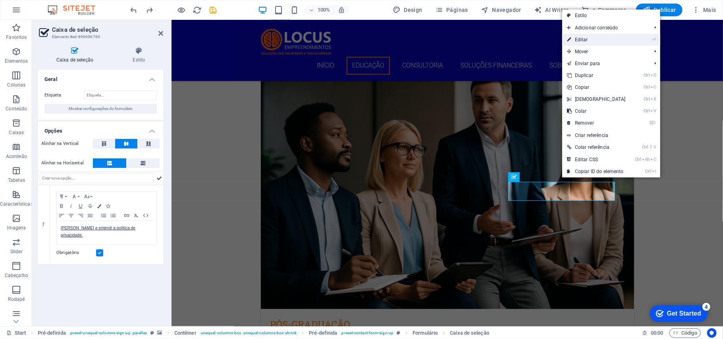
click at [589, 39] on link "⏎ Editar" at bounding box center [596, 40] width 68 height 12
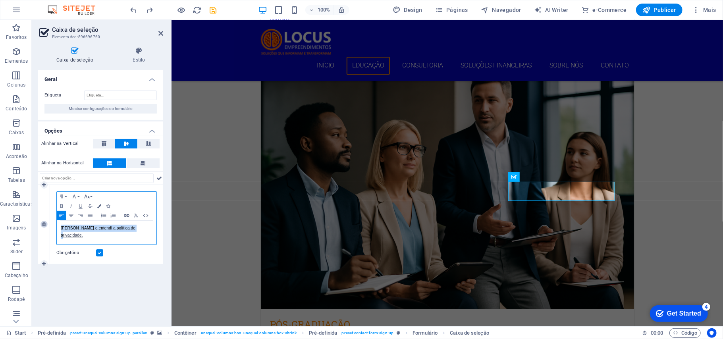
drag, startPoint x: 132, startPoint y: 226, endPoint x: 45, endPoint y: 225, distance: 86.5
click at [45, 225] on div "1 Paragraph Format Normal Heading 1 Heading 2 Heading 3 Heading 4 Heading 5 Hea…" at bounding box center [100, 224] width 125 height 79
click at [68, 233] on div "Li e entendi a política de privacidade." at bounding box center [107, 233] width 100 height 24
drag, startPoint x: 96, startPoint y: 233, endPoint x: 61, endPoint y: 233, distance: 35.3
click at [54, 232] on div "Paragraph Format Normal Heading 1 Heading 2 Heading 3 Heading 4 Heading 5 Headi…" at bounding box center [106, 224] width 113 height 79
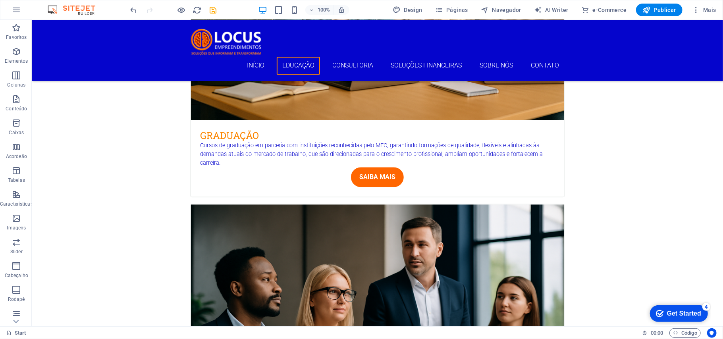
scroll to position [1376, 0]
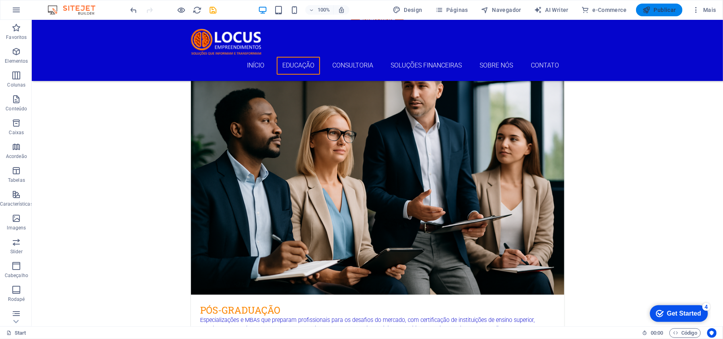
click at [666, 10] on span "Publicar" at bounding box center [659, 10] width 34 height 8
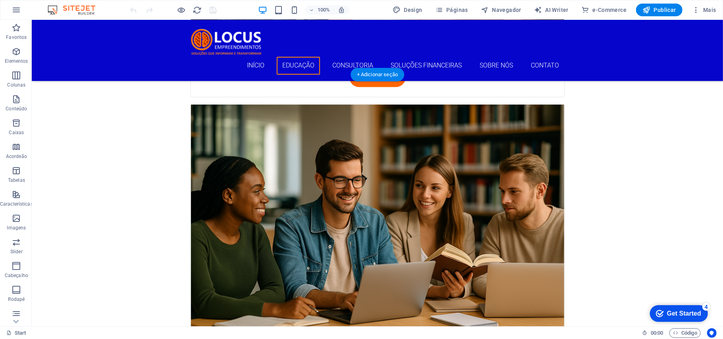
scroll to position [1005, 0]
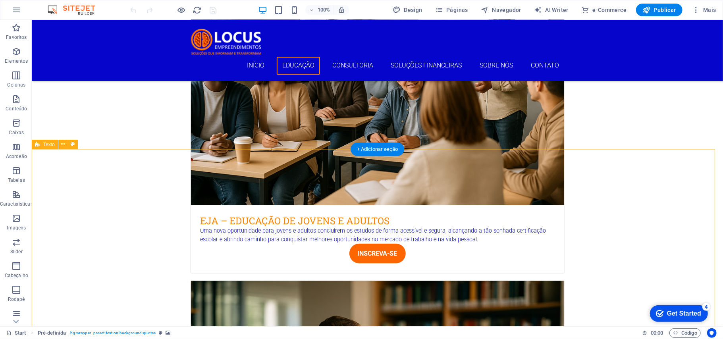
scroll to position [741, 0]
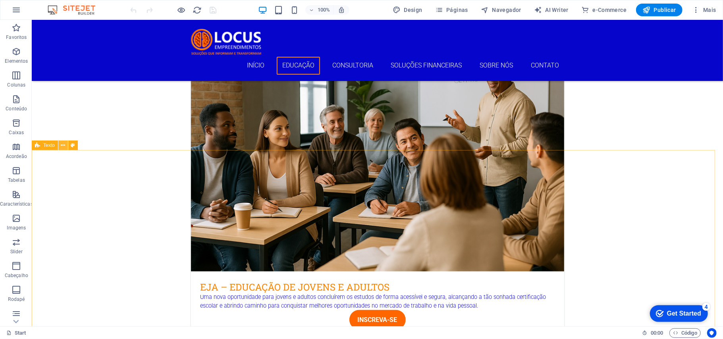
click at [61, 144] on icon at bounding box center [63, 145] width 4 height 8
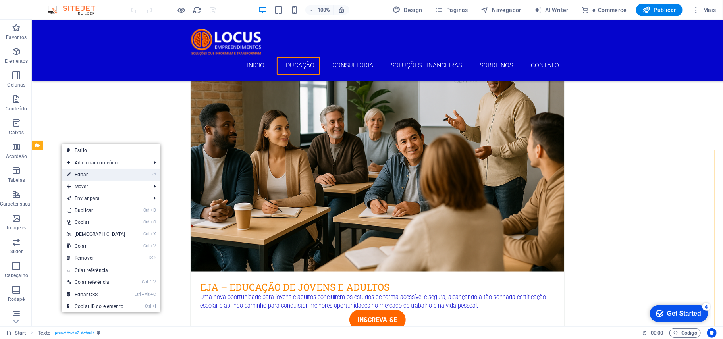
click at [79, 172] on link "⏎ Editar" at bounding box center [96, 175] width 68 height 12
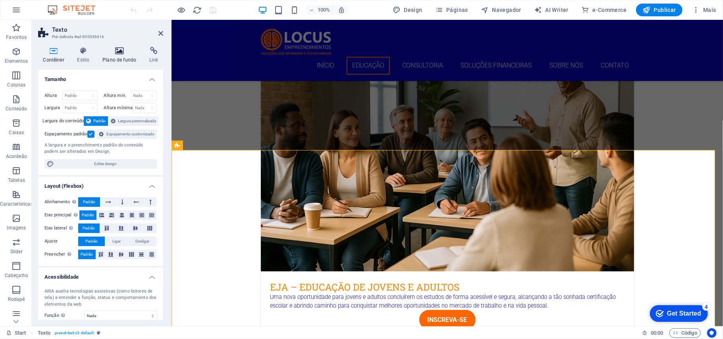
click at [112, 58] on h4 "Plano de fundo" at bounding box center [121, 55] width 47 height 17
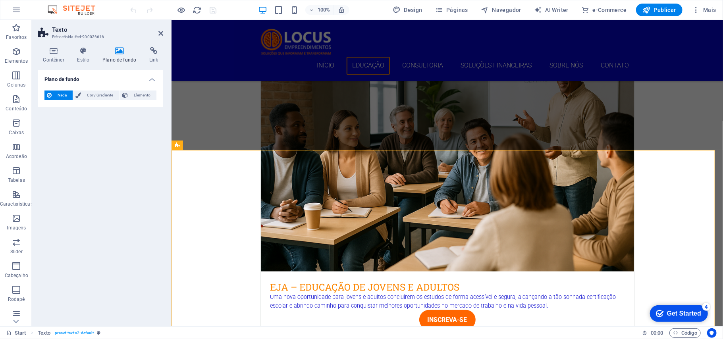
click at [112, 57] on h4 "Plano de fundo" at bounding box center [121, 55] width 47 height 17
click at [102, 94] on span "Cor / Gradiente" at bounding box center [99, 95] width 33 height 10
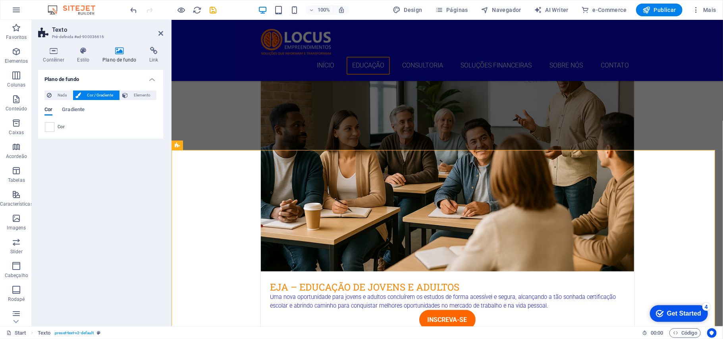
click at [51, 127] on span at bounding box center [49, 127] width 9 height 9
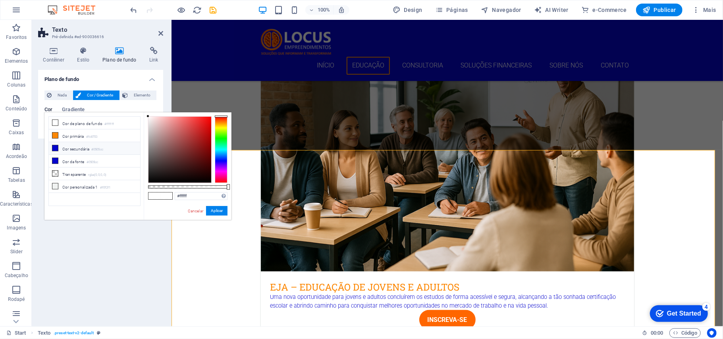
click at [70, 152] on li "Cor secundária #0505cc" at bounding box center [94, 148] width 91 height 13
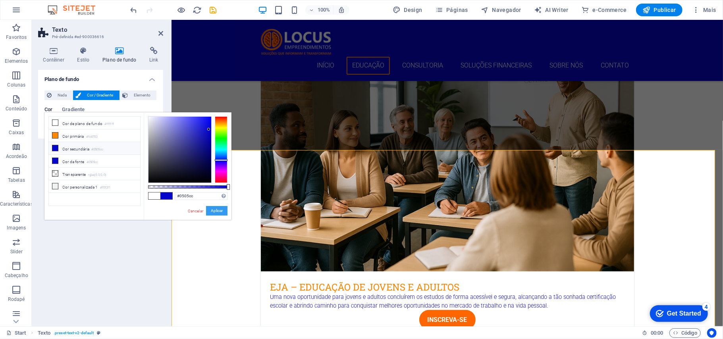
click at [213, 210] on button "Aplicar" at bounding box center [216, 211] width 21 height 10
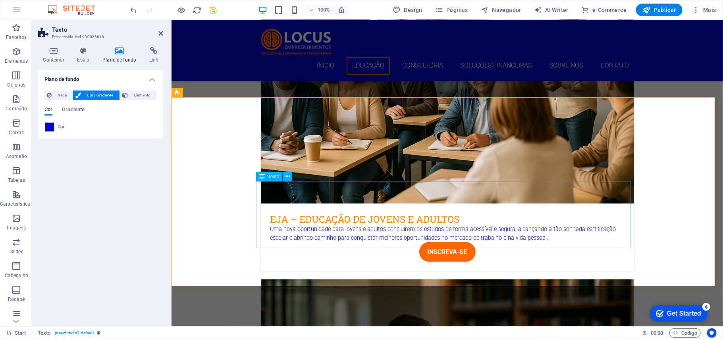
scroll to position [794, 0]
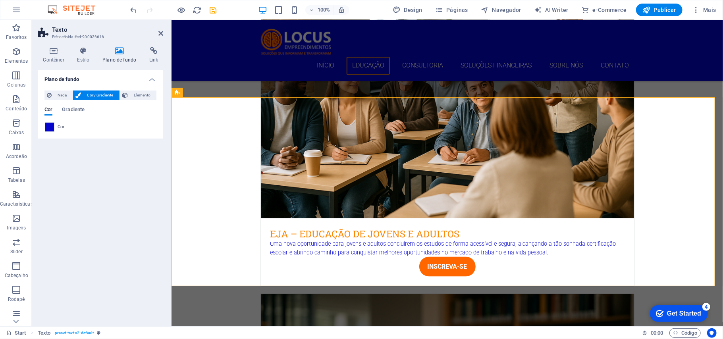
click at [64, 127] on span "Cor" at bounding box center [61, 127] width 7 height 6
click at [60, 129] on span "Cor" at bounding box center [61, 127] width 7 height 6
click at [47, 124] on span at bounding box center [49, 127] width 9 height 9
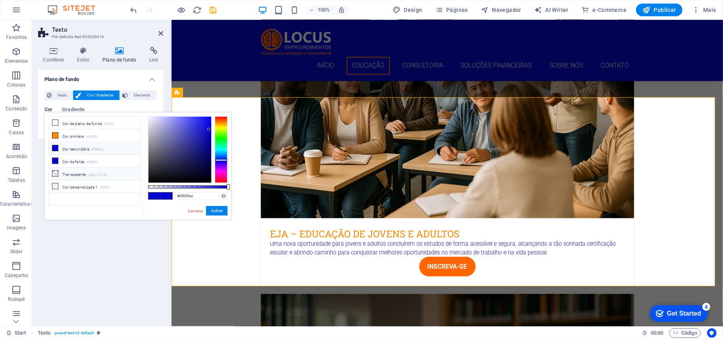
click at [56, 175] on icon at bounding box center [55, 174] width 6 height 6
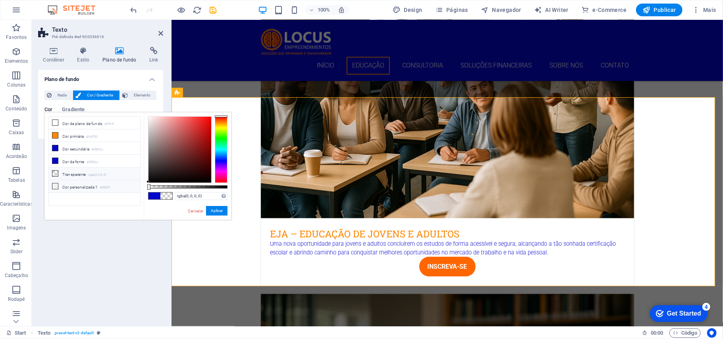
click at [54, 186] on icon at bounding box center [55, 186] width 6 height 6
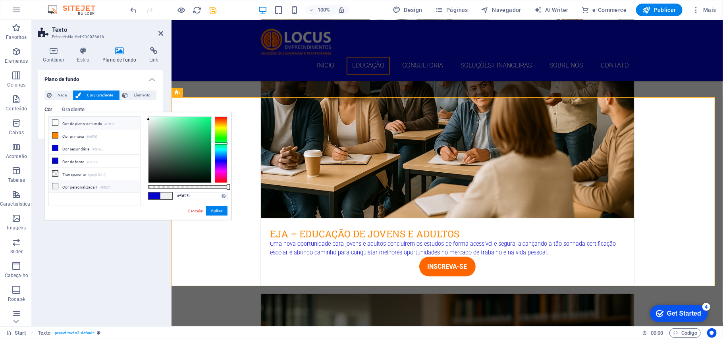
click at [54, 123] on icon at bounding box center [55, 123] width 6 height 6
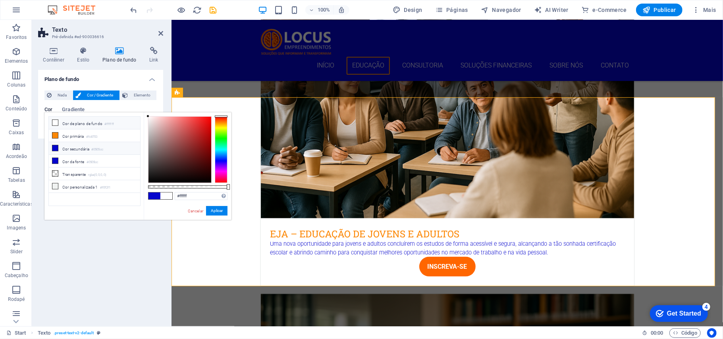
click at [56, 146] on icon at bounding box center [55, 148] width 6 height 6
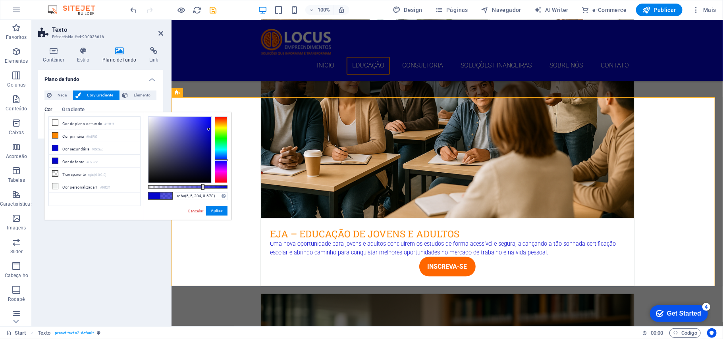
type input "#0505cc"
drag, startPoint x: 229, startPoint y: 187, endPoint x: 240, endPoint y: 194, distance: 13.8
click at [240, 194] on body "Locus Empreendimentos I CNPJ: 46.624.251/0001-48 Start Favoritos Elementos Colu…" at bounding box center [361, 169] width 723 height 339
click at [140, 94] on span "Elemento" at bounding box center [142, 95] width 24 height 10
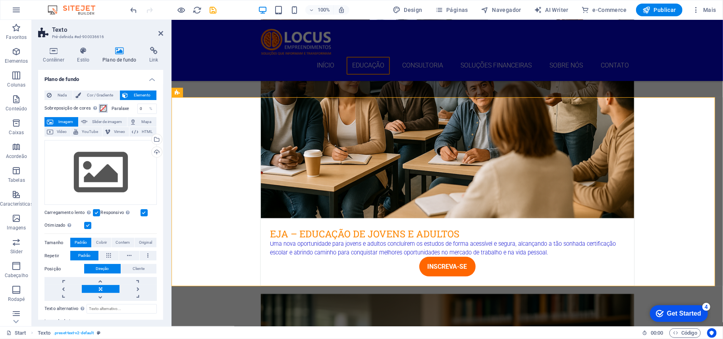
click at [100, 106] on span at bounding box center [103, 108] width 6 height 6
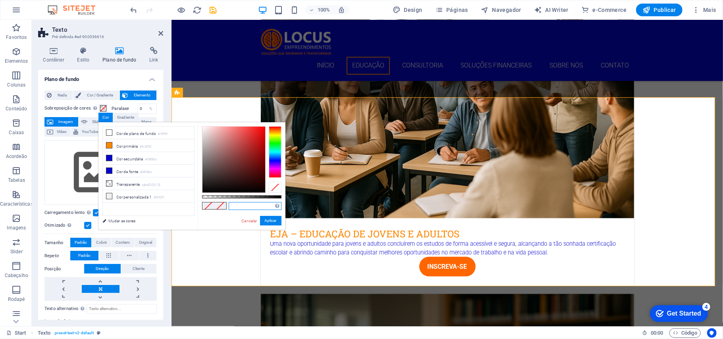
click at [237, 206] on input "text" at bounding box center [255, 206] width 53 height 8
paste input "#0505cc"
type input "#0505cc"
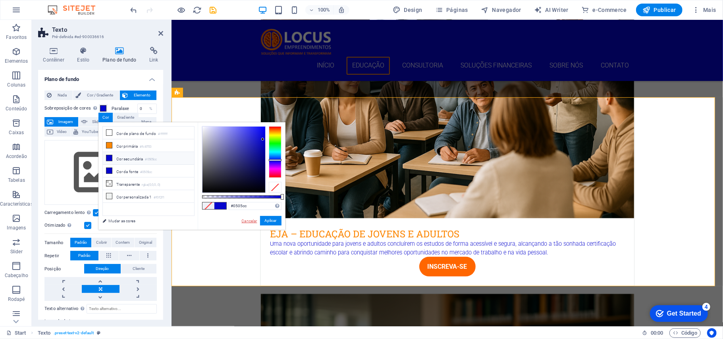
drag, startPoint x: 75, startPoint y: 198, endPoint x: 247, endPoint y: 218, distance: 173.0
click at [247, 218] on link "Cancelar" at bounding box center [249, 221] width 17 height 6
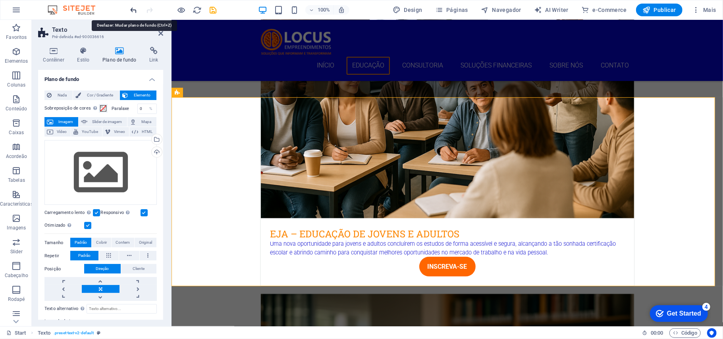
click at [133, 12] on icon "undo" at bounding box center [133, 10] width 9 height 9
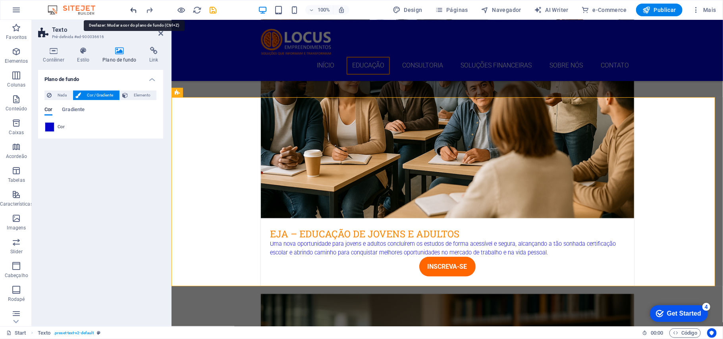
click at [133, 12] on icon "undo" at bounding box center [133, 10] width 9 height 9
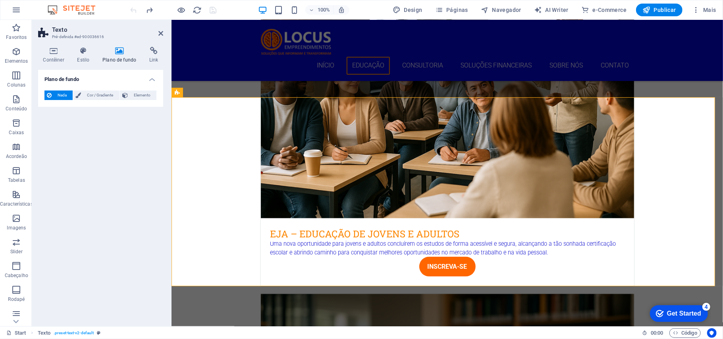
click at [133, 12] on div at bounding box center [173, 10] width 89 height 13
drag, startPoint x: 240, startPoint y: 170, endPoint x: 219, endPoint y: 153, distance: 26.7
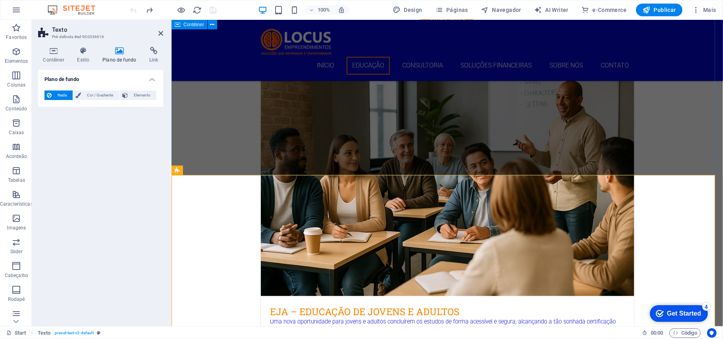
scroll to position [741, 0]
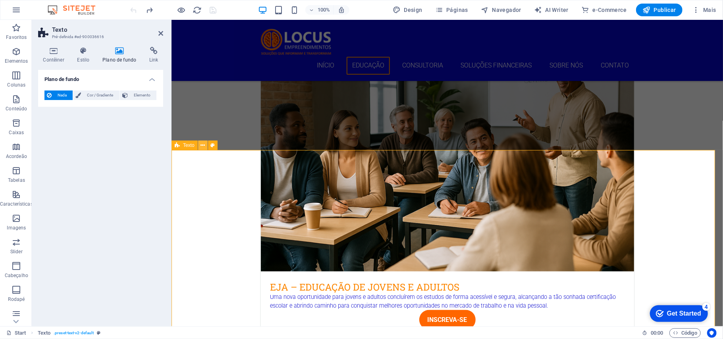
click at [202, 143] on icon at bounding box center [202, 145] width 4 height 8
click at [205, 147] on icon at bounding box center [202, 145] width 4 height 8
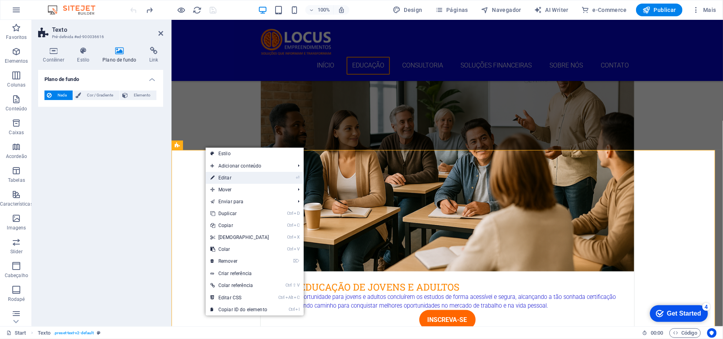
click at [225, 172] on link "⏎ Editar" at bounding box center [240, 178] width 68 height 12
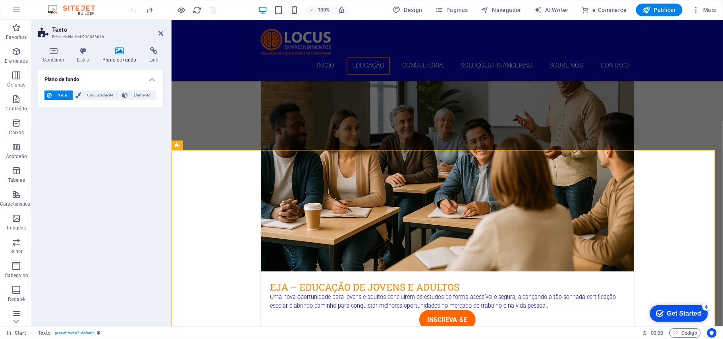
click at [119, 57] on h4 "Plano de fundo" at bounding box center [121, 55] width 47 height 17
click at [99, 94] on span "Cor / Gradiente" at bounding box center [99, 95] width 33 height 10
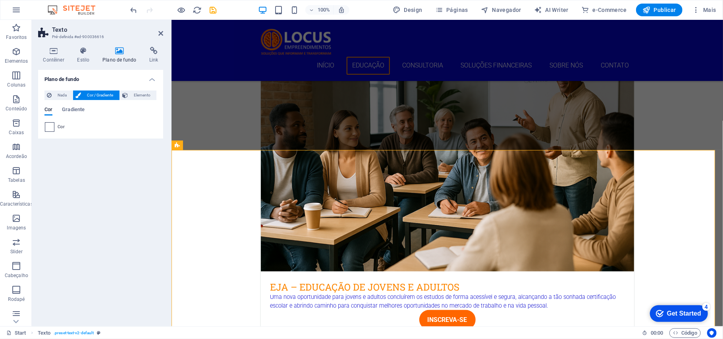
click at [51, 125] on span at bounding box center [49, 127] width 9 height 9
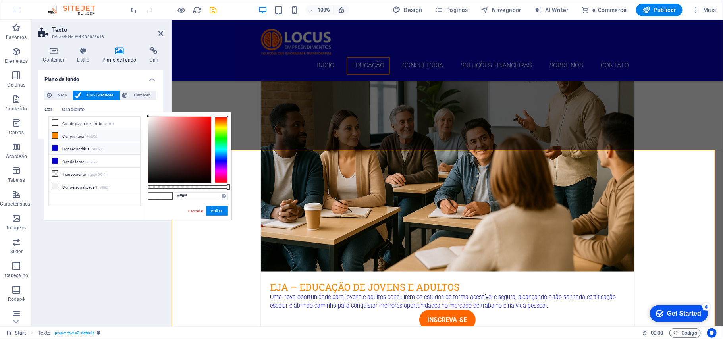
click at [63, 134] on li "Cor primária #fc8703" at bounding box center [94, 135] width 91 height 13
type input "#fc8703"
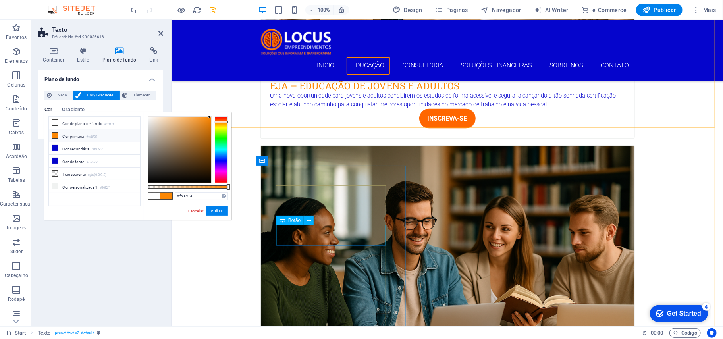
scroll to position [953, 0]
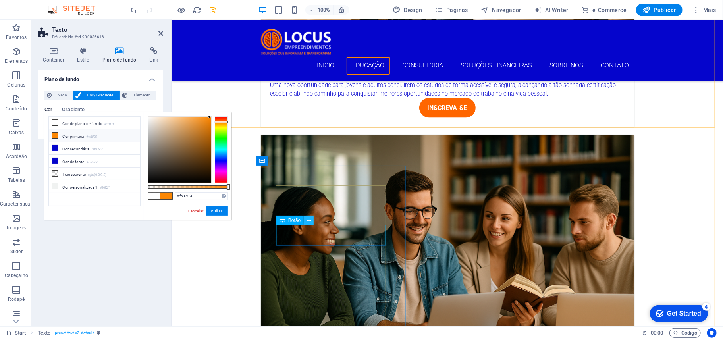
click at [308, 218] on icon at bounding box center [309, 220] width 4 height 8
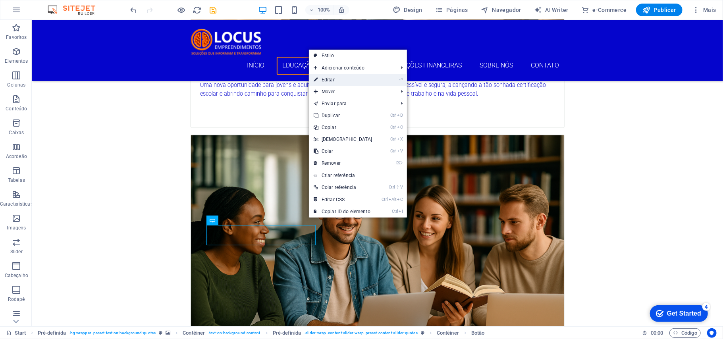
click at [329, 79] on link "⏎ Editar" at bounding box center [343, 80] width 68 height 12
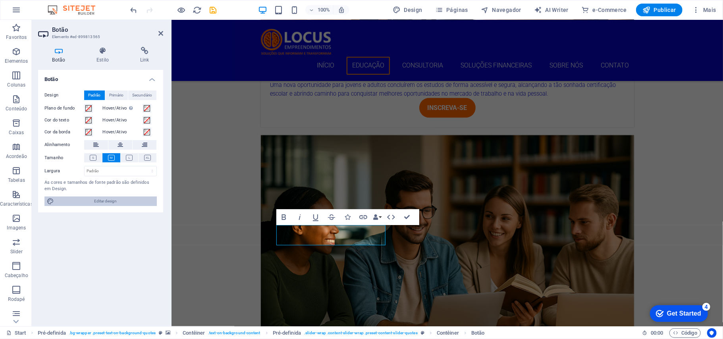
click at [102, 202] on span "Editar design" at bounding box center [105, 201] width 98 height 10
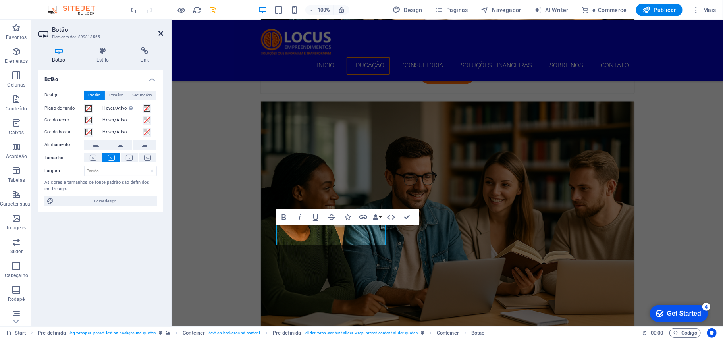
select select "px"
select select "300"
select select "px"
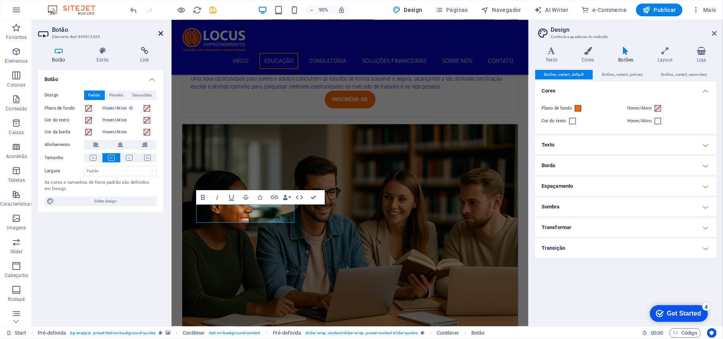
click at [162, 32] on icon at bounding box center [160, 33] width 5 height 6
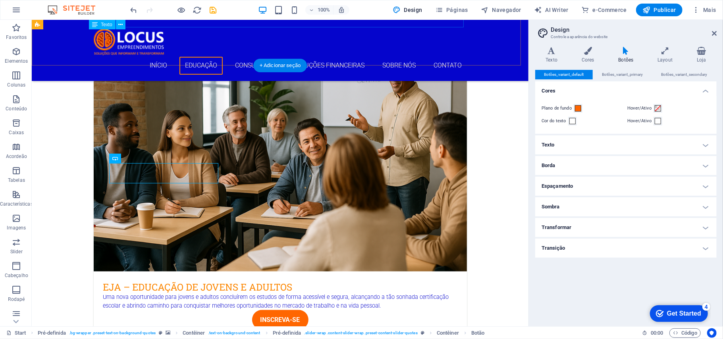
scroll to position [1015, 0]
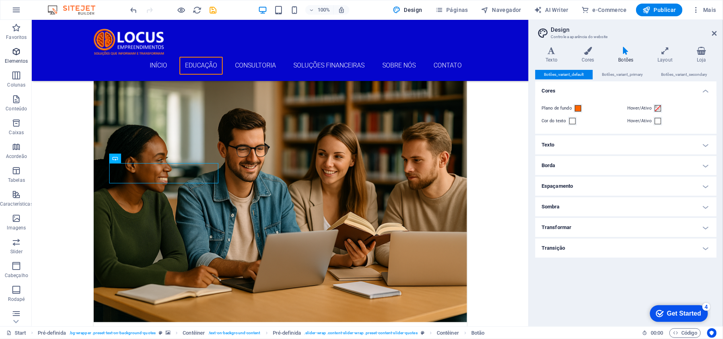
click at [16, 56] on icon "button" at bounding box center [17, 52] width 10 height 10
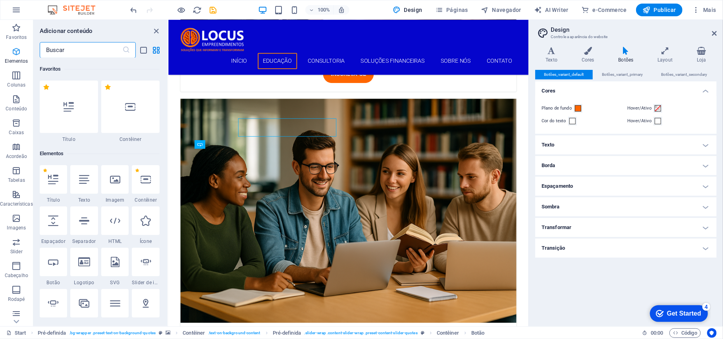
click at [18, 53] on icon "button" at bounding box center [17, 52] width 10 height 10
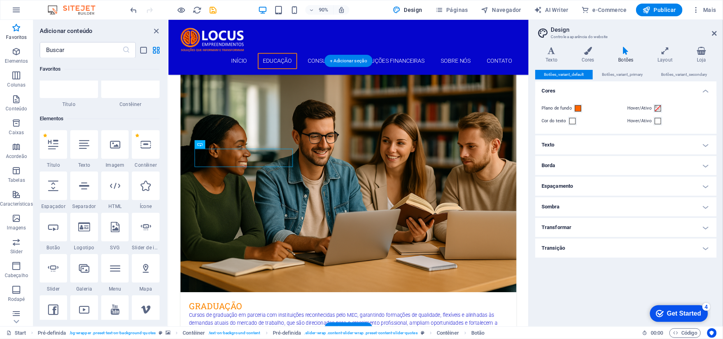
scroll to position [32, 0]
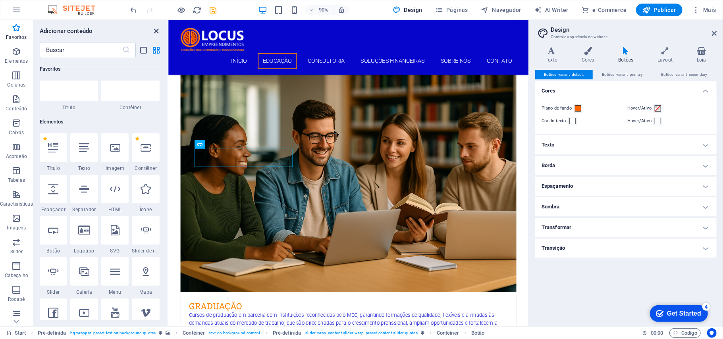
drag, startPoint x: 157, startPoint y: 31, endPoint x: 139, endPoint y: 13, distance: 25.3
click at [157, 31] on icon "close panel" at bounding box center [156, 31] width 9 height 9
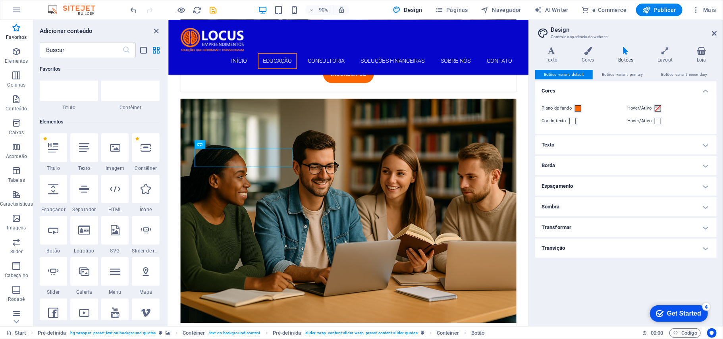
click at [291, 29] on div at bounding box center [368, 41] width 375 height 31
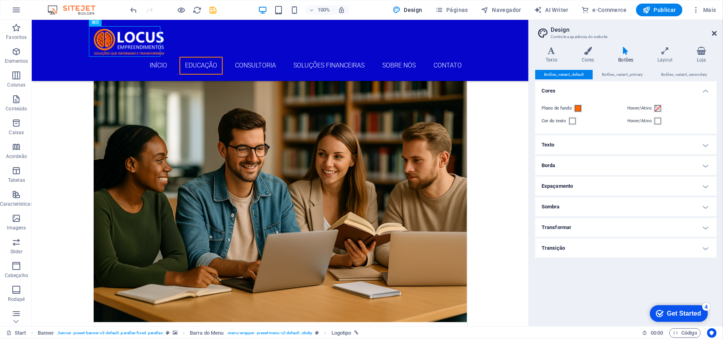
click at [715, 31] on icon at bounding box center [714, 33] width 5 height 6
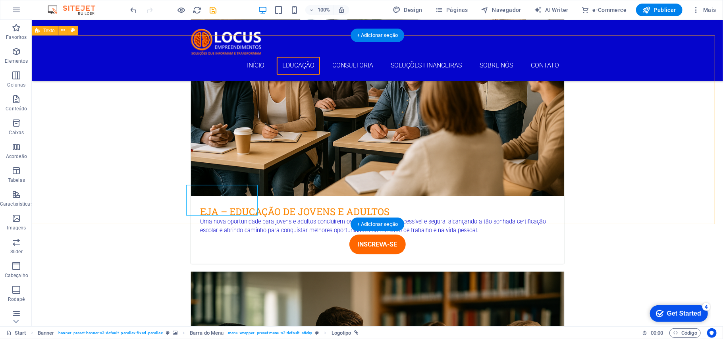
scroll to position [803, 0]
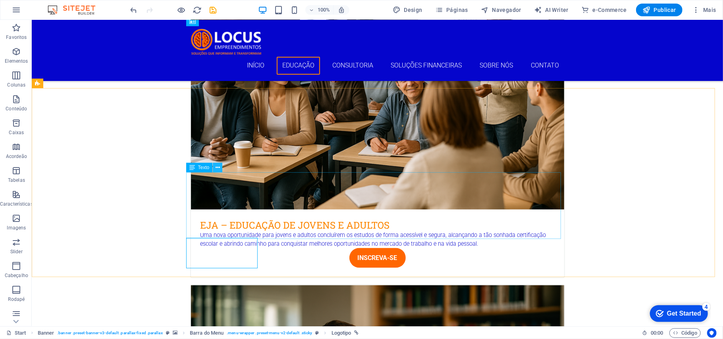
click at [217, 168] on icon at bounding box center [218, 168] width 4 height 8
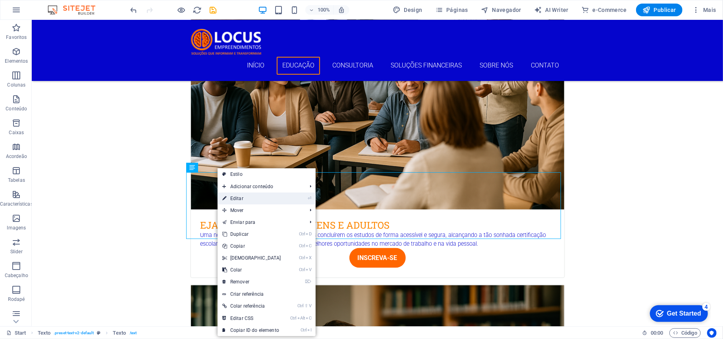
click at [237, 193] on link "⏎ Editar" at bounding box center [252, 199] width 68 height 12
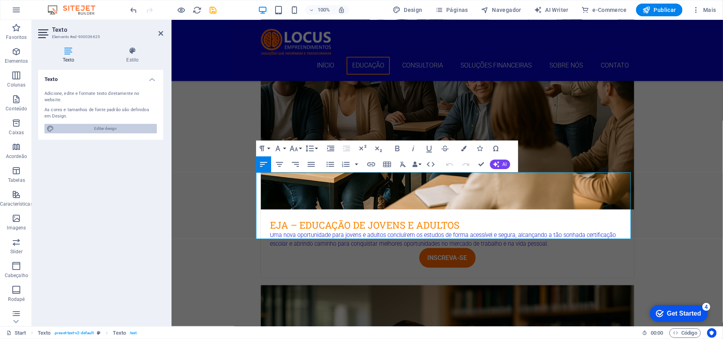
click at [102, 124] on span "Editar design" at bounding box center [105, 129] width 98 height 10
select select "px"
select select "300"
select select "px"
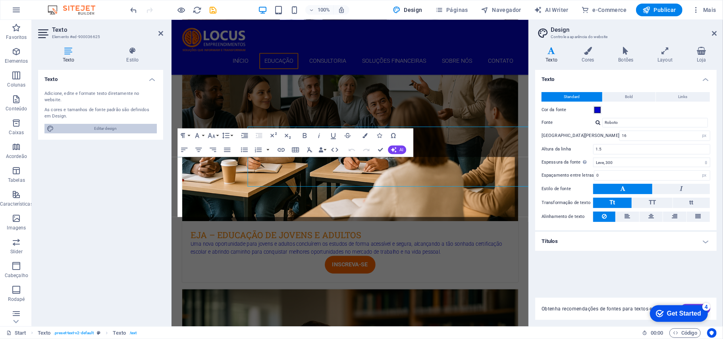
scroll to position [837, 0]
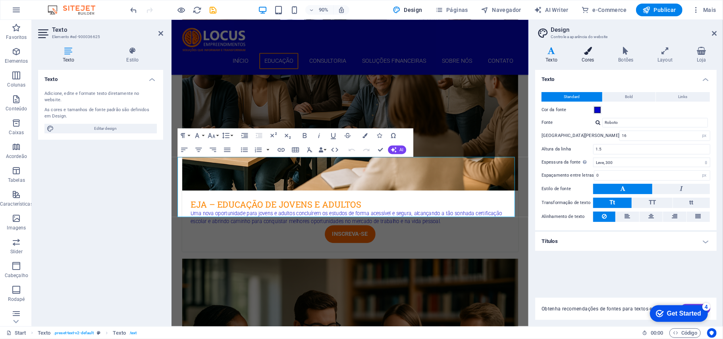
click at [582, 54] on icon at bounding box center [588, 51] width 34 height 8
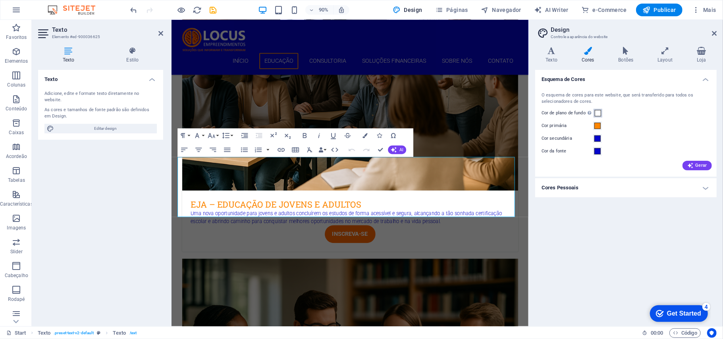
click at [597, 113] on span at bounding box center [598, 113] width 6 height 6
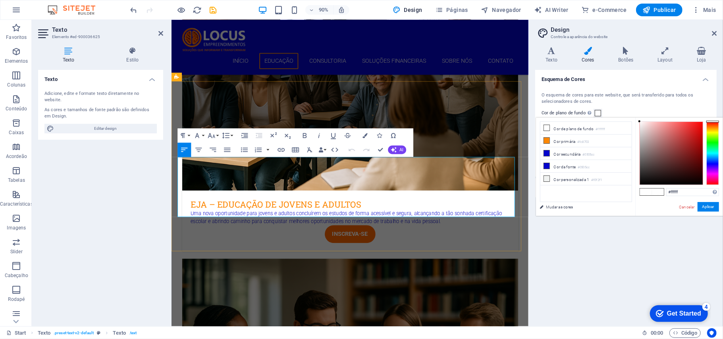
drag, startPoint x: 382, startPoint y: 232, endPoint x: 472, endPoint y: 187, distance: 101.2
click at [545, 181] on icon at bounding box center [547, 179] width 6 height 6
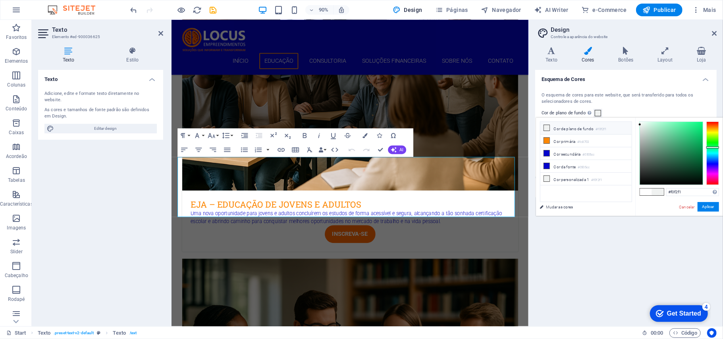
click at [549, 128] on icon at bounding box center [547, 128] width 6 height 6
click at [546, 127] on icon at bounding box center [547, 128] width 6 height 6
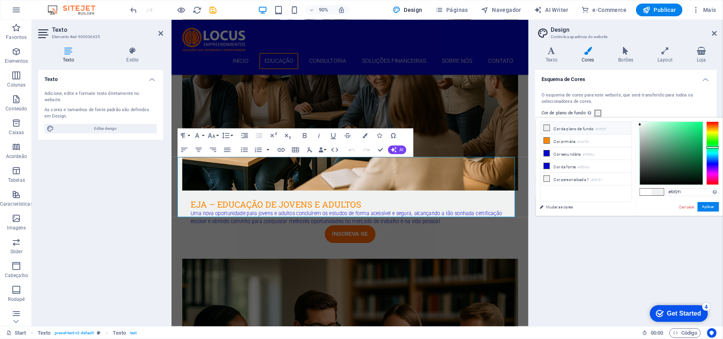
click at [547, 129] on icon at bounding box center [547, 128] width 6 height 6
click at [547, 128] on icon at bounding box center [547, 128] width 6 height 6
click at [546, 129] on icon at bounding box center [547, 128] width 6 height 6
click at [546, 153] on icon at bounding box center [547, 153] width 6 height 6
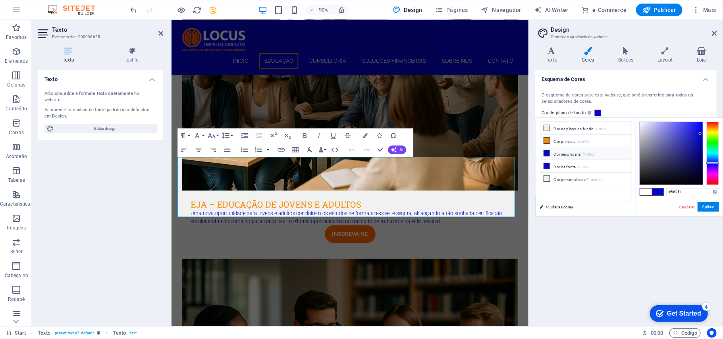
type input "#0505cc"
drag, startPoint x: 577, startPoint y: 241, endPoint x: 550, endPoint y: 172, distance: 73.8
click at [577, 240] on div "Esquema de Cores O esquema de cores para este website, que será transferido par…" at bounding box center [625, 195] width 181 height 250
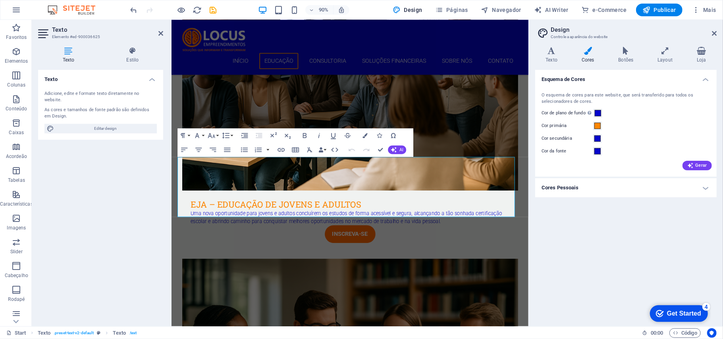
click at [570, 211] on div "Esquema de Cores O esquema de cores para este website, que será transferido par…" at bounding box center [625, 195] width 181 height 250
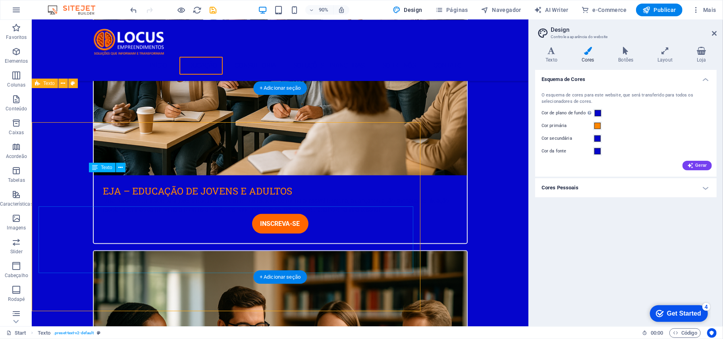
scroll to position [803, 0]
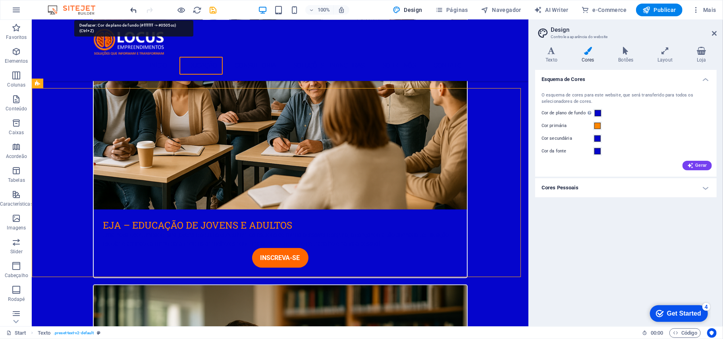
click at [133, 8] on icon "undo" at bounding box center [133, 10] width 9 height 9
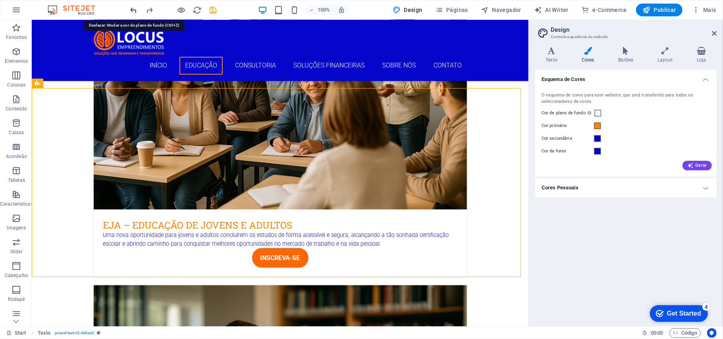
click at [132, 8] on icon "undo" at bounding box center [133, 10] width 9 height 9
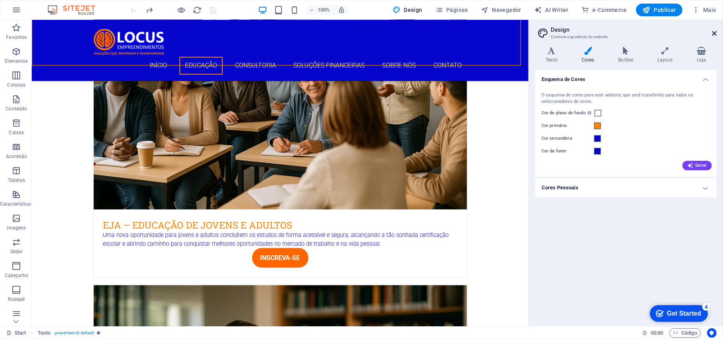
scroll to position [1015, 0]
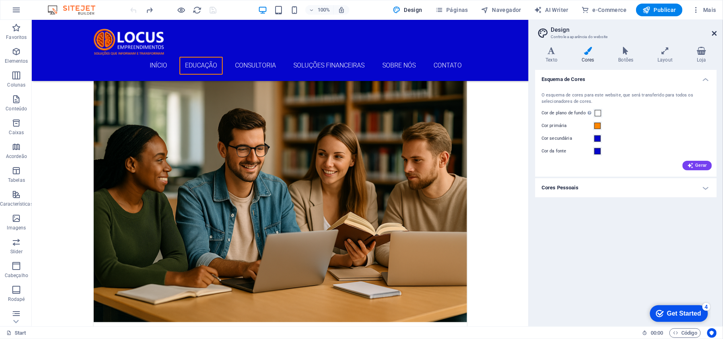
click at [715, 32] on icon at bounding box center [714, 33] width 5 height 6
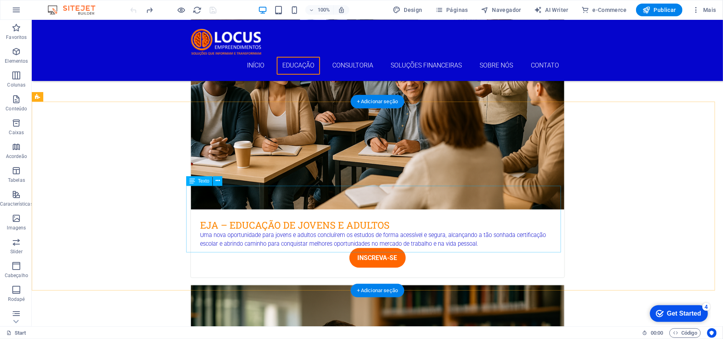
scroll to position [750, 0]
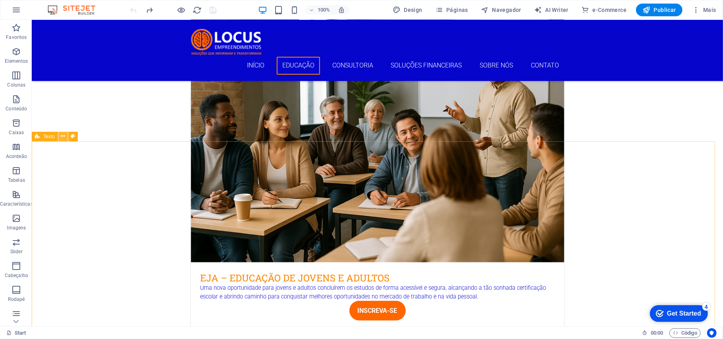
click at [63, 134] on icon at bounding box center [63, 136] width 4 height 8
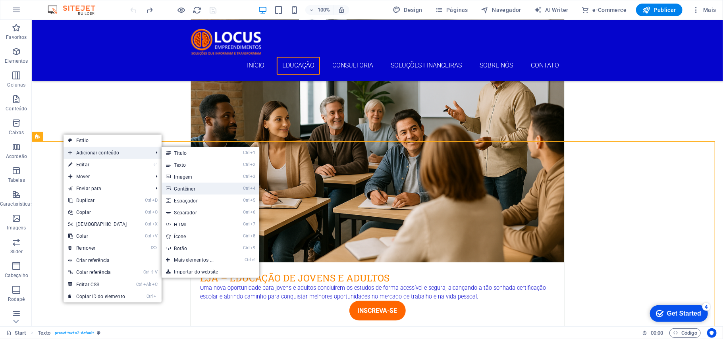
click at [184, 189] on link "Ctrl 4 Contêiner" at bounding box center [196, 189] width 68 height 12
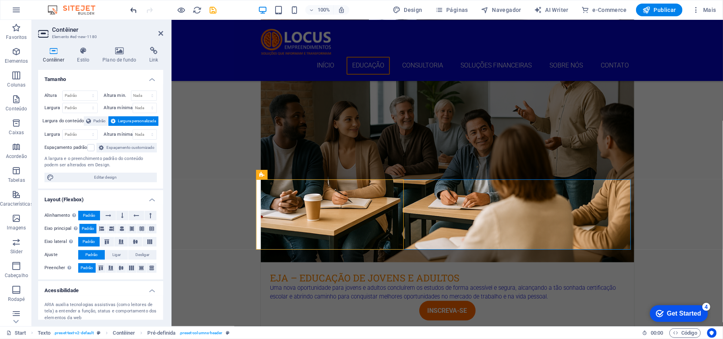
click at [133, 8] on icon "undo" at bounding box center [133, 10] width 9 height 9
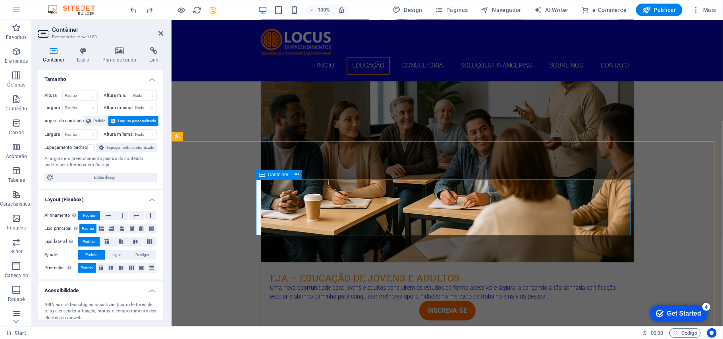
scroll to position [803, 0]
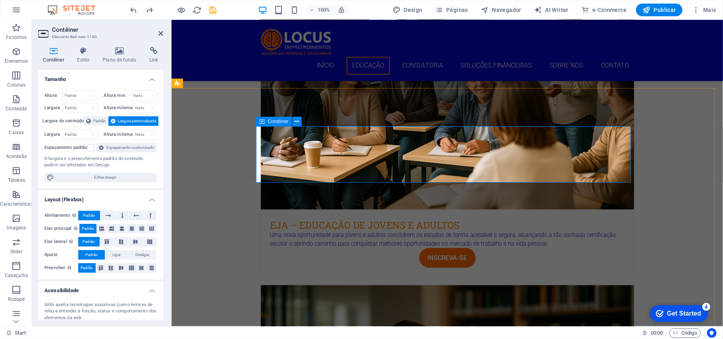
drag, startPoint x: 451, startPoint y: 196, endPoint x: 395, endPoint y: 161, distance: 65.7
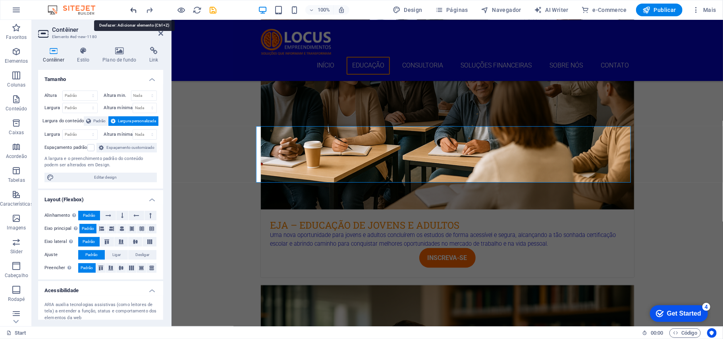
click at [132, 10] on icon "undo" at bounding box center [133, 10] width 9 height 9
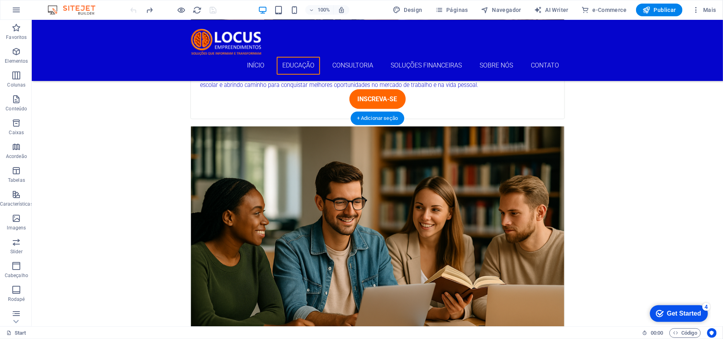
scroll to position [909, 0]
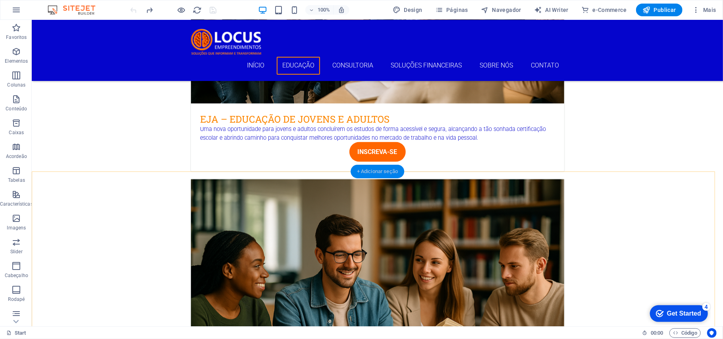
click at [372, 169] on div "+ Adicionar seção" at bounding box center [377, 171] width 54 height 13
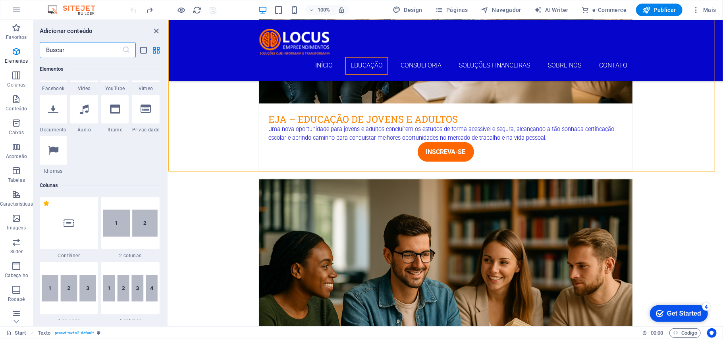
scroll to position [277, 0]
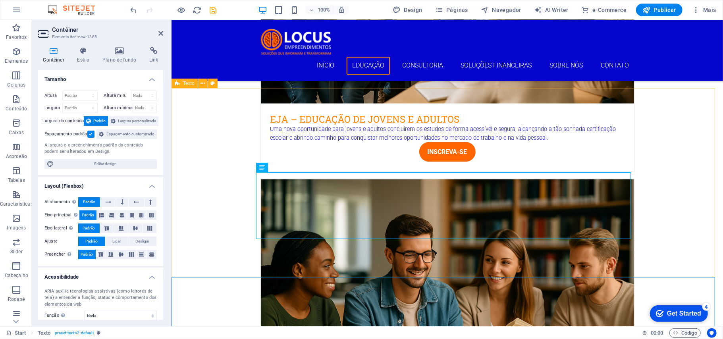
scroll to position [856, 0]
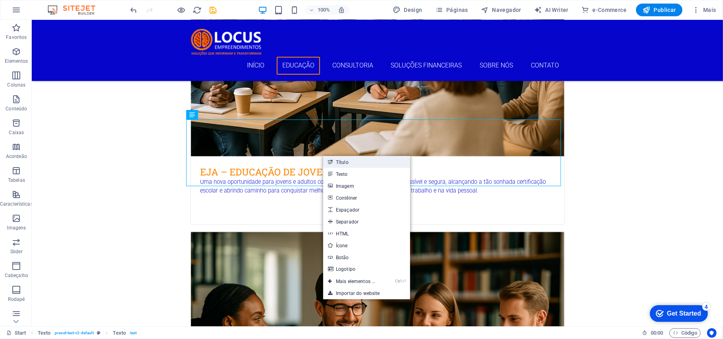
click at [343, 162] on link "Título" at bounding box center [366, 162] width 87 height 12
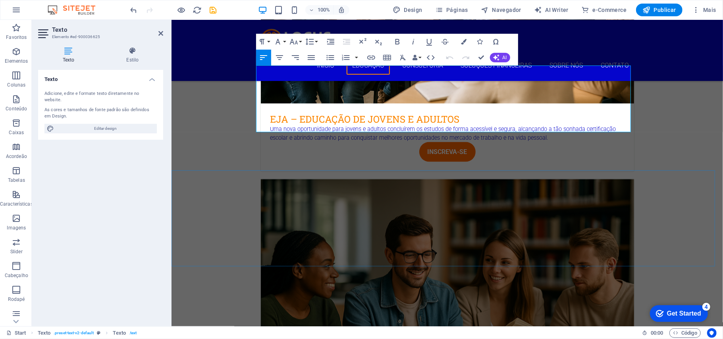
scroll to position [961, 0]
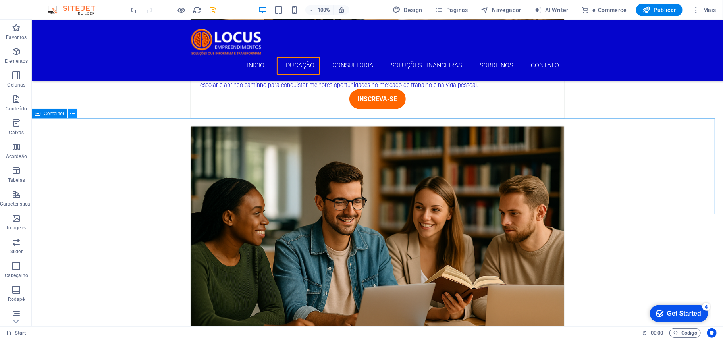
click at [70, 114] on button at bounding box center [73, 114] width 10 height 10
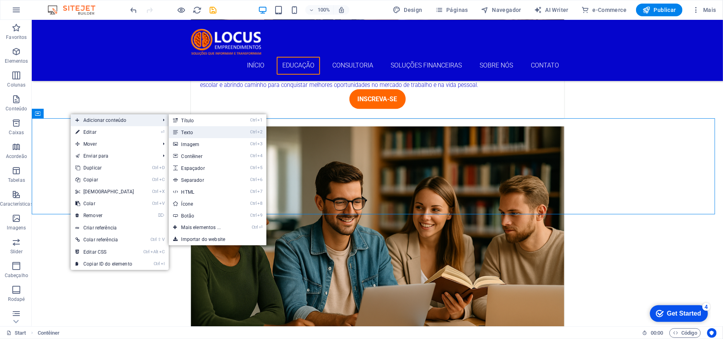
click at [196, 132] on link "Ctrl 2 Texto" at bounding box center [203, 132] width 68 height 12
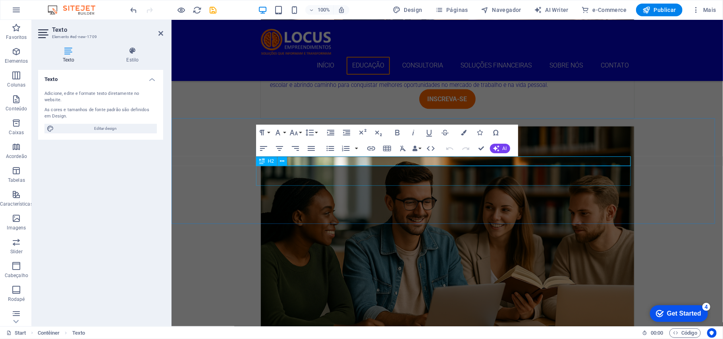
drag, startPoint x: 433, startPoint y: 175, endPoint x: 720, endPoint y: 205, distance: 289.0
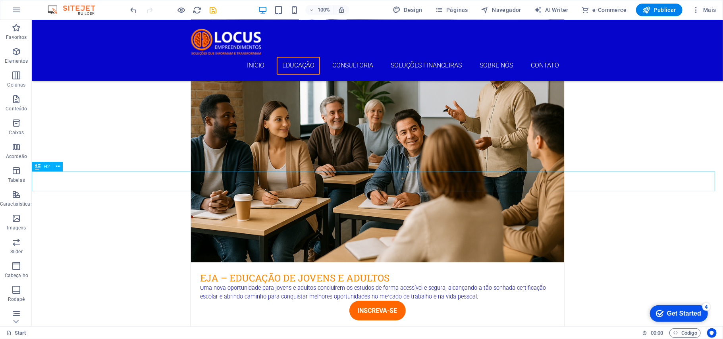
scroll to position [909, 0]
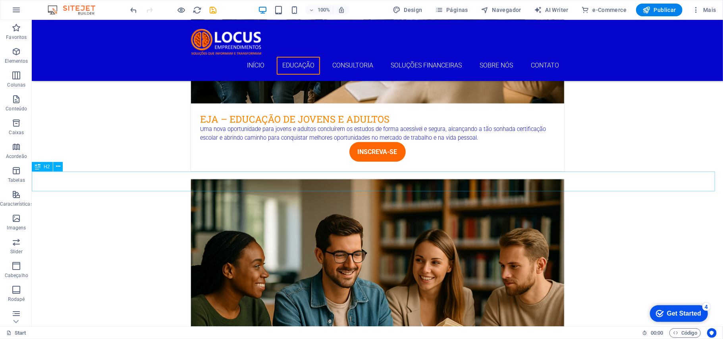
drag, startPoint x: 219, startPoint y: 232, endPoint x: 195, endPoint y: 208, distance: 34.2
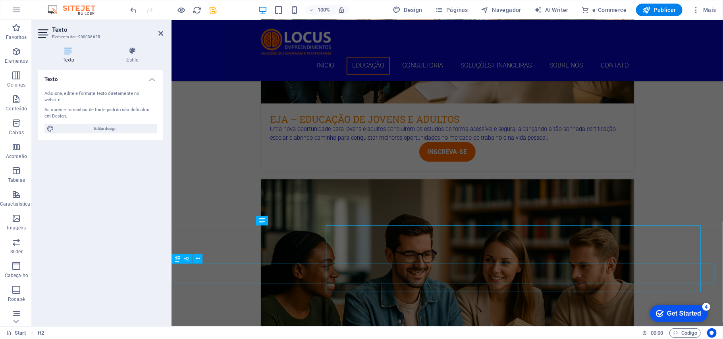
drag, startPoint x: 368, startPoint y: 277, endPoint x: 379, endPoint y: 248, distance: 31.4
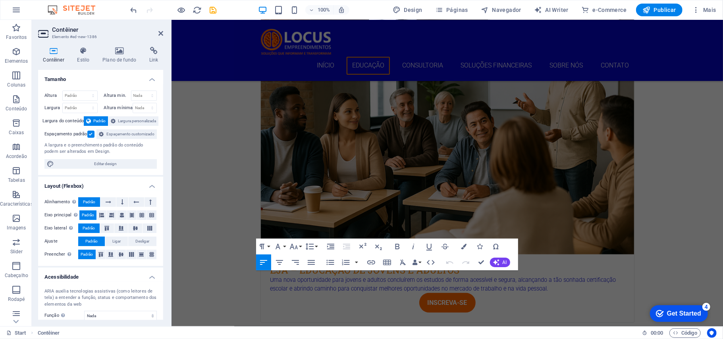
scroll to position [705, 0]
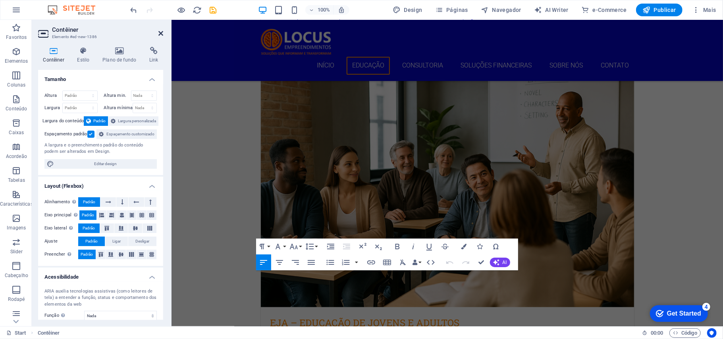
click at [160, 32] on icon at bounding box center [160, 33] width 5 height 6
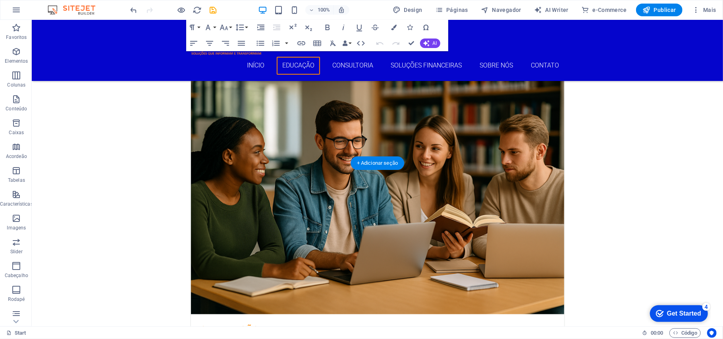
scroll to position [916, 0]
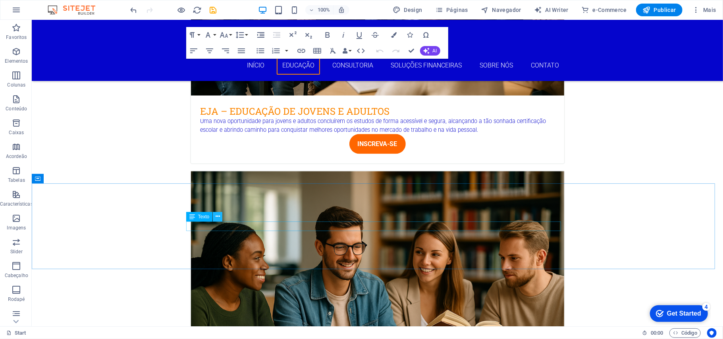
click at [216, 214] on icon at bounding box center [218, 216] width 4 height 8
click at [218, 215] on icon at bounding box center [218, 216] width 4 height 8
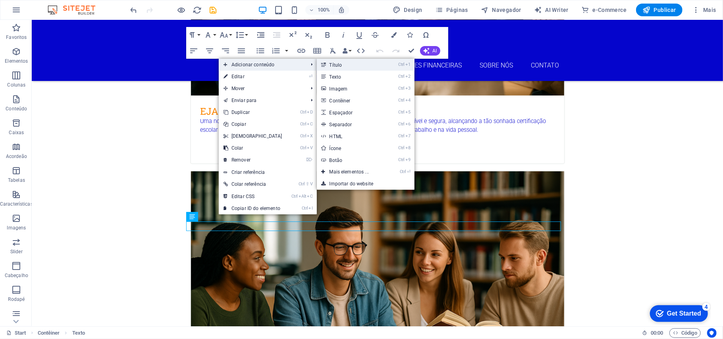
click at [337, 64] on link "Ctrl 1 Título" at bounding box center [351, 65] width 68 height 12
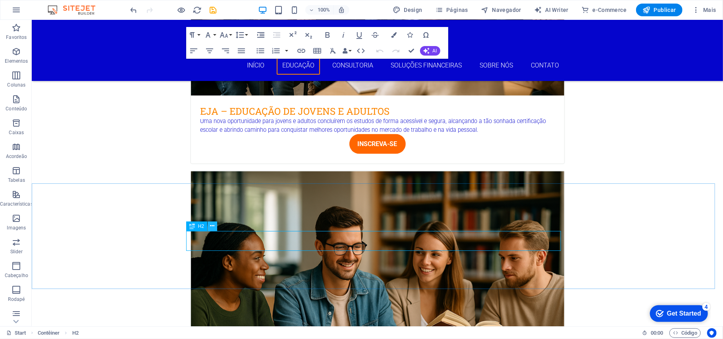
click at [212, 226] on icon at bounding box center [212, 226] width 4 height 8
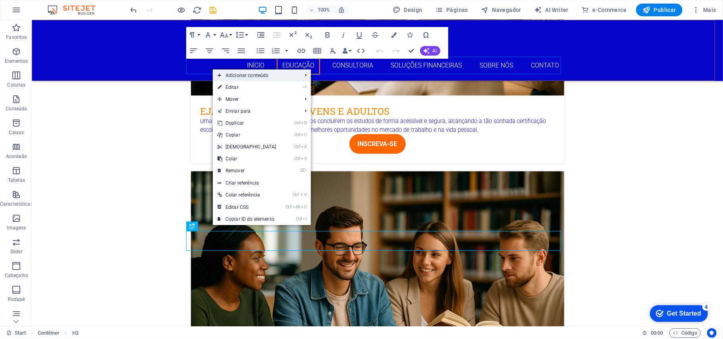
click at [242, 75] on span "Adicionar conteúdo" at bounding box center [256, 75] width 86 height 12
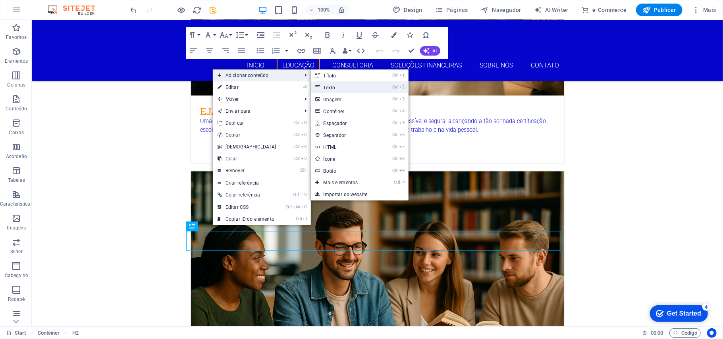
click at [333, 86] on link "Ctrl 2 Texto" at bounding box center [345, 87] width 68 height 12
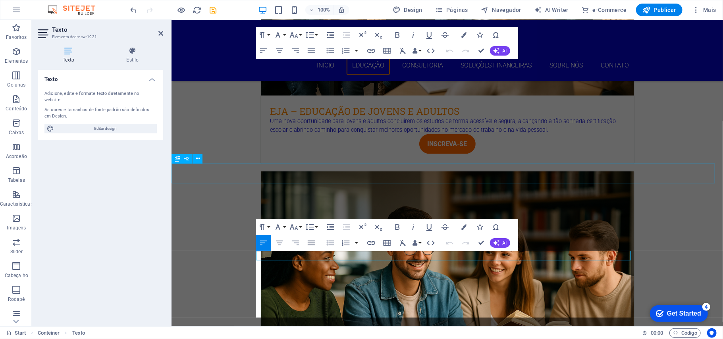
click at [312, 242] on icon "button" at bounding box center [311, 243] width 10 height 10
click at [312, 241] on icon "button" at bounding box center [311, 243] width 7 height 5
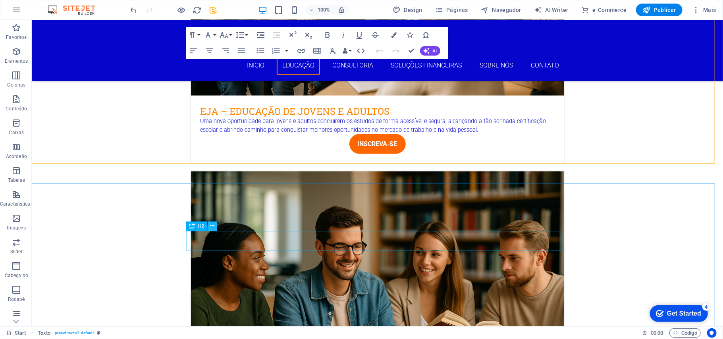
click at [214, 224] on icon at bounding box center [212, 226] width 4 height 8
click at [212, 225] on icon at bounding box center [212, 226] width 4 height 8
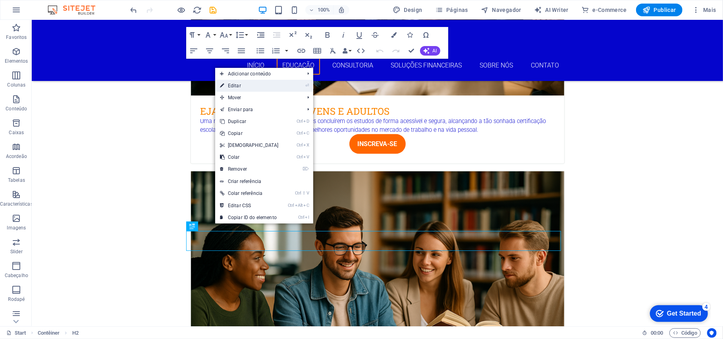
click at [236, 86] on link "⏎ Editar" at bounding box center [249, 86] width 68 height 12
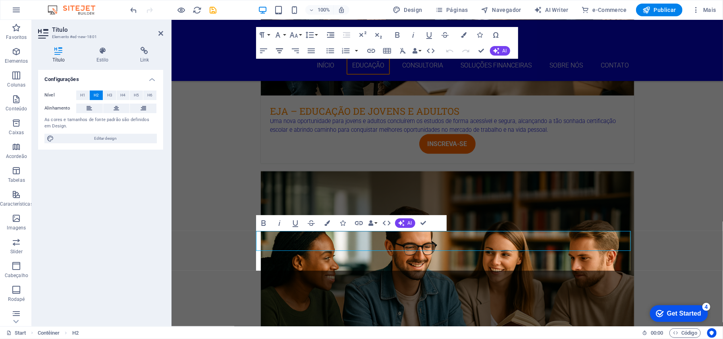
click at [282, 49] on icon "button" at bounding box center [280, 51] width 10 height 10
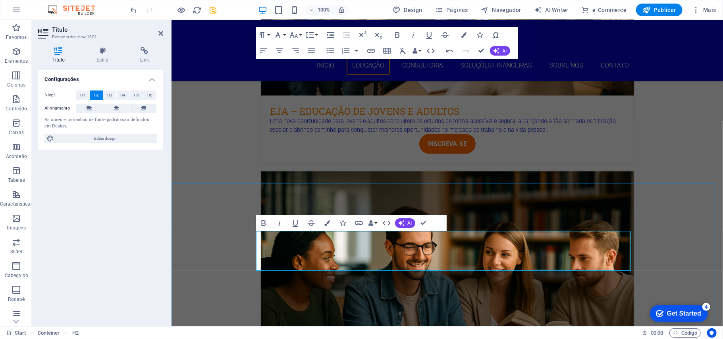
click at [277, 48] on icon "button" at bounding box center [280, 51] width 10 height 10
click at [278, 51] on icon "button" at bounding box center [280, 51] width 10 height 10
click at [278, 51] on icon "button" at bounding box center [279, 50] width 7 height 5
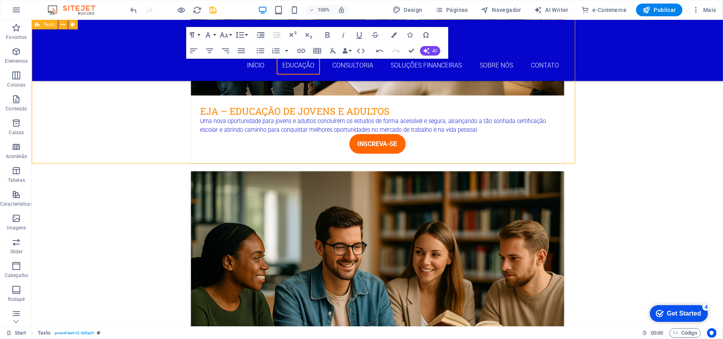
scroll to position [969, 0]
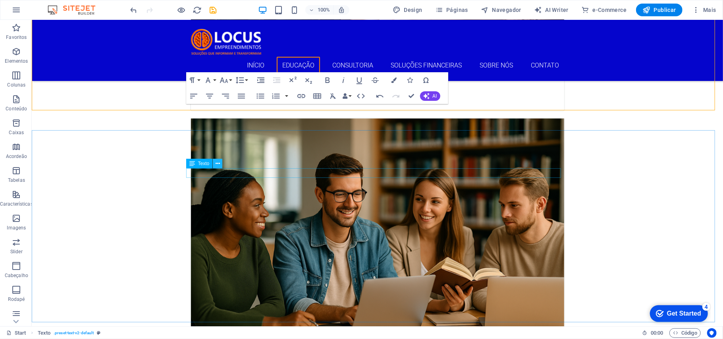
click at [218, 162] on icon at bounding box center [218, 164] width 4 height 8
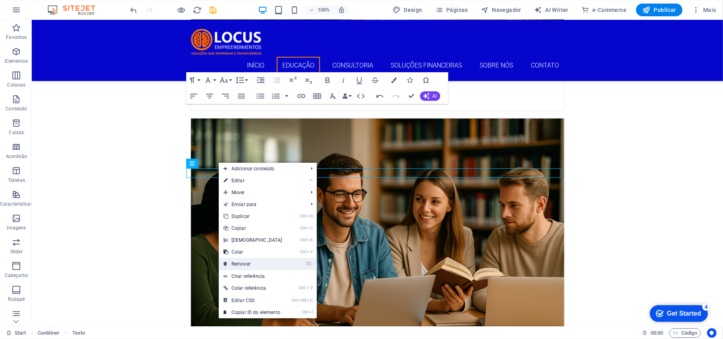
click at [239, 262] on link "⌦ Remover" at bounding box center [253, 264] width 68 height 12
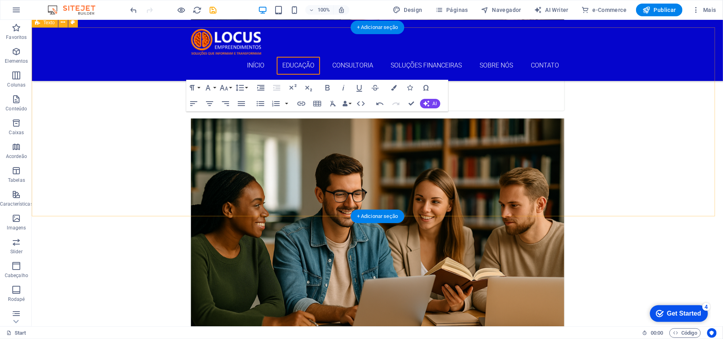
scroll to position [864, 0]
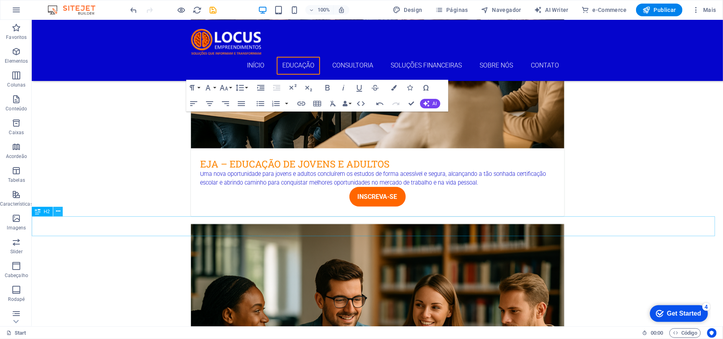
click at [57, 210] on icon at bounding box center [58, 211] width 4 height 8
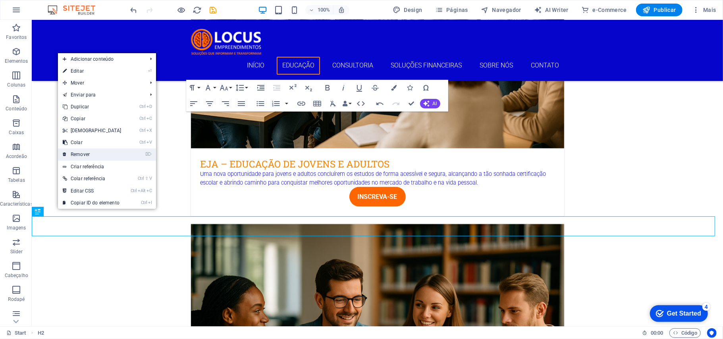
click at [85, 151] on link "⌦ Remover" at bounding box center [92, 154] width 68 height 12
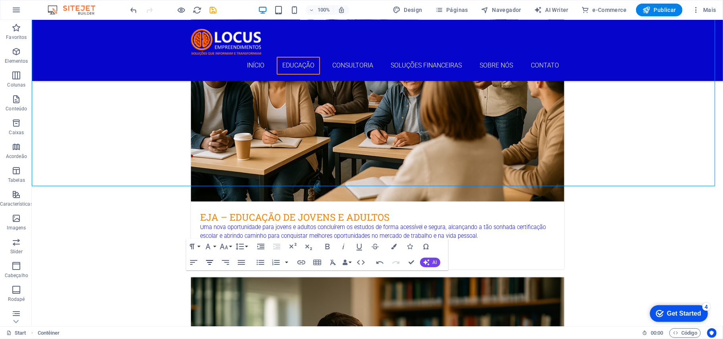
scroll to position [705, 0]
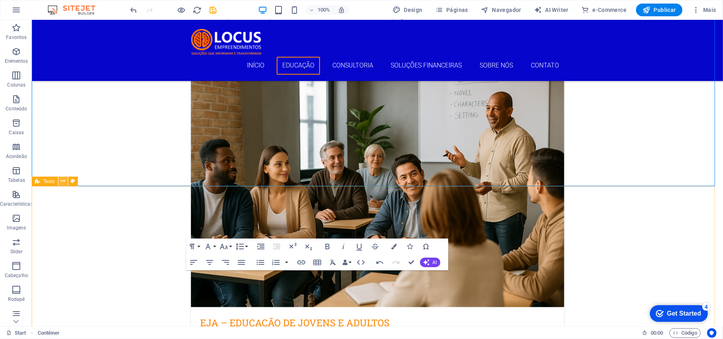
click at [61, 181] on icon at bounding box center [63, 181] width 4 height 8
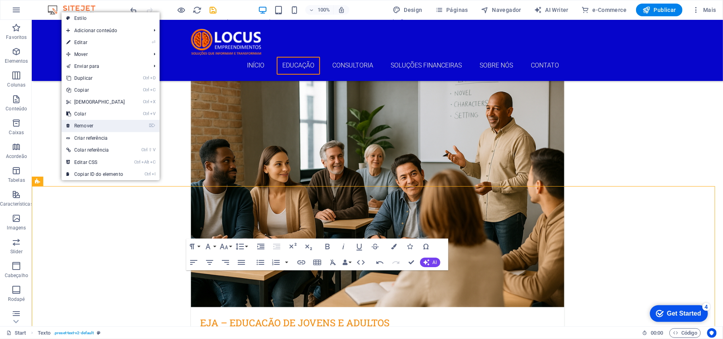
click at [87, 126] on link "⌦ Remover" at bounding box center [96, 126] width 68 height 12
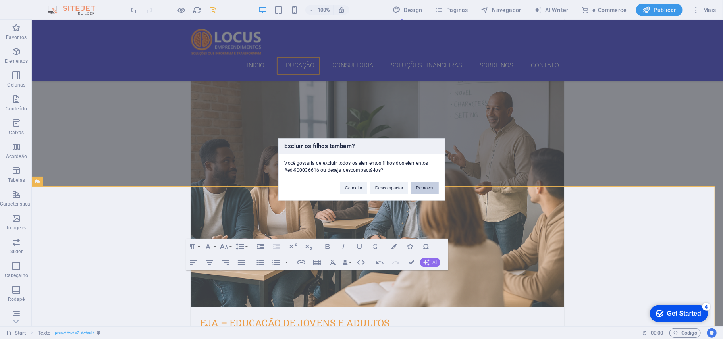
drag, startPoint x: 427, startPoint y: 186, endPoint x: 375, endPoint y: 234, distance: 70.8
click at [427, 186] on button "Remover" at bounding box center [424, 188] width 27 height 12
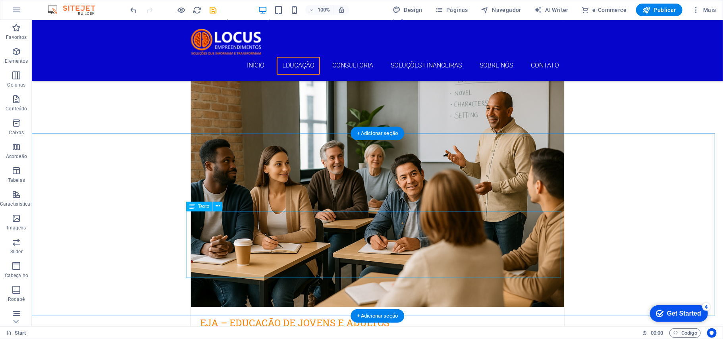
scroll to position [969, 0]
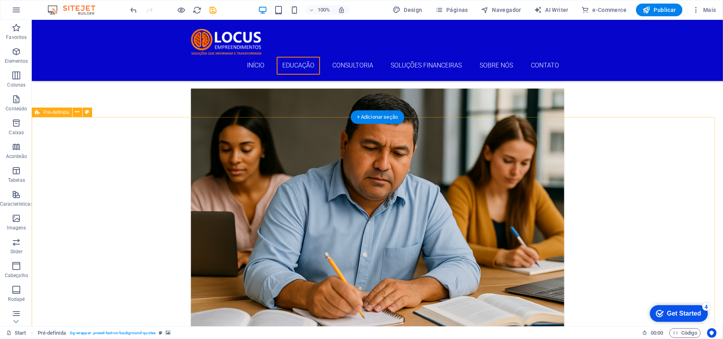
scroll to position [1552, 0]
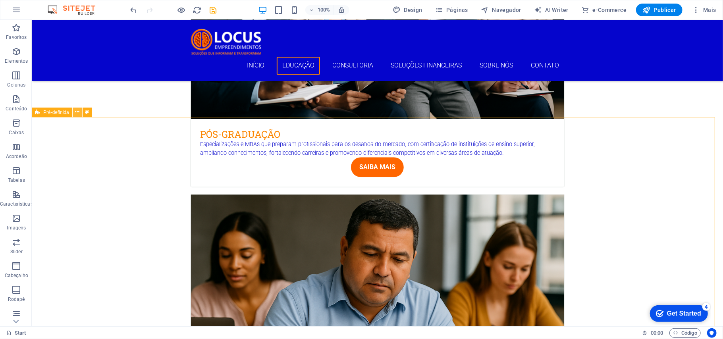
click at [77, 112] on icon at bounding box center [77, 112] width 4 height 8
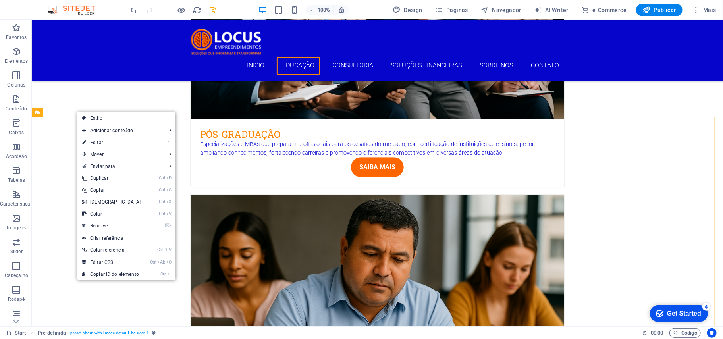
drag, startPoint x: 96, startPoint y: 140, endPoint x: 92, endPoint y: 145, distance: 6.2
click at [96, 141] on link "⏎ Editar" at bounding box center [111, 143] width 68 height 12
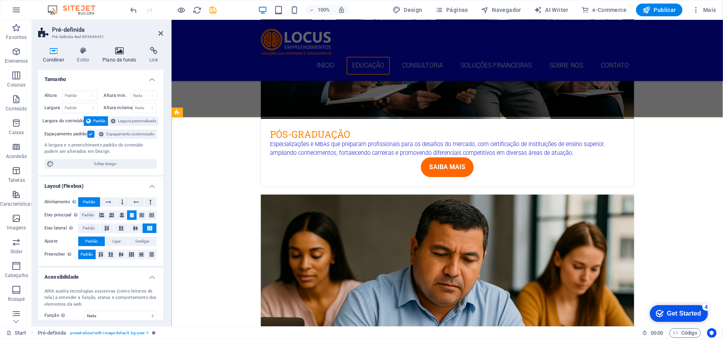
click at [114, 58] on h4 "Plano de fundo" at bounding box center [121, 55] width 47 height 17
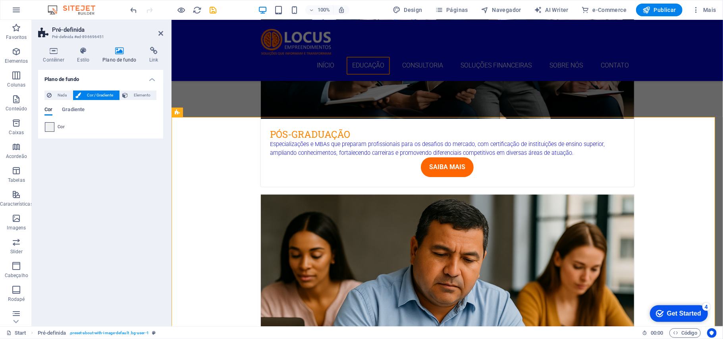
click at [50, 127] on span at bounding box center [49, 127] width 9 height 9
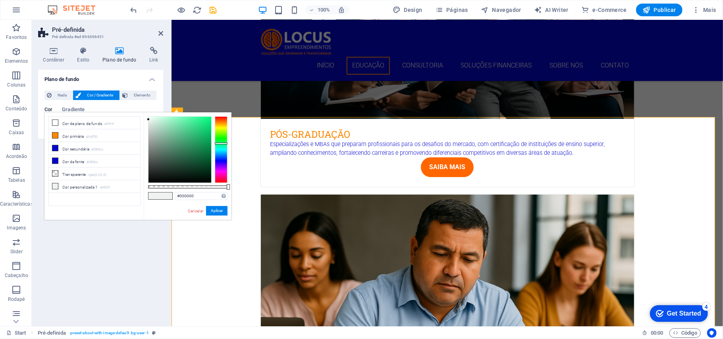
type input "#f0f2f1"
drag, startPoint x: 200, startPoint y: 194, endPoint x: 177, endPoint y: 193, distance: 23.1
click at [177, 193] on input "#f0f2f1" at bounding box center [201, 196] width 53 height 8
drag, startPoint x: 196, startPoint y: 212, endPoint x: 178, endPoint y: 235, distance: 28.6
click at [196, 212] on link "Cancelar" at bounding box center [195, 211] width 17 height 6
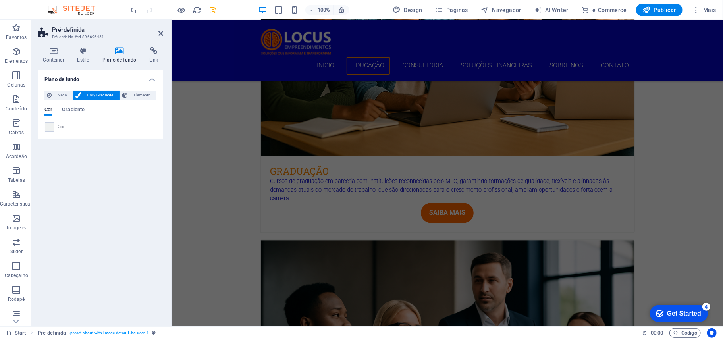
scroll to position [916, 0]
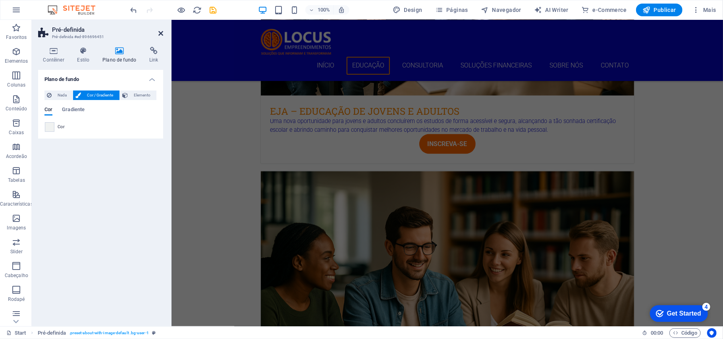
click at [160, 33] on icon at bounding box center [160, 33] width 5 height 6
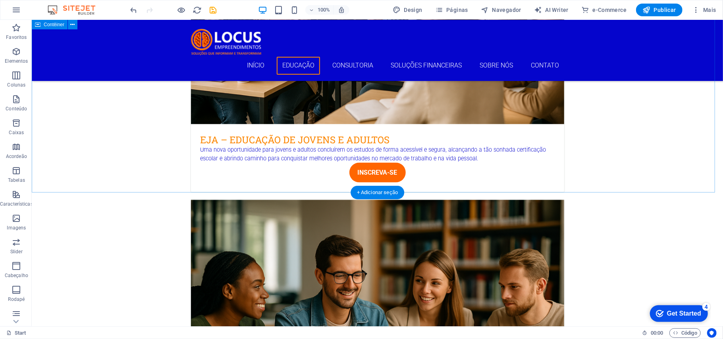
scroll to position [775, 0]
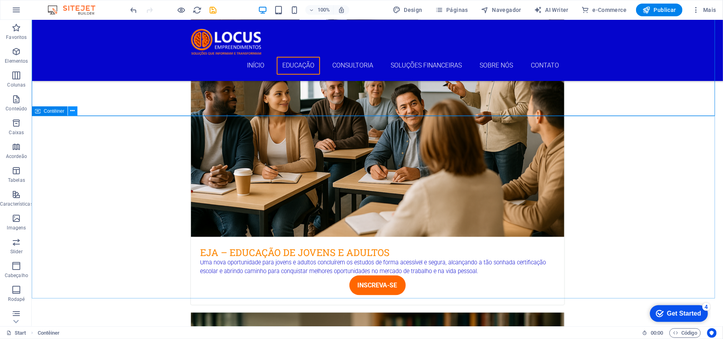
click at [72, 109] on icon at bounding box center [73, 111] width 4 height 8
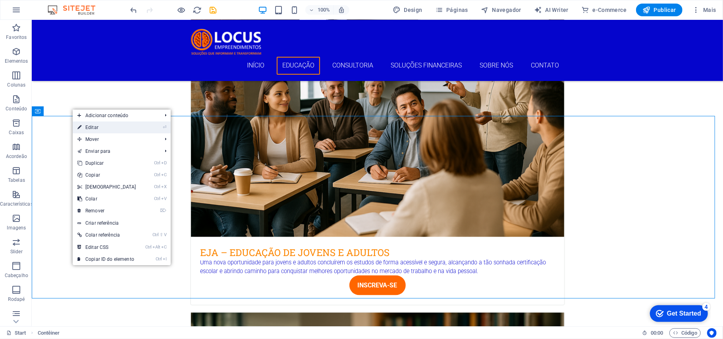
click at [91, 124] on link "⏎ Editar" at bounding box center [107, 127] width 68 height 12
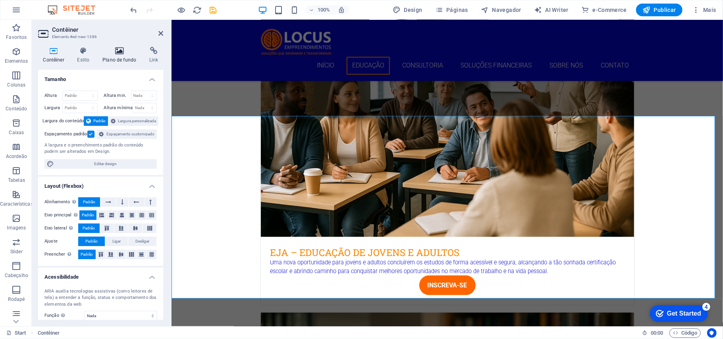
click at [113, 60] on h4 "Plano de fundo" at bounding box center [121, 55] width 47 height 17
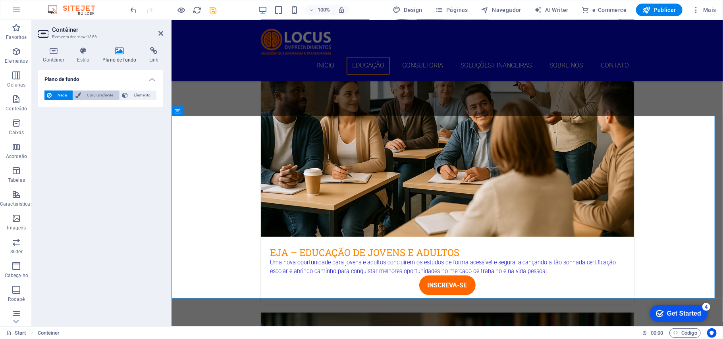
click at [94, 93] on span "Cor / Gradiente" at bounding box center [99, 95] width 33 height 10
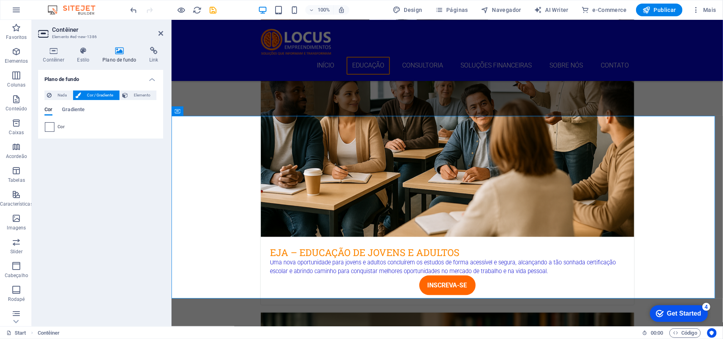
click at [48, 129] on span at bounding box center [49, 127] width 9 height 9
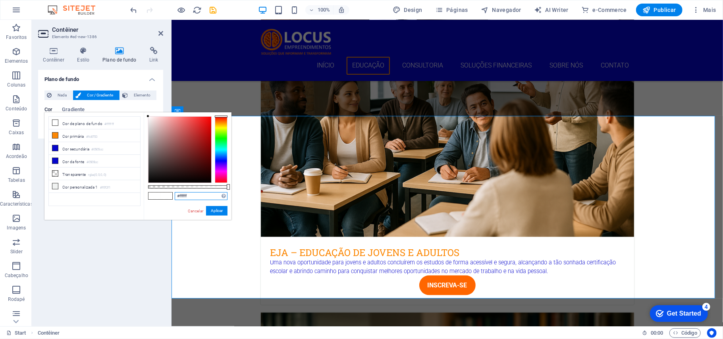
drag, startPoint x: 195, startPoint y: 193, endPoint x: 175, endPoint y: 193, distance: 20.6
click at [175, 193] on input "#ffffff" at bounding box center [201, 196] width 53 height 8
paste input "0f2f1"
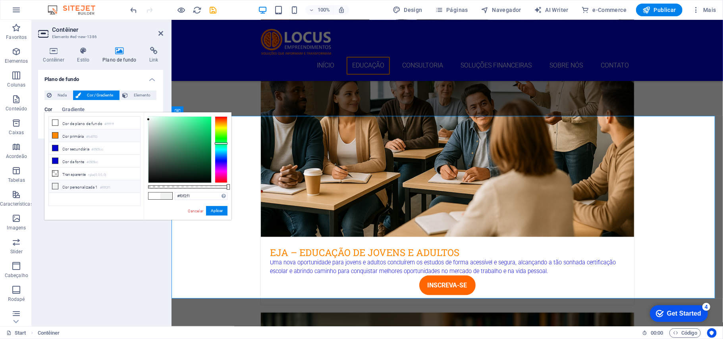
click at [75, 137] on li "Cor primária #fc8703" at bounding box center [94, 135] width 91 height 13
type input "#fc8703"
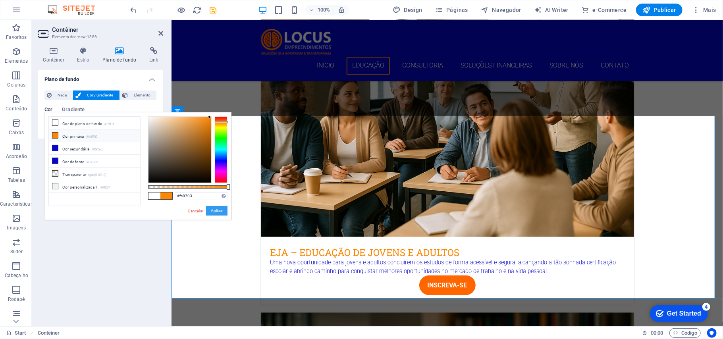
click at [218, 208] on button "Aplicar" at bounding box center [216, 211] width 21 height 10
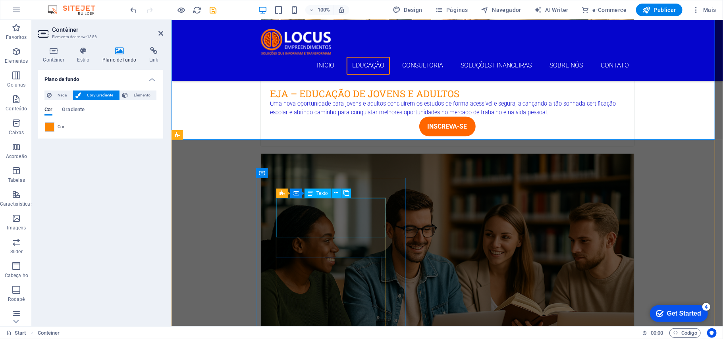
scroll to position [828, 0]
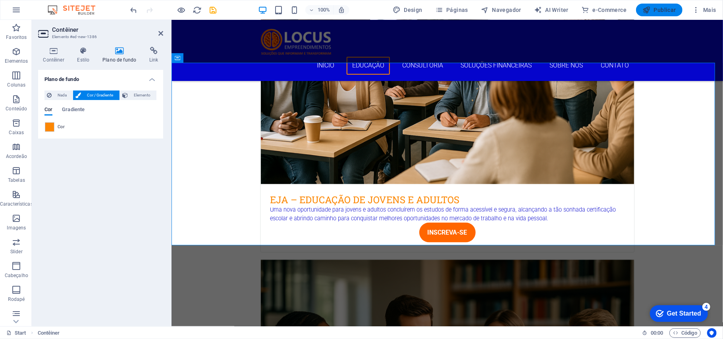
click at [660, 9] on span "Publicar" at bounding box center [659, 10] width 34 height 8
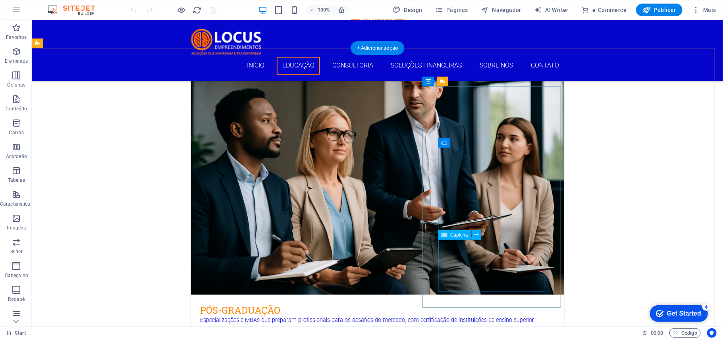
scroll to position [1323, 0]
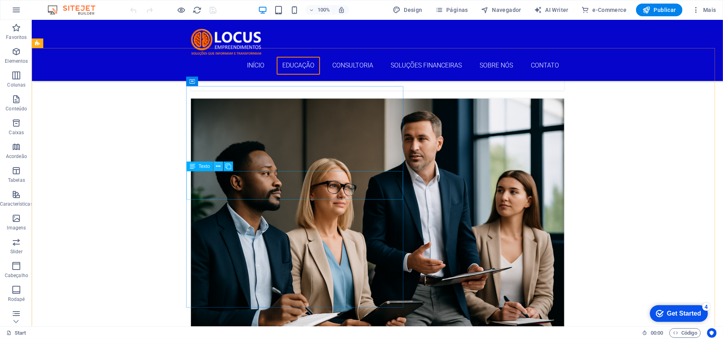
click at [218, 165] on icon at bounding box center [218, 166] width 4 height 8
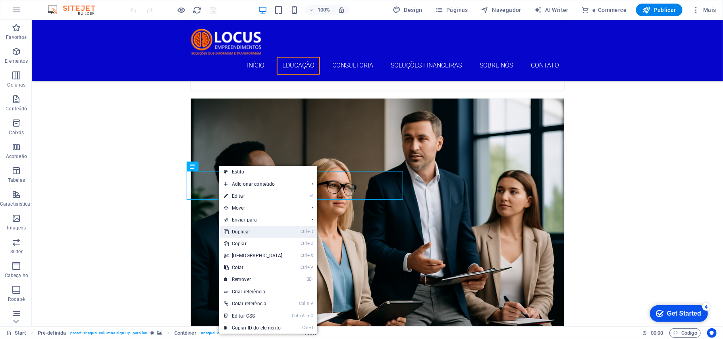
click at [249, 229] on link "Ctrl D Duplicar" at bounding box center [253, 232] width 68 height 12
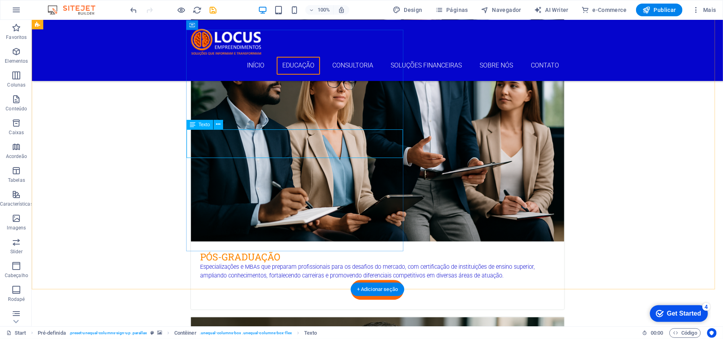
scroll to position [1376, 0]
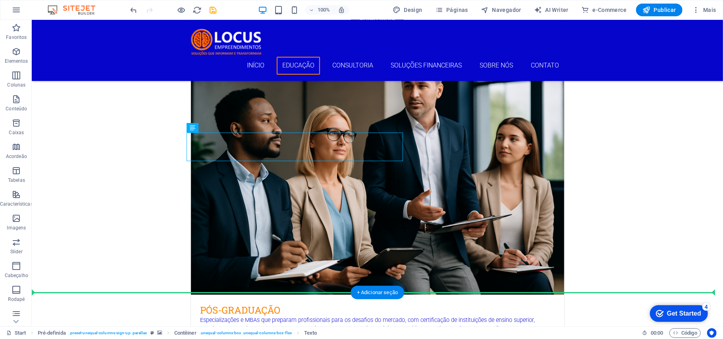
drag, startPoint x: 224, startPoint y: 145, endPoint x: 234, endPoint y: 273, distance: 127.8
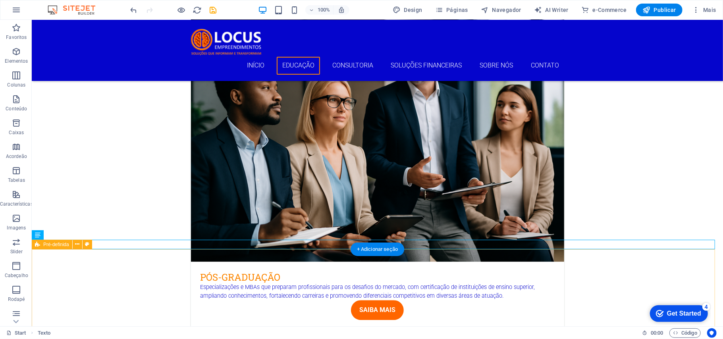
scroll to position [1429, 0]
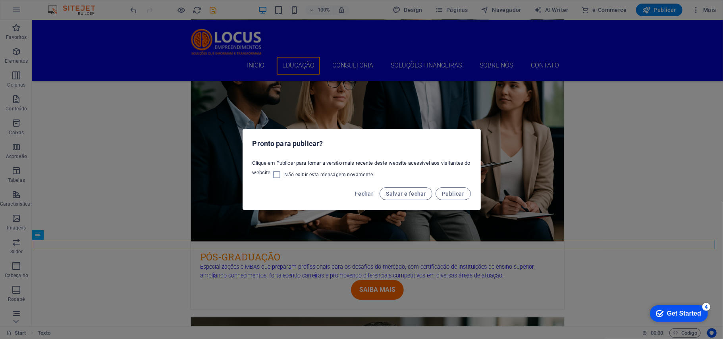
click at [539, 205] on div "Pronto para publicar? Clique em Publicar para tornar a versão mais recente dest…" at bounding box center [361, 169] width 723 height 339
click at [537, 202] on div "Pronto para publicar? Clique em Publicar para tornar a versão mais recente dest…" at bounding box center [361, 169] width 723 height 339
click at [365, 191] on span "Fechar" at bounding box center [364, 194] width 18 height 6
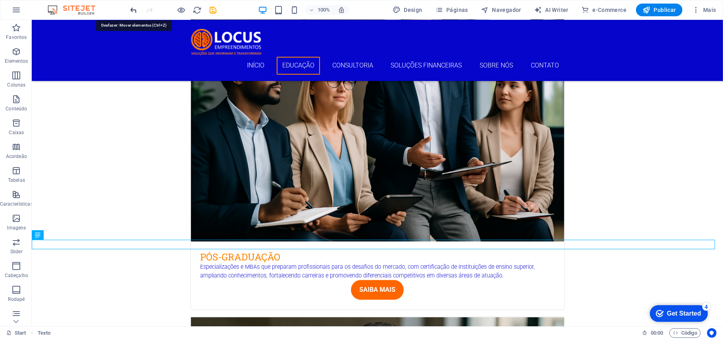
click at [135, 10] on icon "undo" at bounding box center [133, 10] width 9 height 9
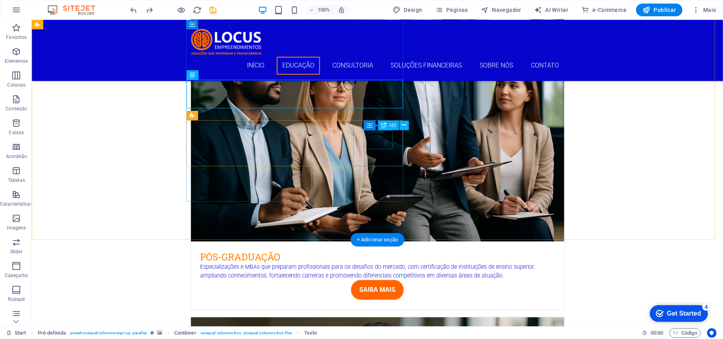
scroll to position [1376, 0]
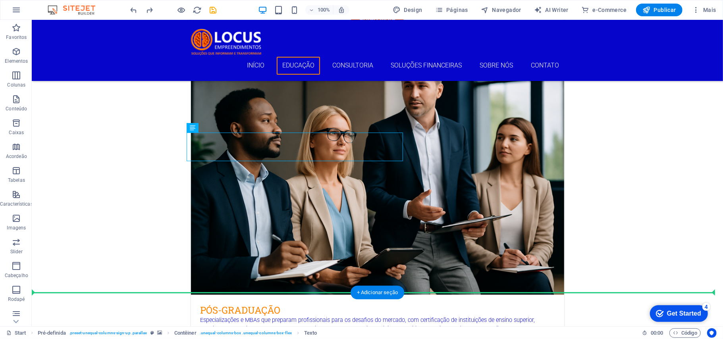
drag, startPoint x: 227, startPoint y: 146, endPoint x: 273, endPoint y: 258, distance: 122.1
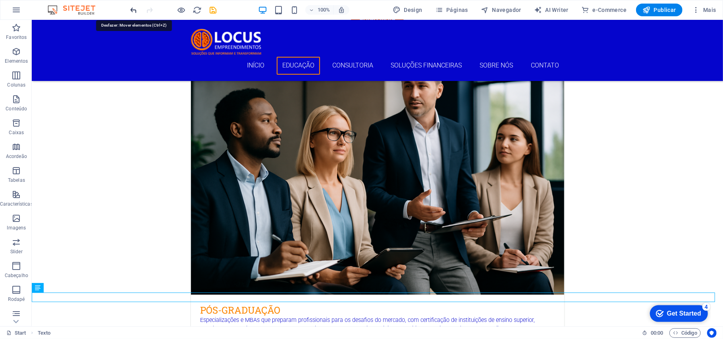
click at [133, 13] on icon "undo" at bounding box center [133, 10] width 9 height 9
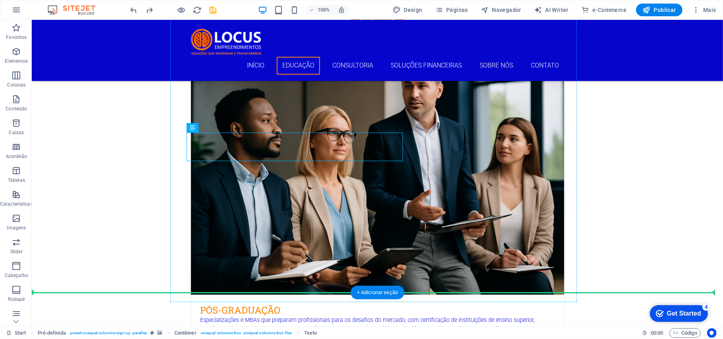
drag, startPoint x: 223, startPoint y: 147, endPoint x: 216, endPoint y: 237, distance: 90.4
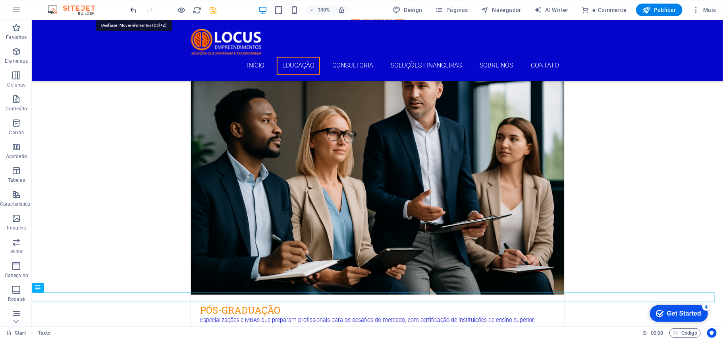
click at [132, 10] on icon "undo" at bounding box center [133, 10] width 9 height 9
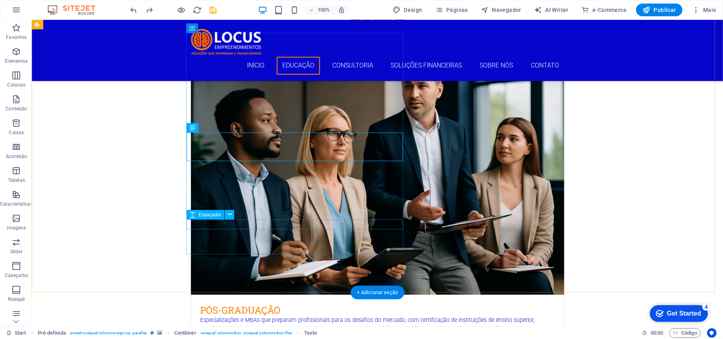
drag, startPoint x: 225, startPoint y: 145, endPoint x: 219, endPoint y: 224, distance: 78.8
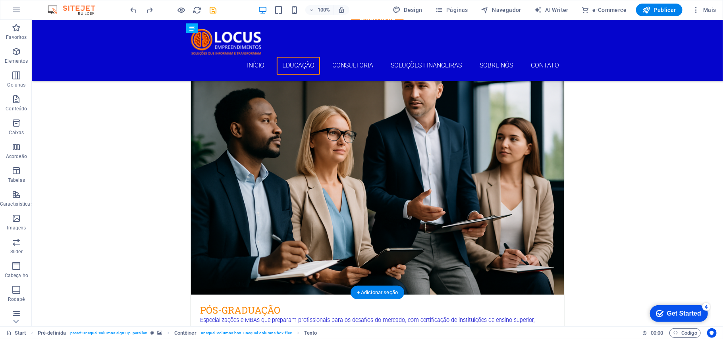
drag, startPoint x: 221, startPoint y: 147, endPoint x: 224, endPoint y: 217, distance: 69.9
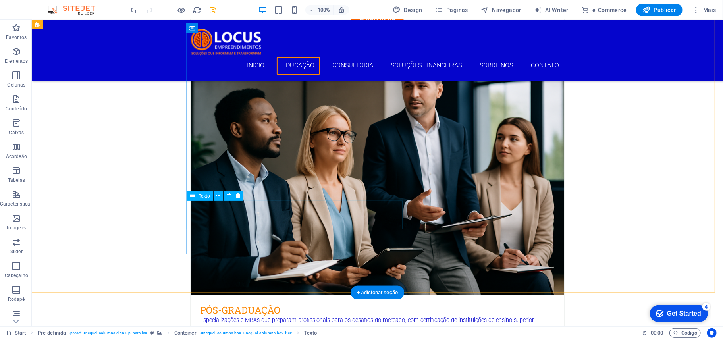
drag, startPoint x: 332, startPoint y: 223, endPoint x: 206, endPoint y: 221, distance: 126.2
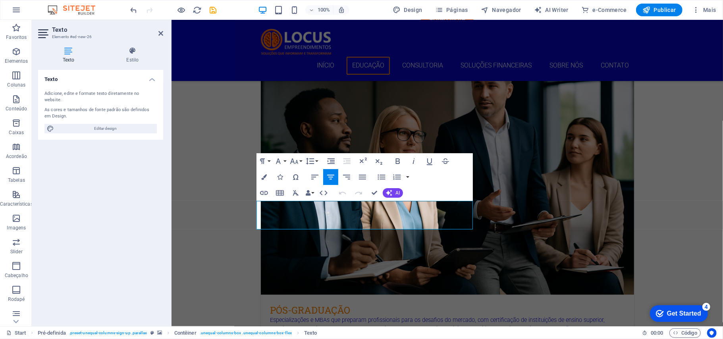
drag, startPoint x: 285, startPoint y: 206, endPoint x: 254, endPoint y: 202, distance: 30.5
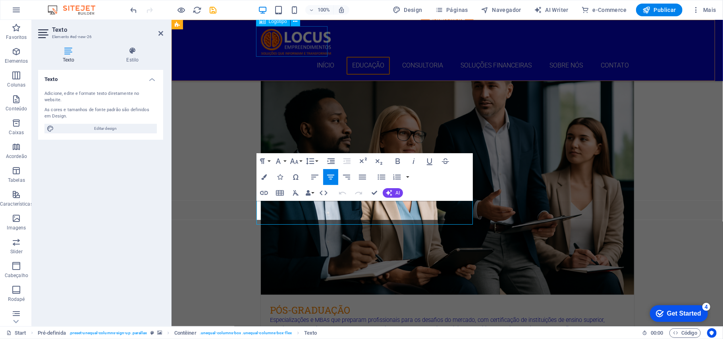
scroll to position [1380, 0]
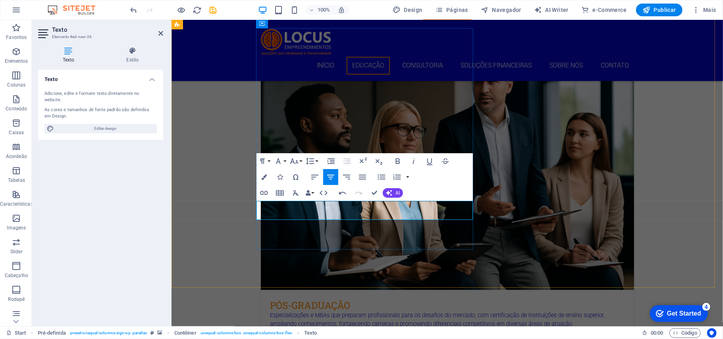
drag, startPoint x: 470, startPoint y: 212, endPoint x: 270, endPoint y: 219, distance: 199.8
click at [398, 158] on icon "button" at bounding box center [398, 161] width 4 height 6
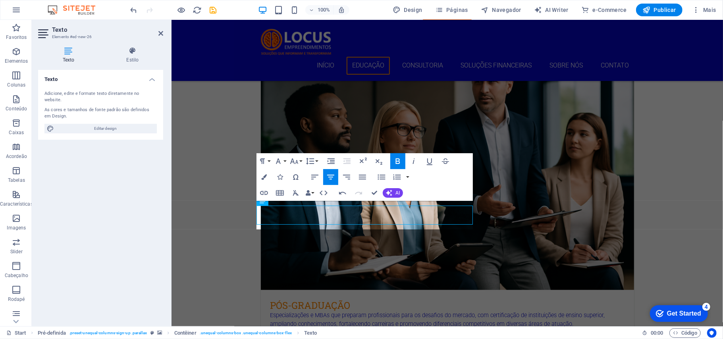
scroll to position [1376, 0]
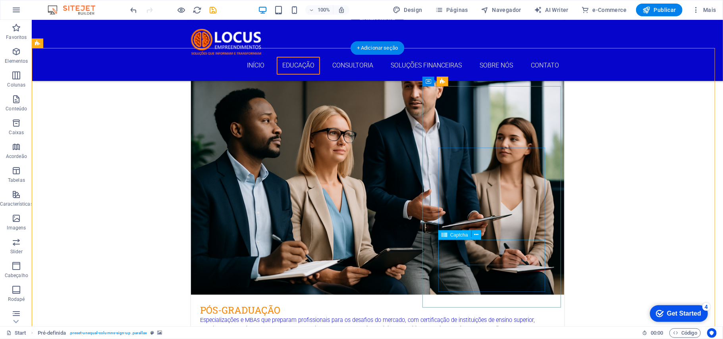
scroll to position [1323, 0]
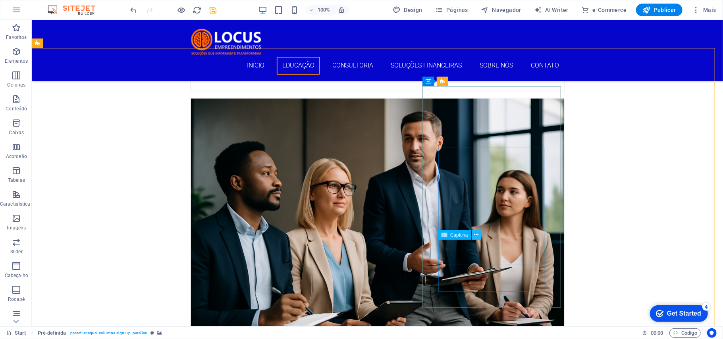
click at [477, 234] on icon at bounding box center [476, 235] width 4 height 8
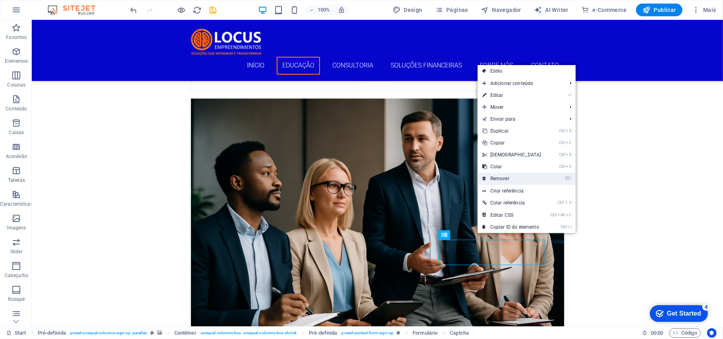
drag, startPoint x: 473, startPoint y: 157, endPoint x: 505, endPoint y: 177, distance: 37.4
click at [505, 177] on link "⌦ Remover" at bounding box center [511, 179] width 68 height 12
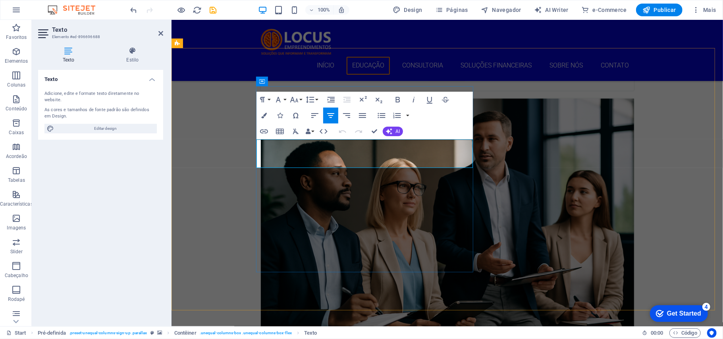
drag, startPoint x: 404, startPoint y: 162, endPoint x: 257, endPoint y: 141, distance: 149.1
click at [399, 98] on icon "button" at bounding box center [398, 100] width 10 height 10
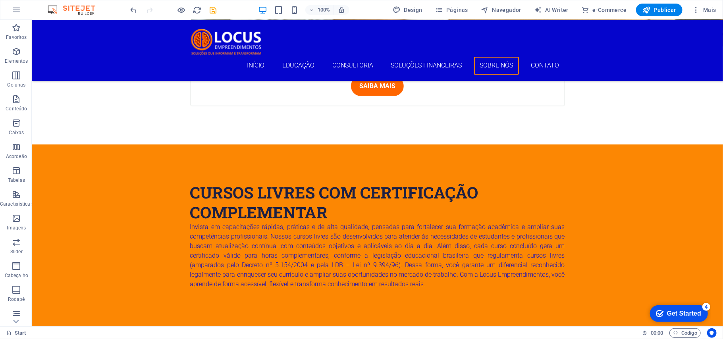
scroll to position [2479, 0]
